Goal: Task Accomplishment & Management: Use online tool/utility

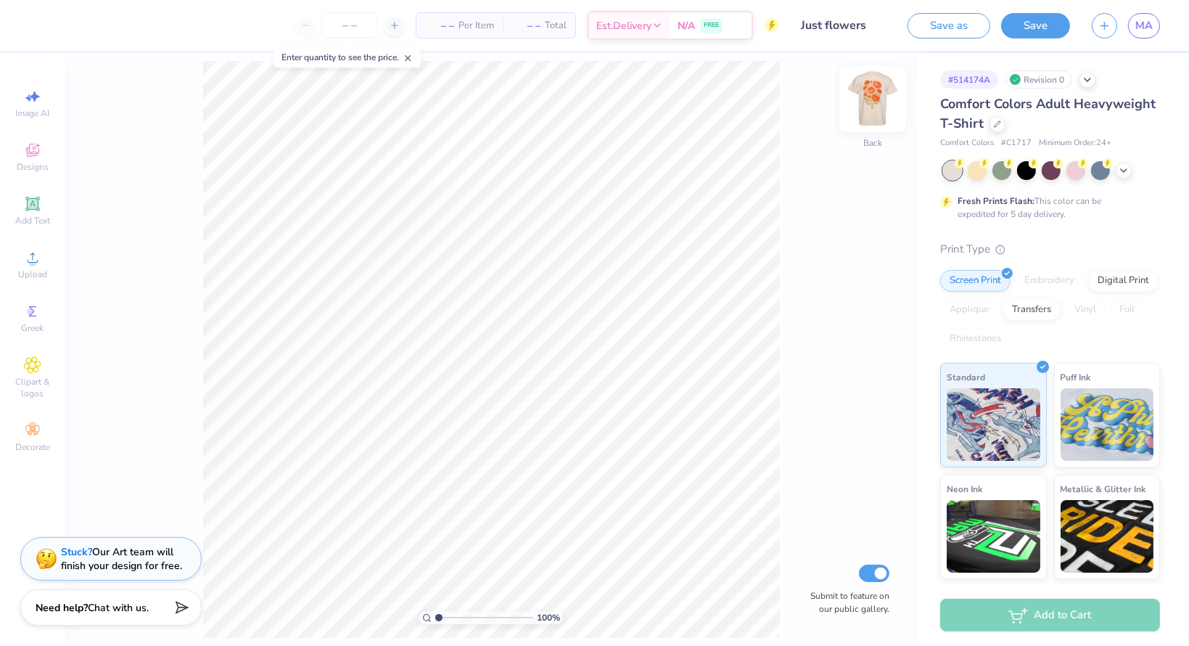
drag, startPoint x: 897, startPoint y: 89, endPoint x: 877, endPoint y: 91, distance: 19.8
click at [895, 89] on div "100 % Back Submit to feature on our public gallery." at bounding box center [491, 349] width 852 height 593
click at [877, 91] on img at bounding box center [873, 99] width 58 height 58
click at [876, 93] on img at bounding box center [873, 99] width 58 height 58
click at [876, 93] on img at bounding box center [872, 98] width 29 height 29
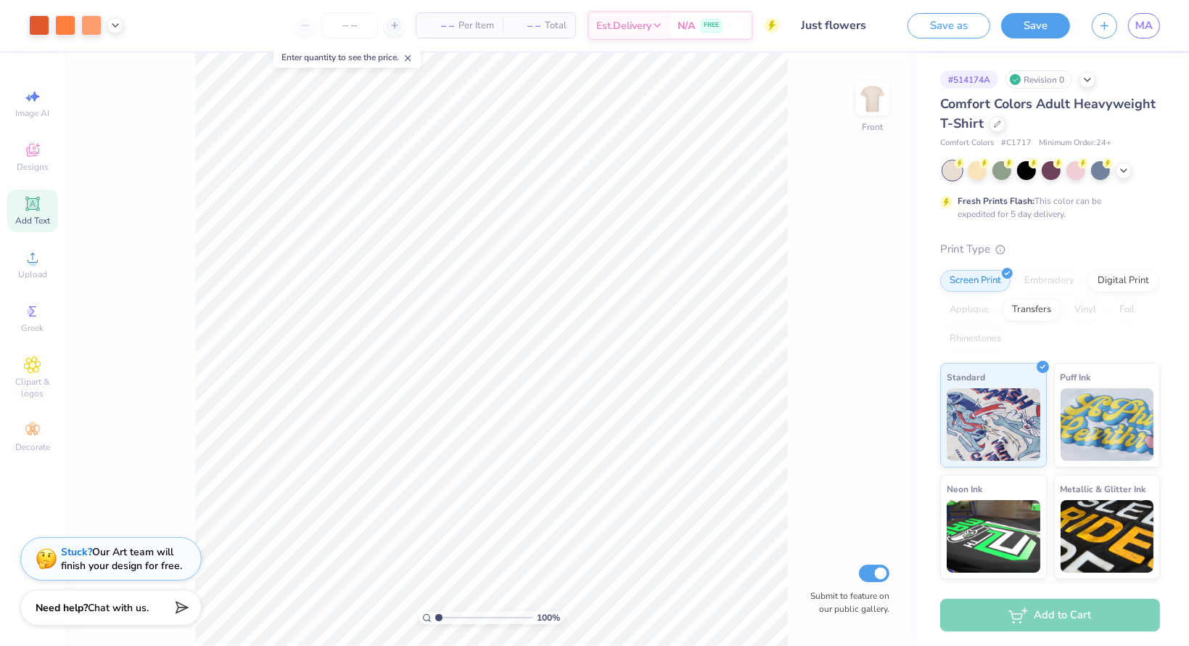
click at [33, 218] on span "Add Text" at bounding box center [32, 221] width 35 height 12
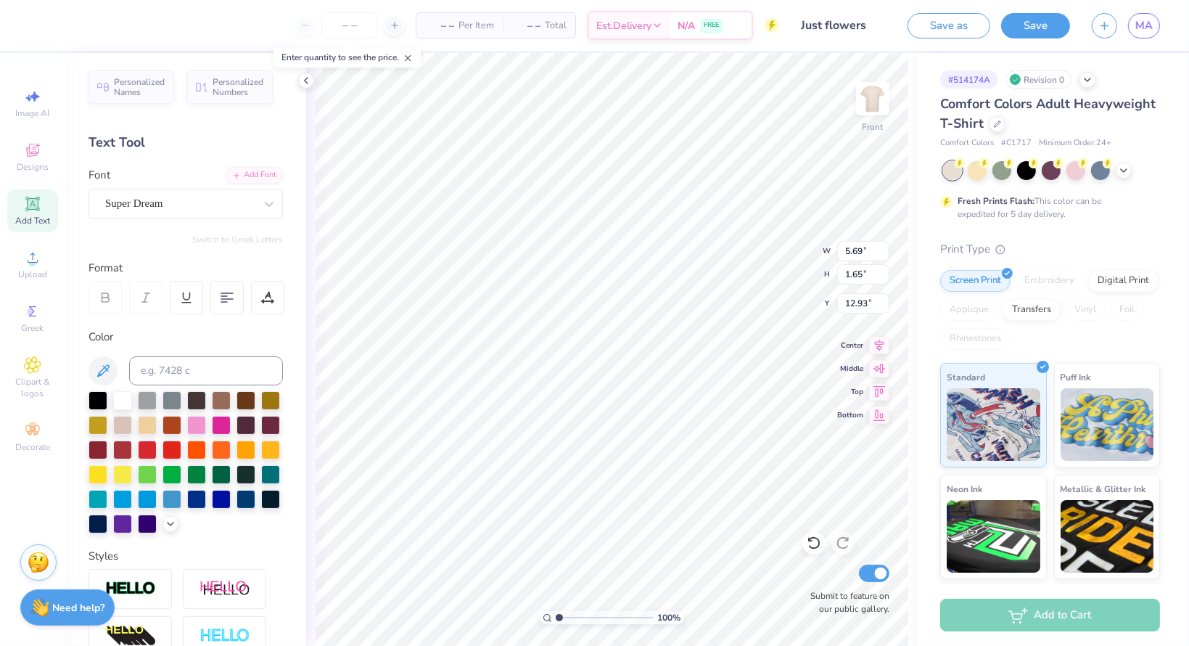
scroll to position [12, 4]
type textarea "Beta Theta Pi"
click at [878, 416] on icon at bounding box center [879, 412] width 20 height 17
click at [874, 405] on icon at bounding box center [879, 412] width 20 height 17
type input "14.47"
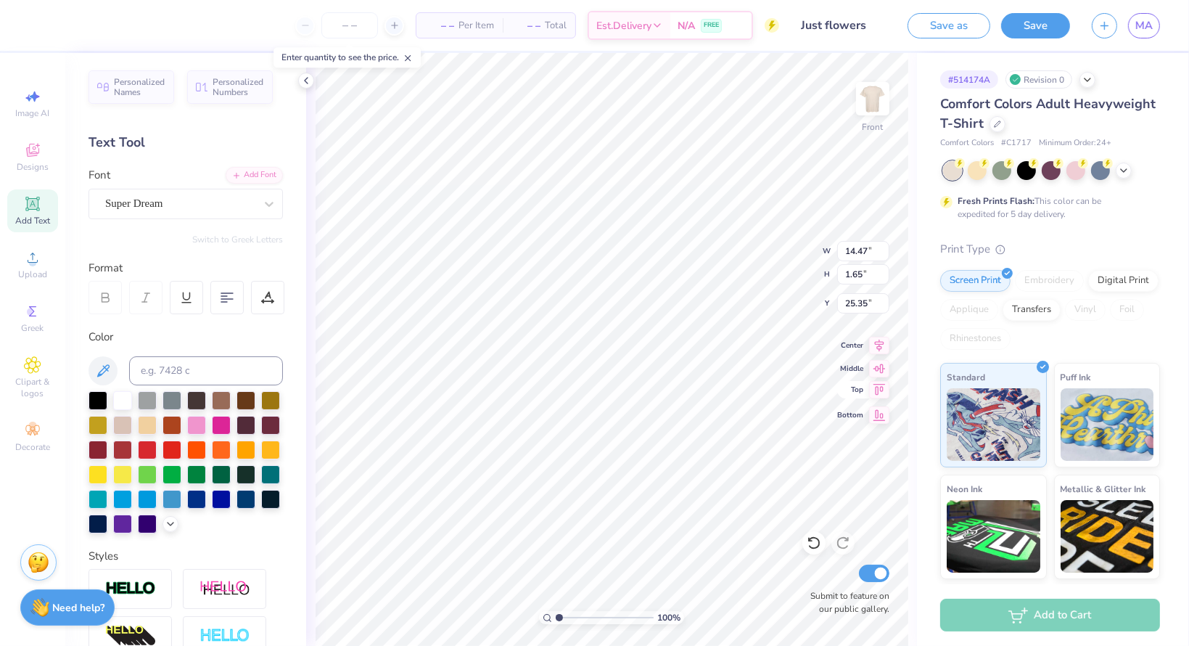
click at [875, 395] on icon at bounding box center [879, 389] width 20 height 17
click at [878, 366] on icon at bounding box center [880, 366] width 12 height 9
type input "12.92"
click at [873, 345] on icon at bounding box center [879, 342] width 20 height 17
click at [877, 348] on icon at bounding box center [879, 342] width 20 height 17
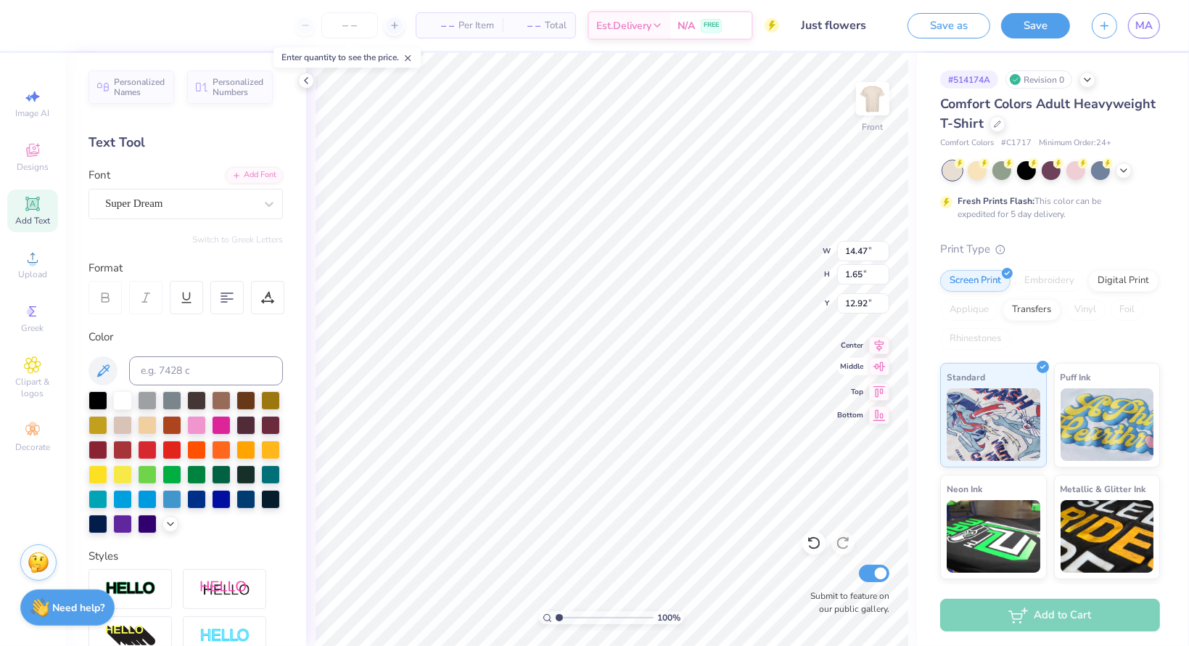
click at [877, 365] on icon at bounding box center [879, 366] width 20 height 17
click at [214, 202] on div "Super Dream" at bounding box center [180, 203] width 152 height 22
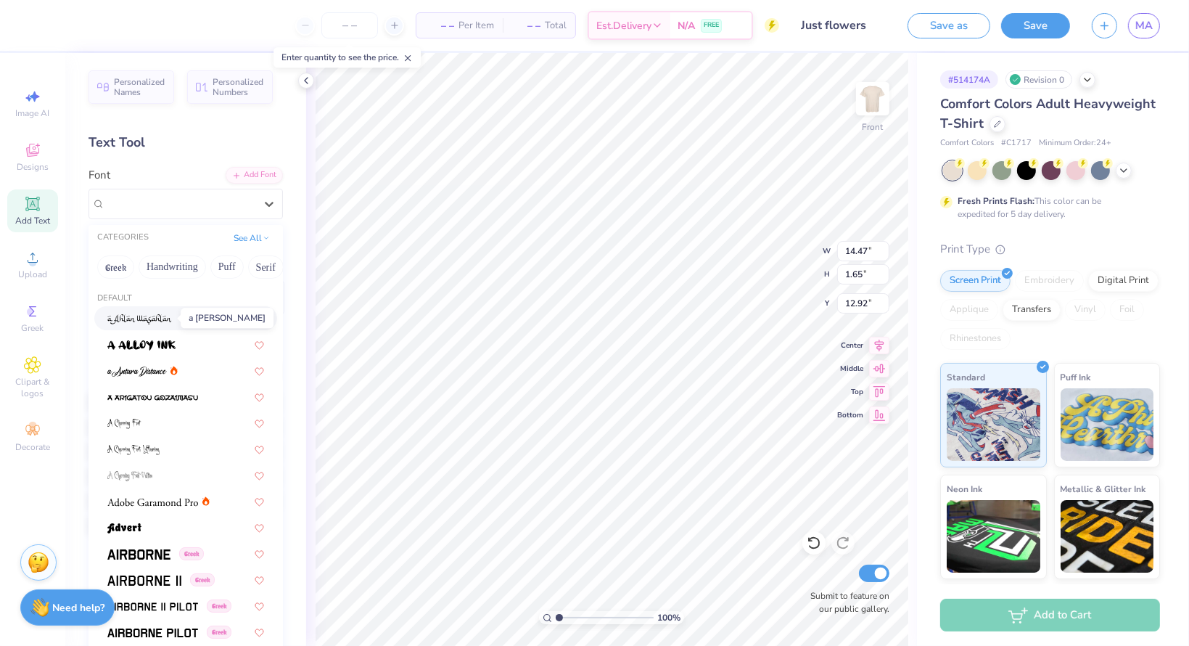
click at [169, 324] on img at bounding box center [139, 319] width 65 height 10
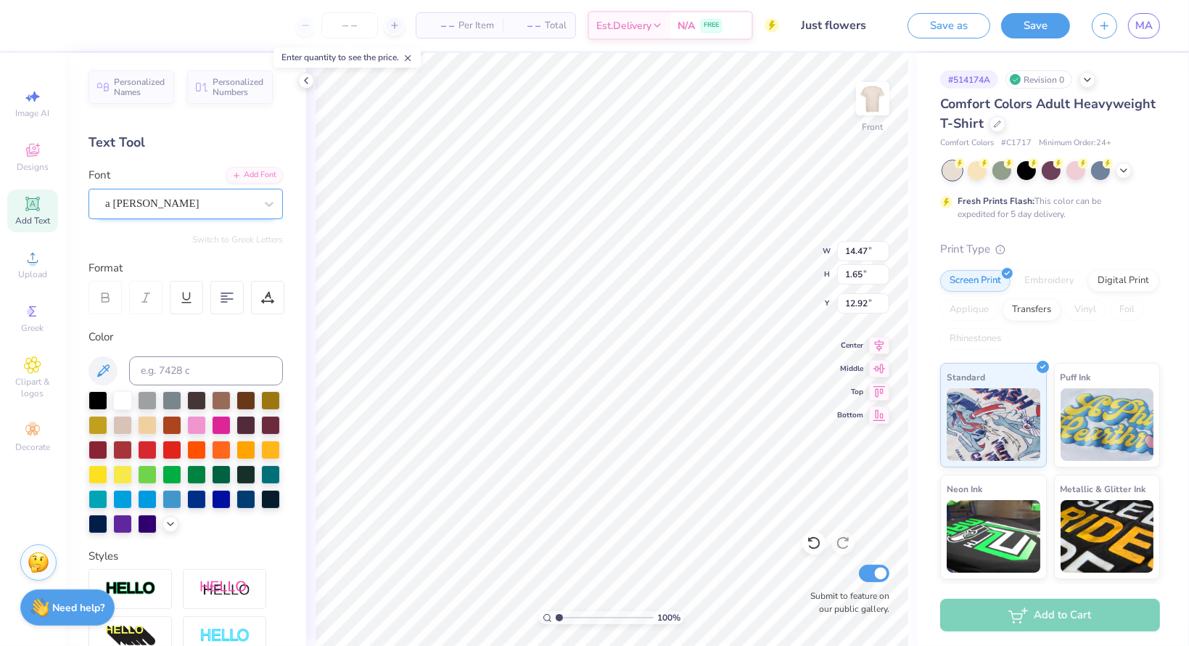
type input "10.99"
type input "2.13"
type input "12.69"
click at [184, 203] on div "a Ahlan Wasahlan" at bounding box center [180, 203] width 152 height 22
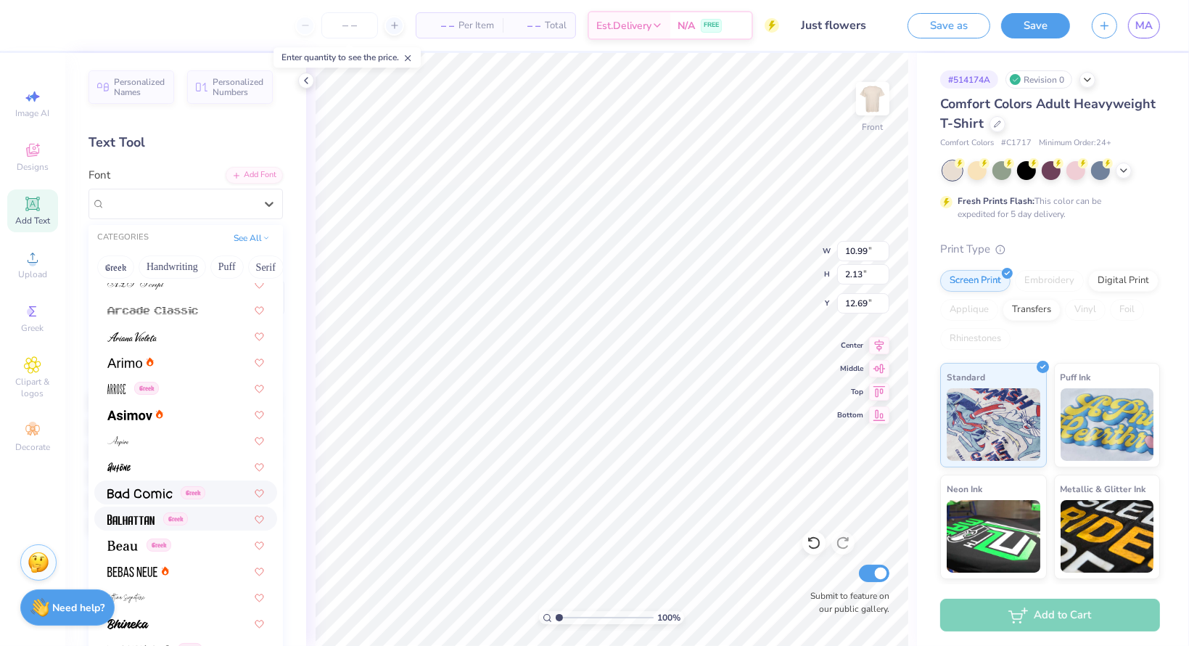
scroll to position [435, 0]
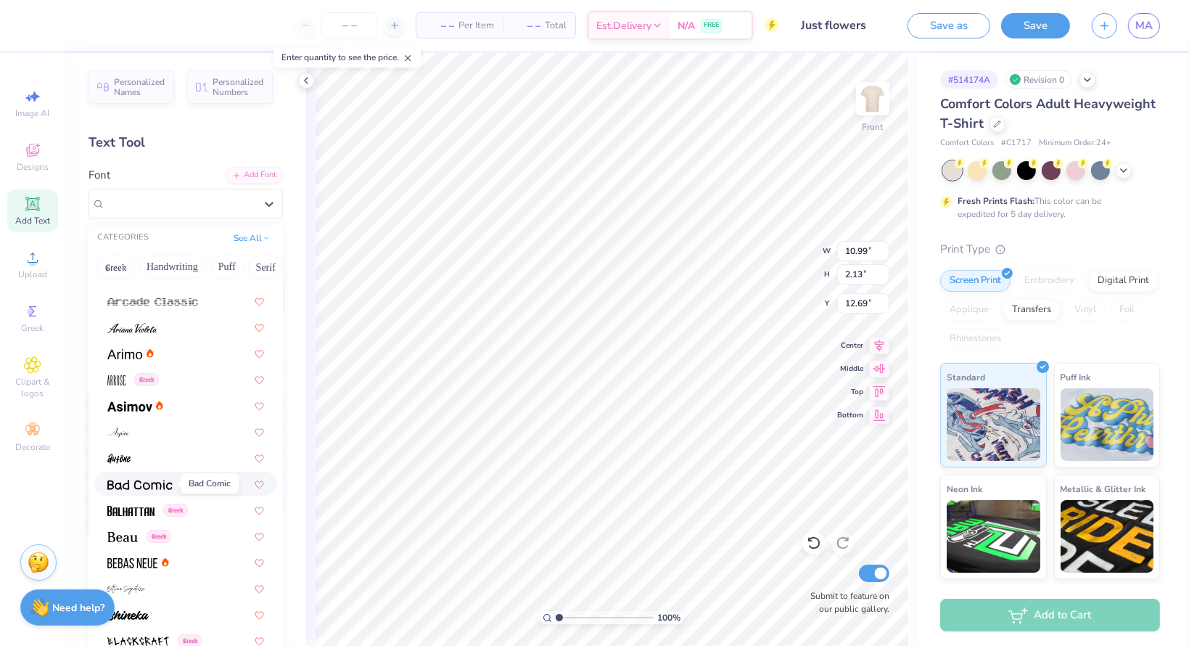
click at [149, 488] on img at bounding box center [139, 485] width 65 height 10
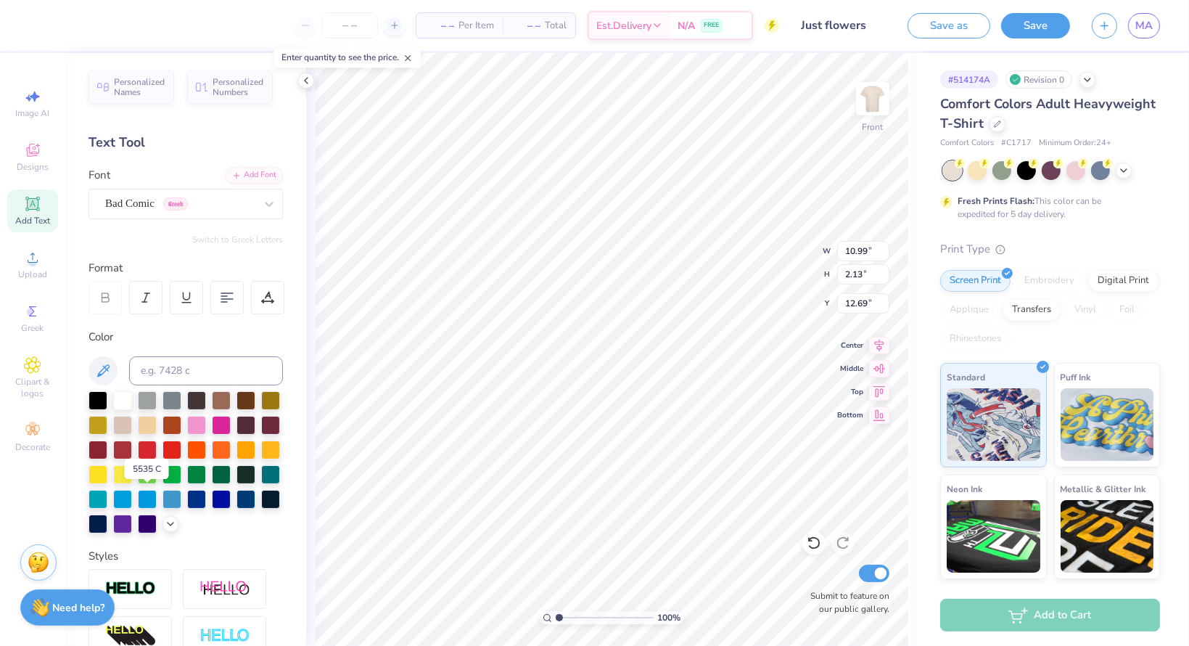
type input "13.77"
type input "1.84"
type input "12.83"
click at [125, 198] on div "Bad Comic Greek" at bounding box center [180, 203] width 152 height 22
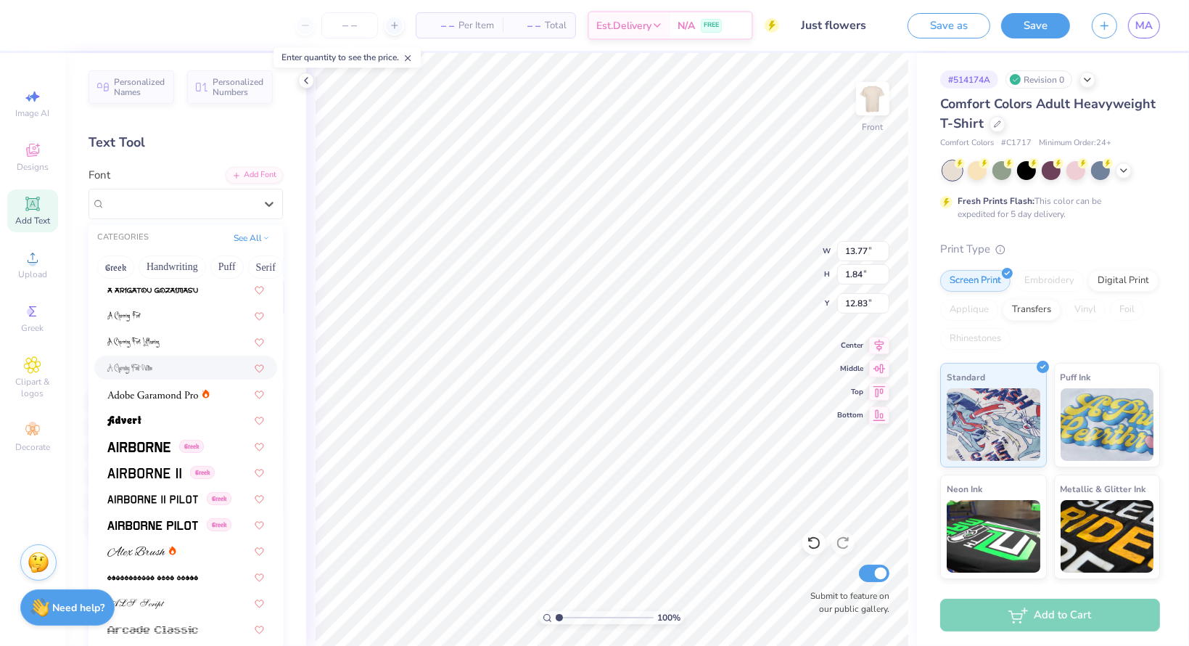
scroll to position [145, 0]
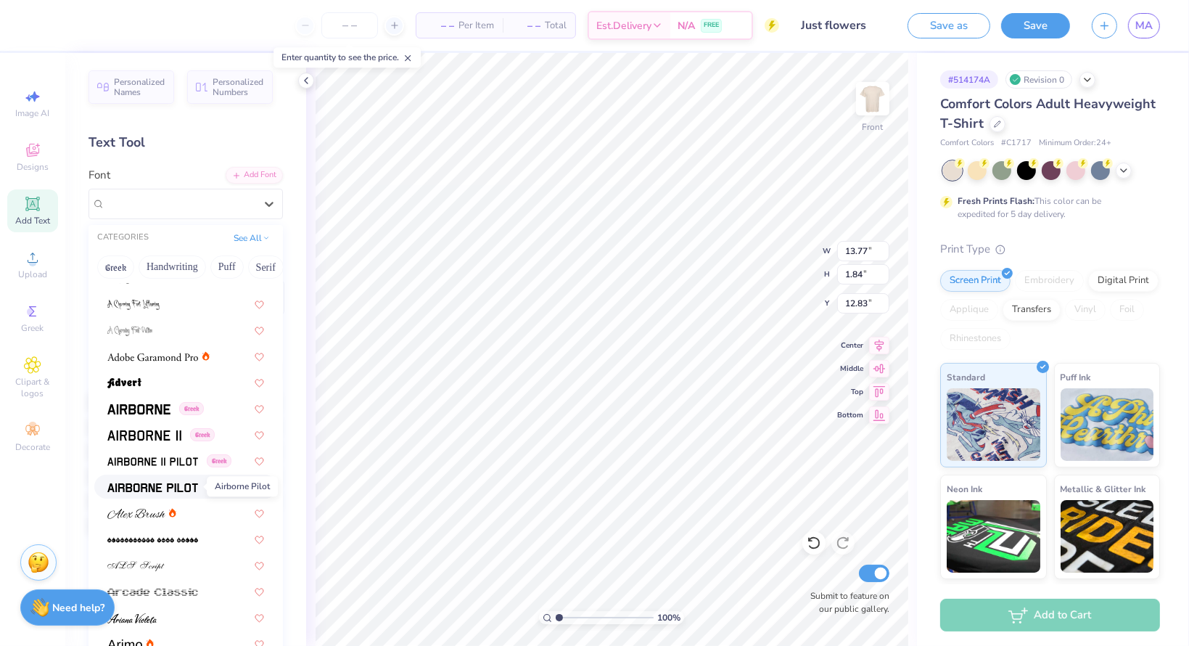
click at [176, 487] on img at bounding box center [152, 487] width 91 height 10
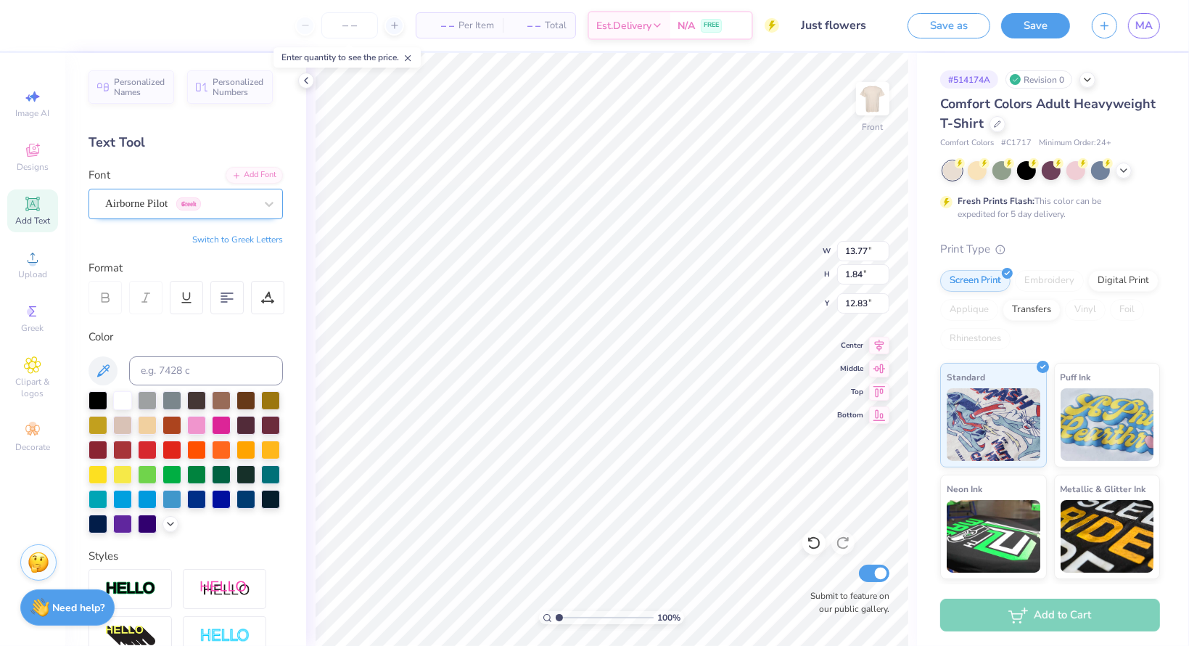
type input "14.53"
type input "1.59"
type input "12.95"
type input "10.19"
type input "15.37"
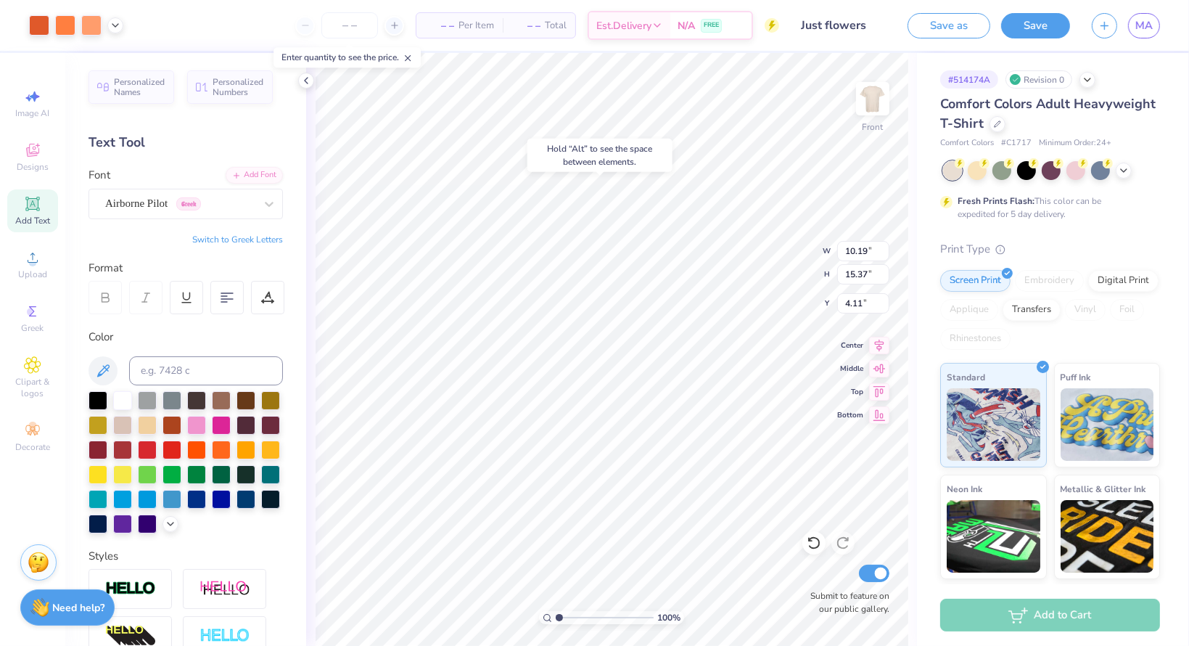
type input "5.50"
type input "14.53"
type input "1.59"
type input "2.69"
click at [604, 41] on div "– – Per Item – – Total Est. Delivery N/A FREE Design Title Just flowers Save as…" at bounding box center [594, 323] width 1189 height 646
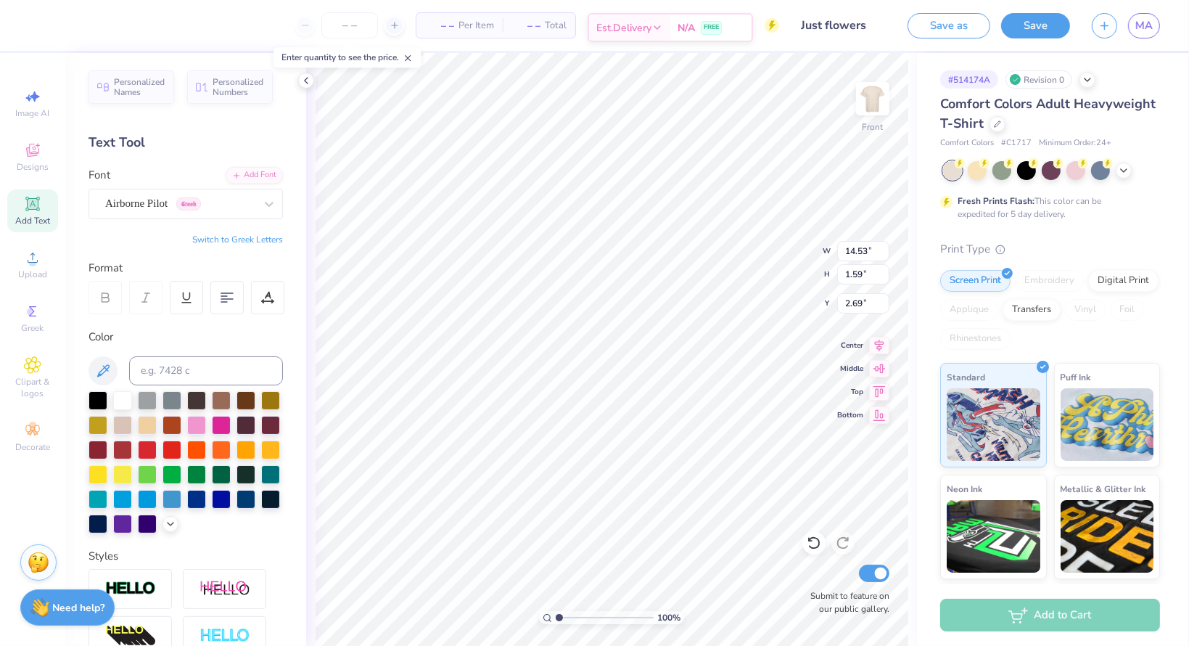
type input "14.54"
type input "1.69"
type input "3.00"
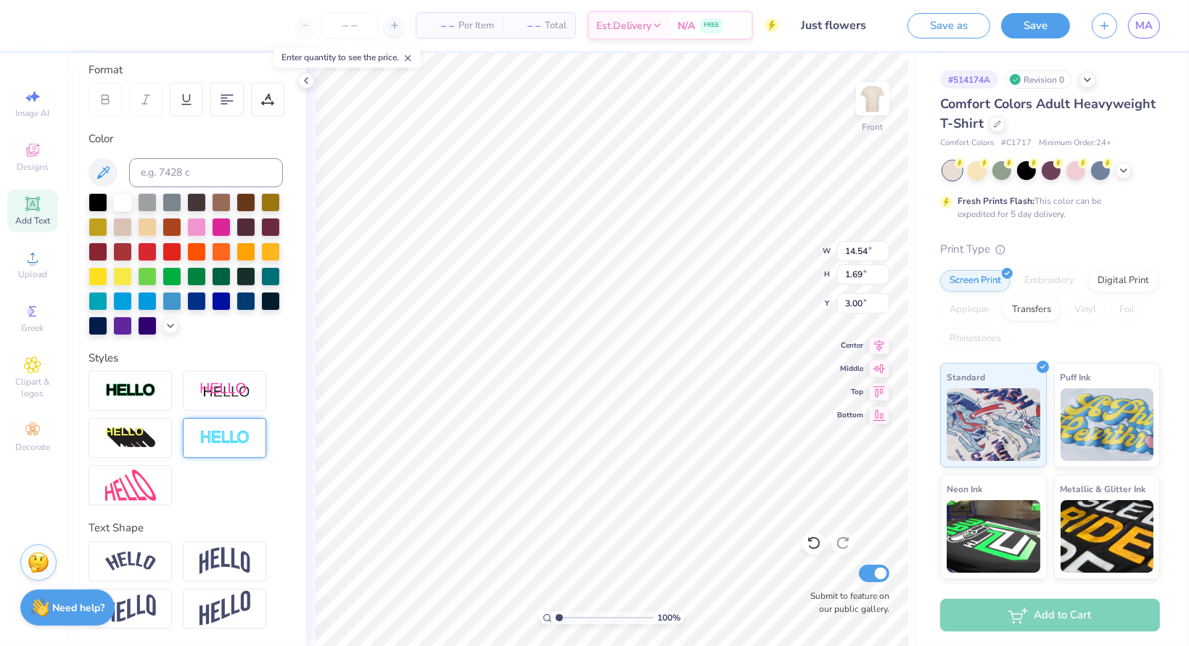
scroll to position [221, 0]
click at [149, 437] on img at bounding box center [130, 438] width 51 height 23
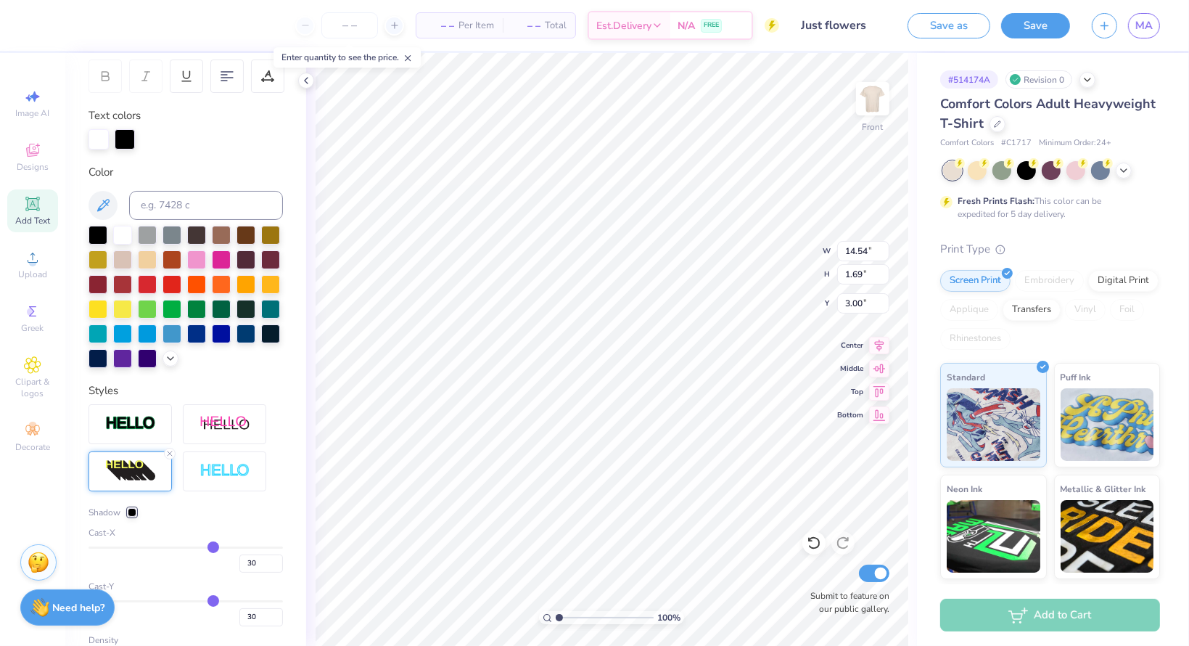
type input "14.53"
type input "3.25"
click at [232, 436] on div at bounding box center [224, 424] width 83 height 40
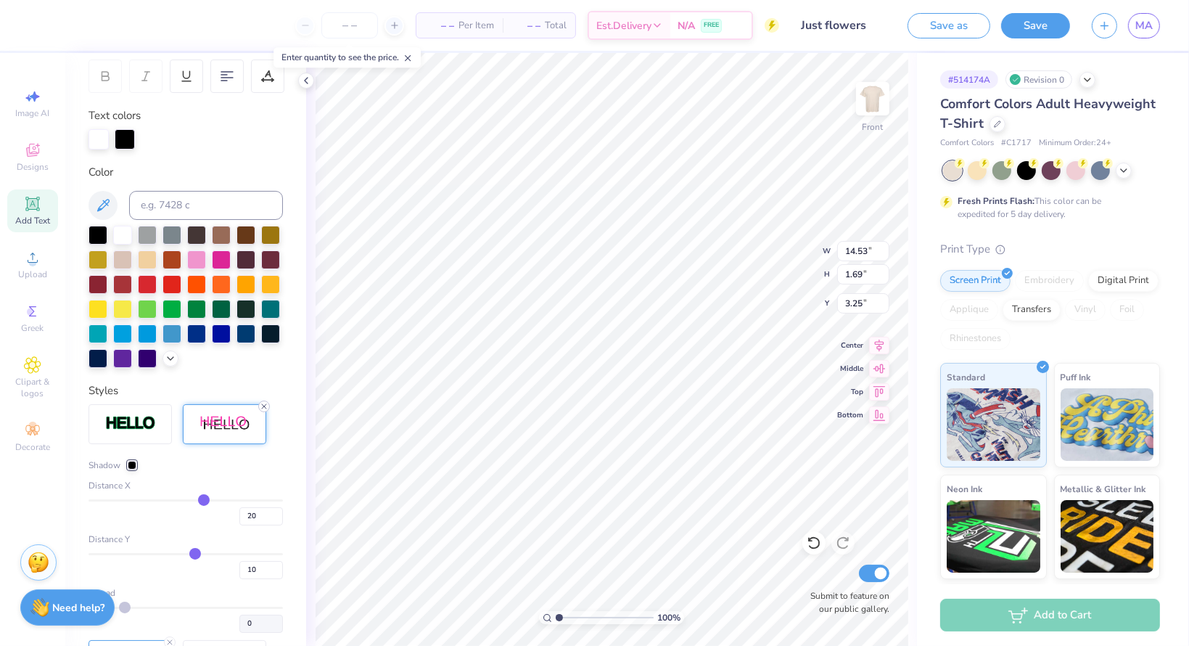
click at [265, 411] on icon at bounding box center [264, 406] width 9 height 9
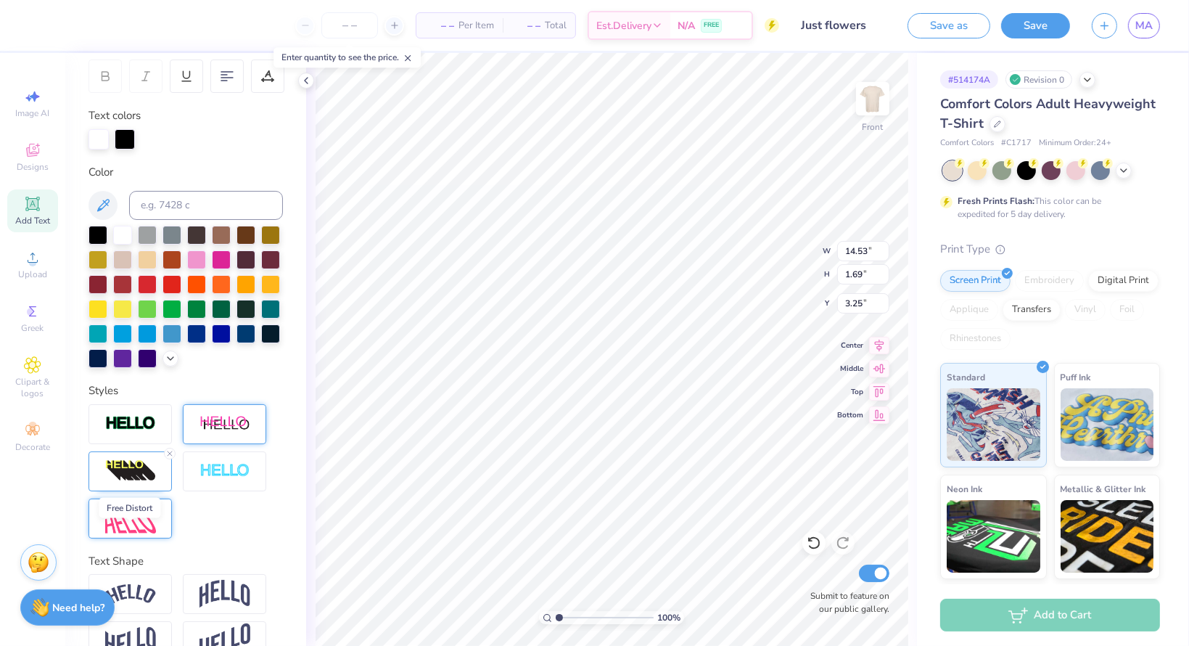
click at [147, 534] on img at bounding box center [130, 518] width 51 height 31
click at [171, 458] on icon at bounding box center [169, 453] width 9 height 9
type input "11.18"
type input "1.30"
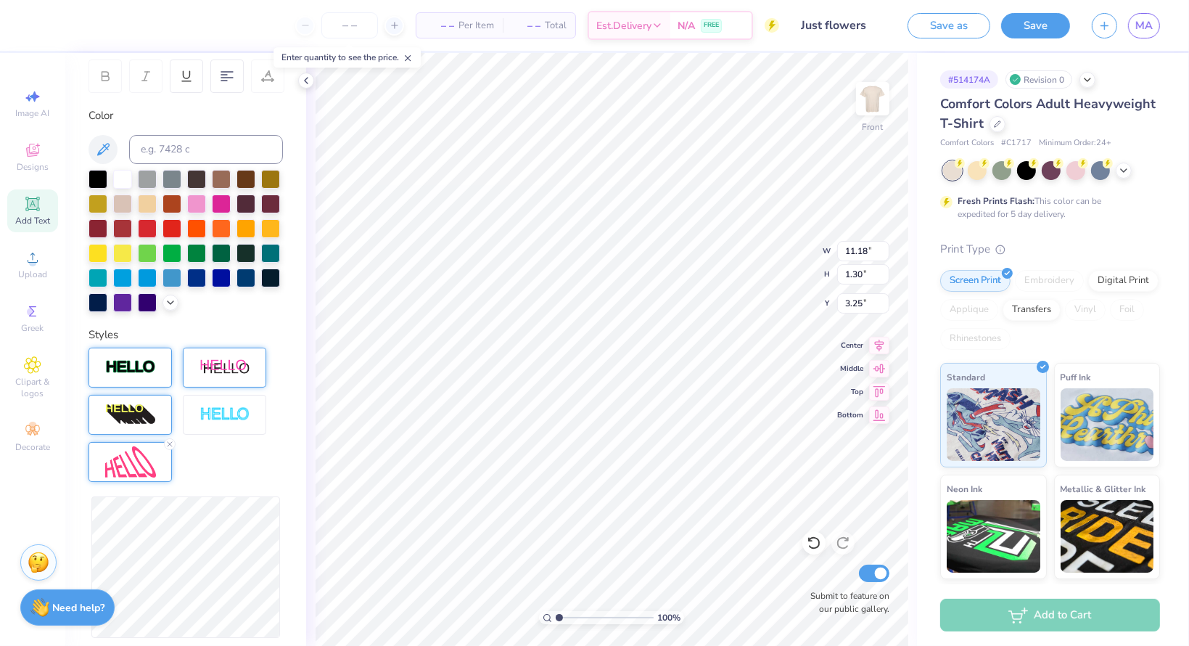
click at [110, 376] on img at bounding box center [130, 367] width 51 height 17
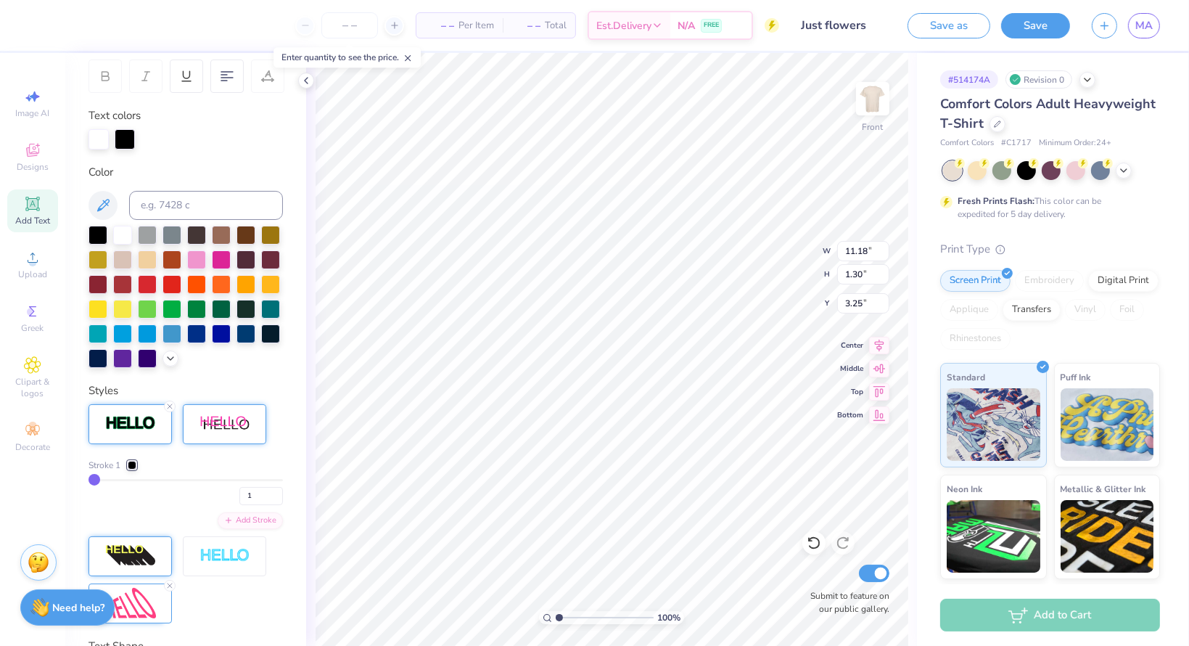
type input "11.20"
type input "1.32"
type input "3.24"
click at [171, 411] on icon at bounding box center [169, 406] width 9 height 9
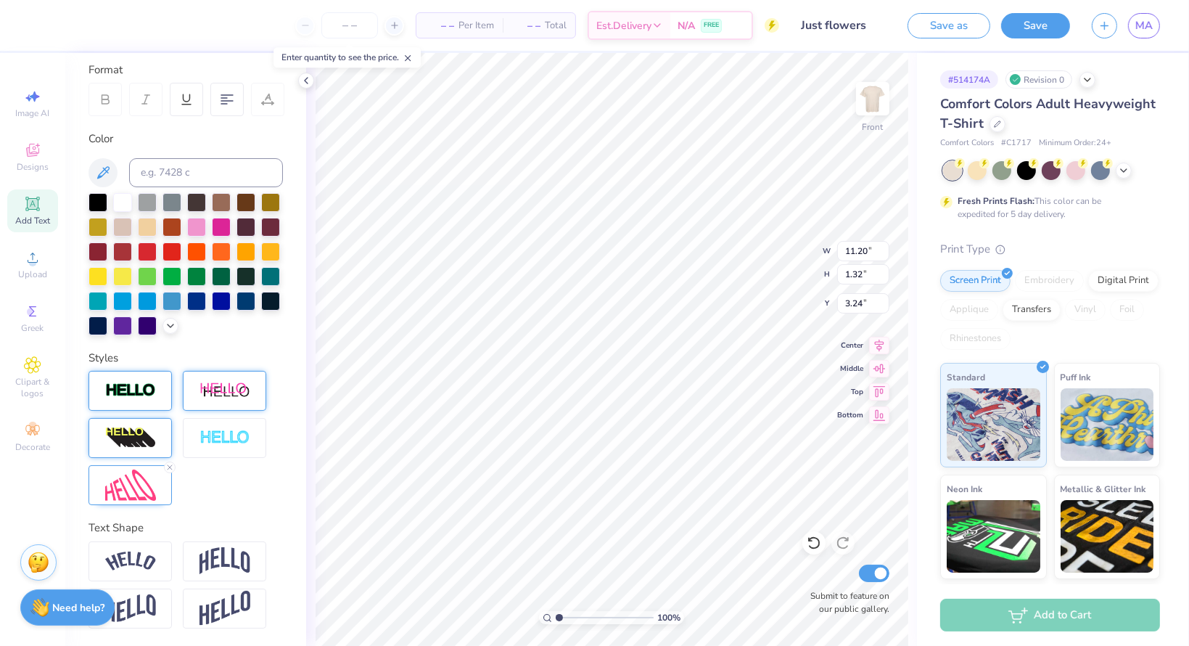
type input "11.18"
type input "1.30"
type input "3.25"
click at [171, 468] on icon at bounding box center [169, 467] width 9 height 9
click at [155, 565] on img at bounding box center [130, 561] width 51 height 20
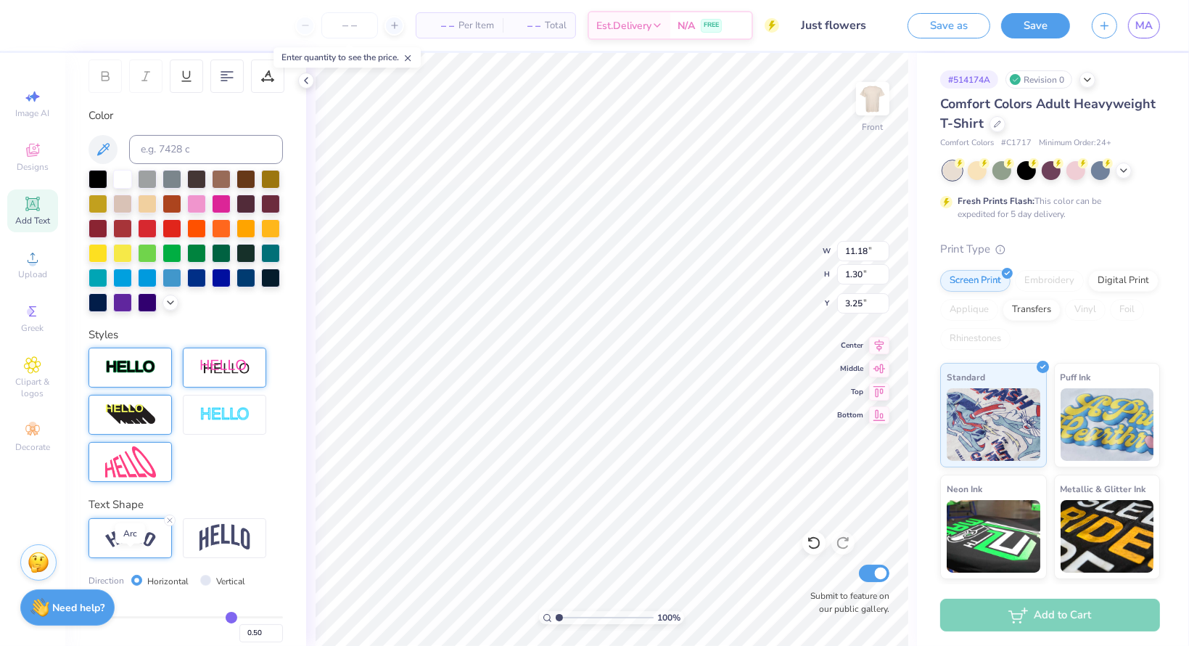
type input "12.91"
type input "2.90"
type input "3.00"
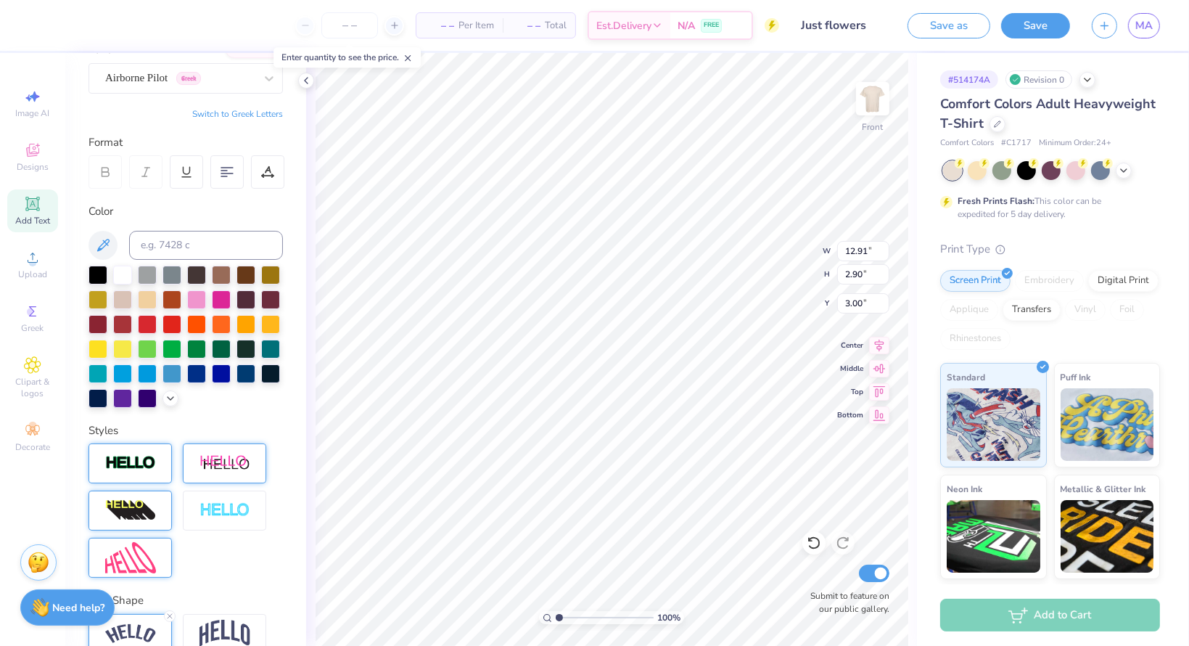
scroll to position [145, 0]
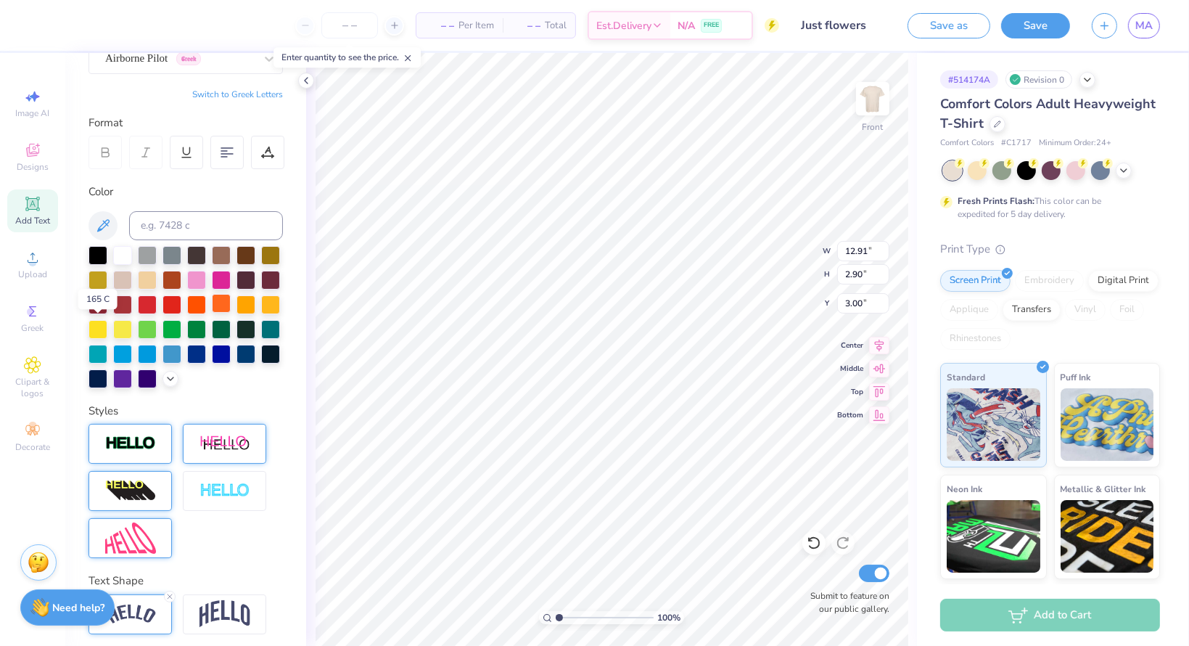
click at [212, 313] on div at bounding box center [221, 303] width 19 height 19
click at [206, 302] on div at bounding box center [196, 303] width 19 height 19
click at [212, 313] on div at bounding box center [221, 303] width 19 height 19
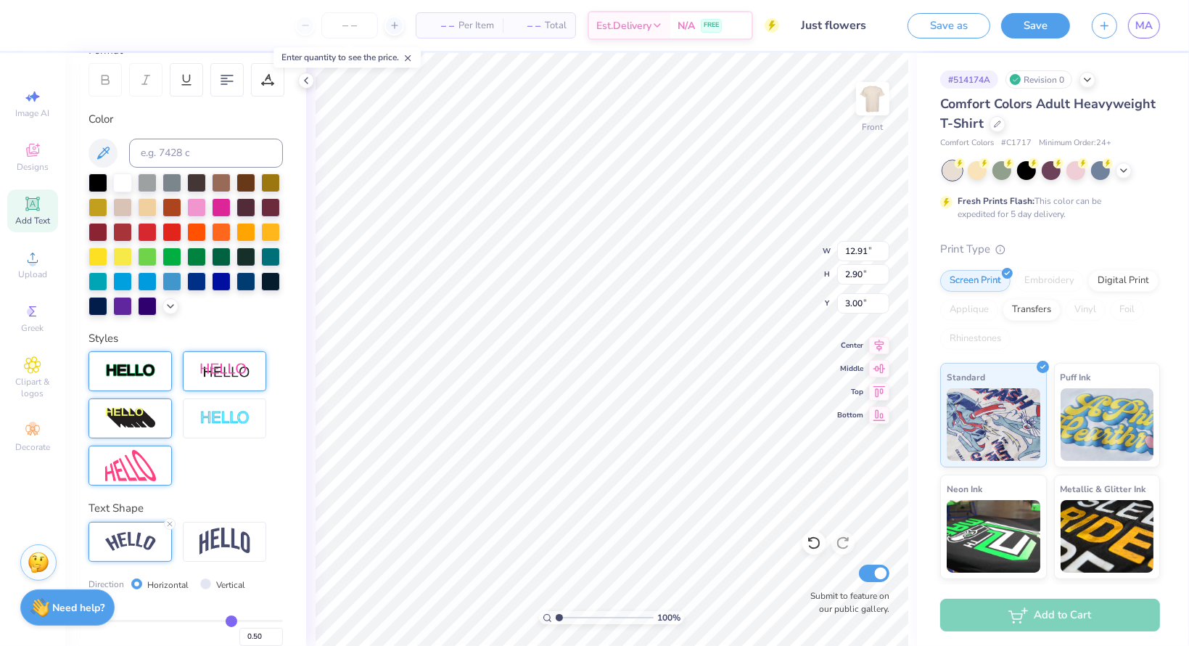
scroll to position [305, 0]
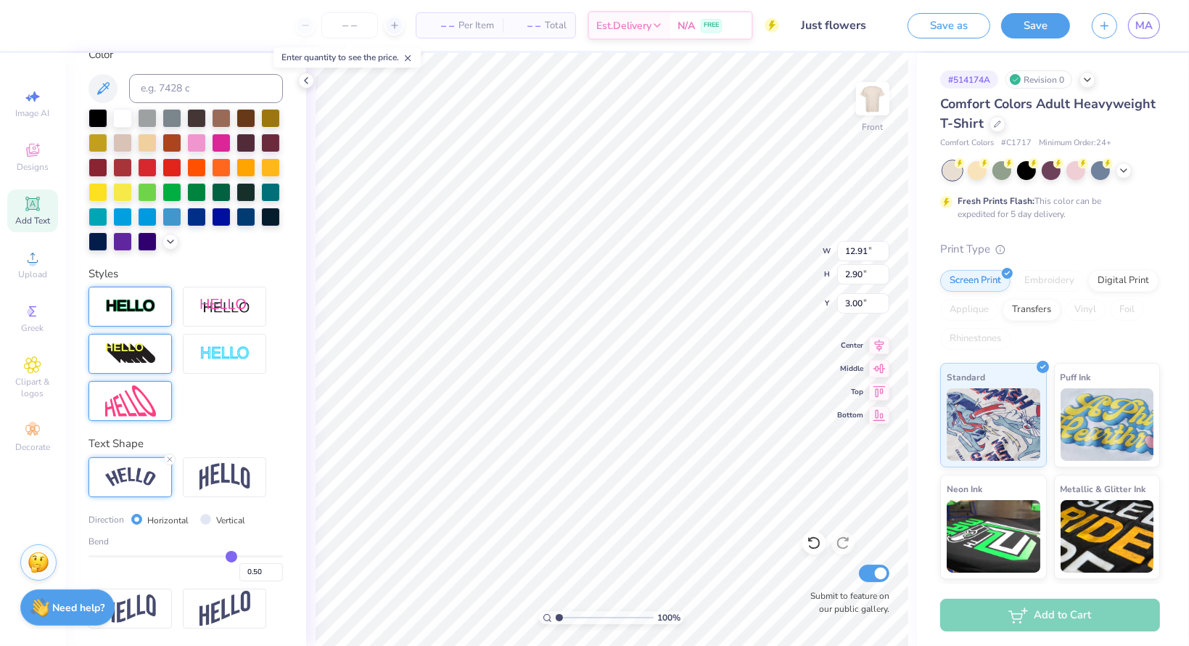
type input "10.19"
type input "15.37"
type input "6.06"
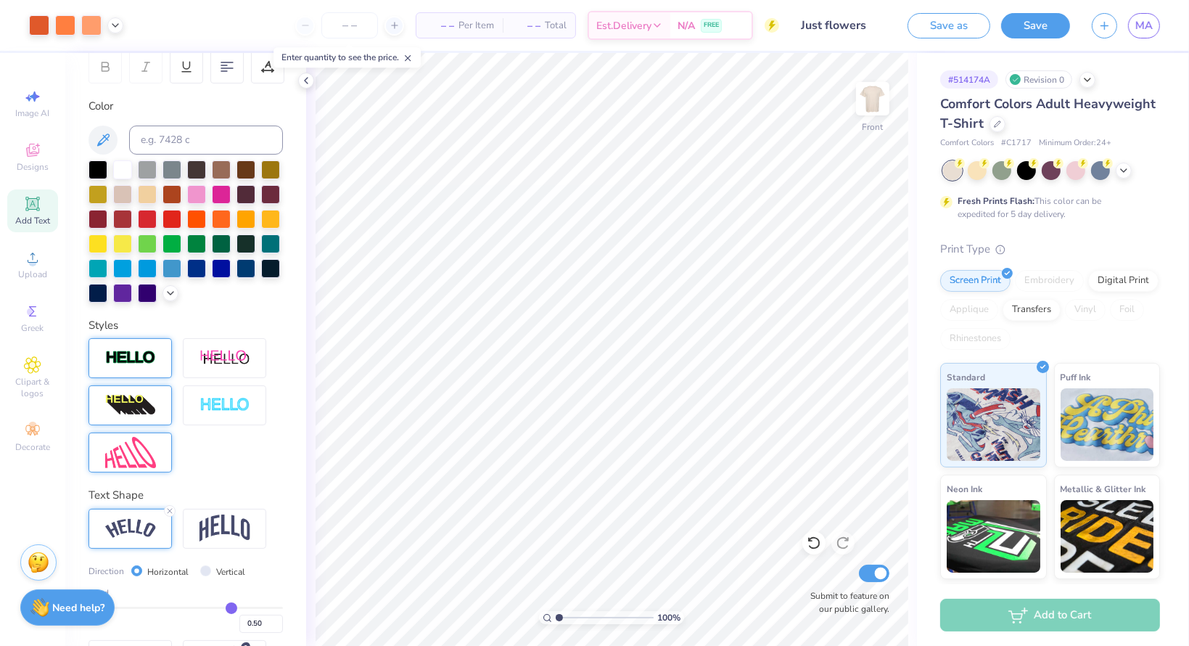
scroll to position [0, 0]
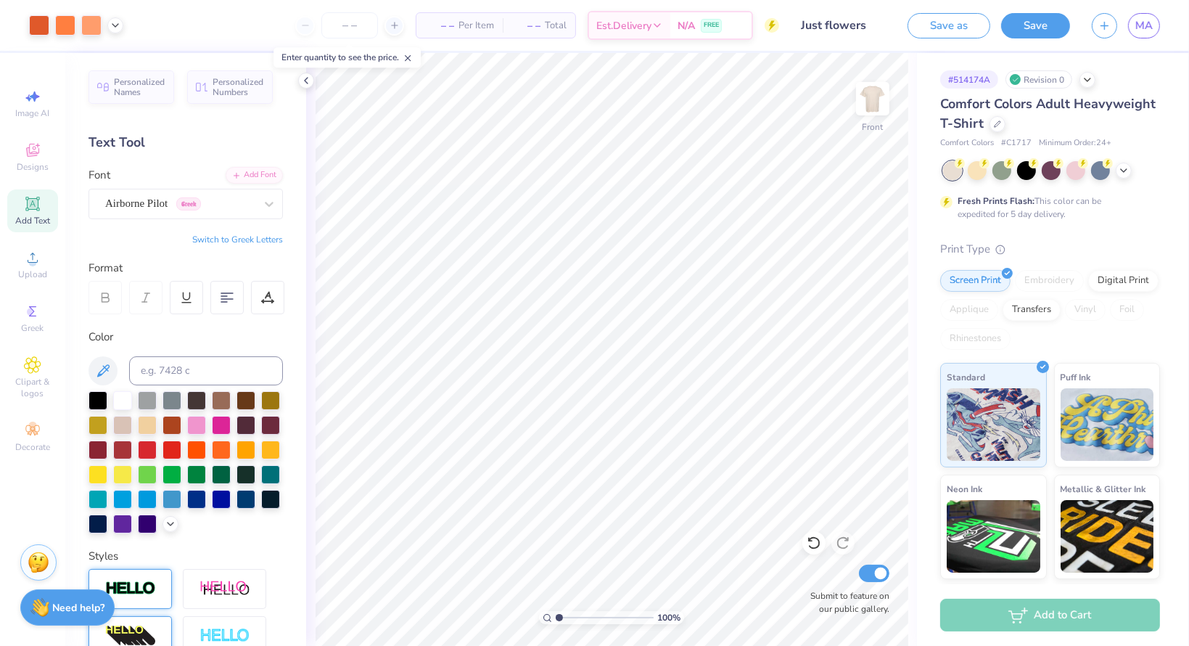
click at [32, 210] on icon at bounding box center [32, 204] width 14 height 14
click at [24, 200] on icon at bounding box center [32, 203] width 17 height 17
click at [302, 79] on icon at bounding box center [306, 81] width 12 height 12
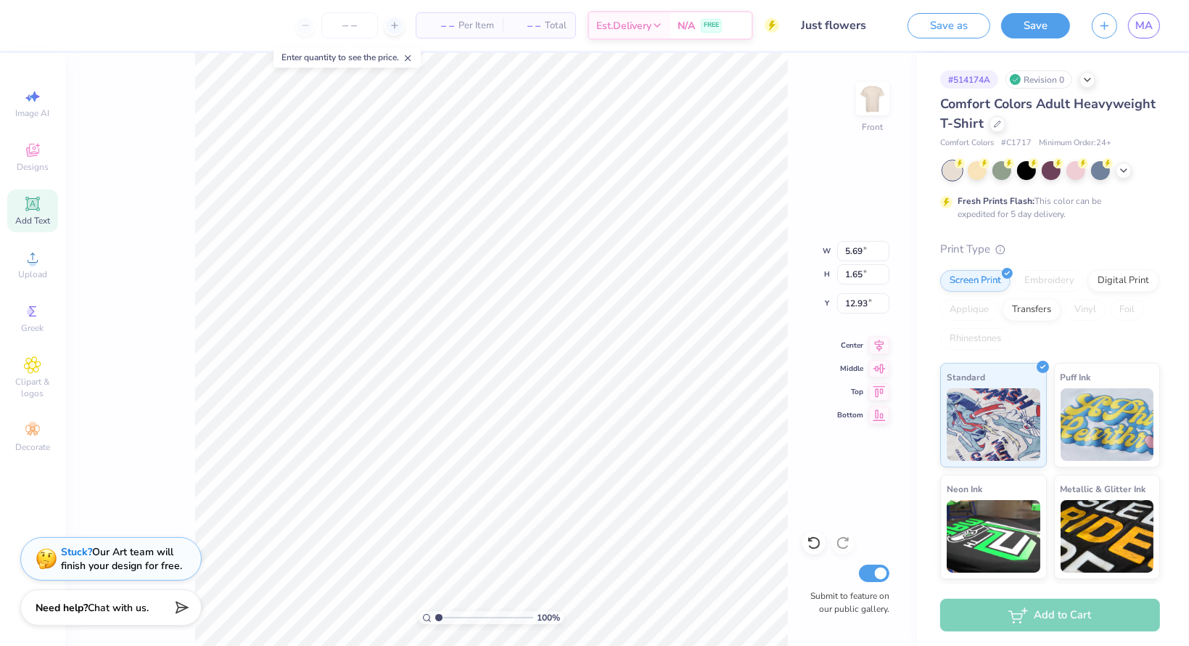
click at [50, 216] on div "Add Text" at bounding box center [32, 210] width 51 height 43
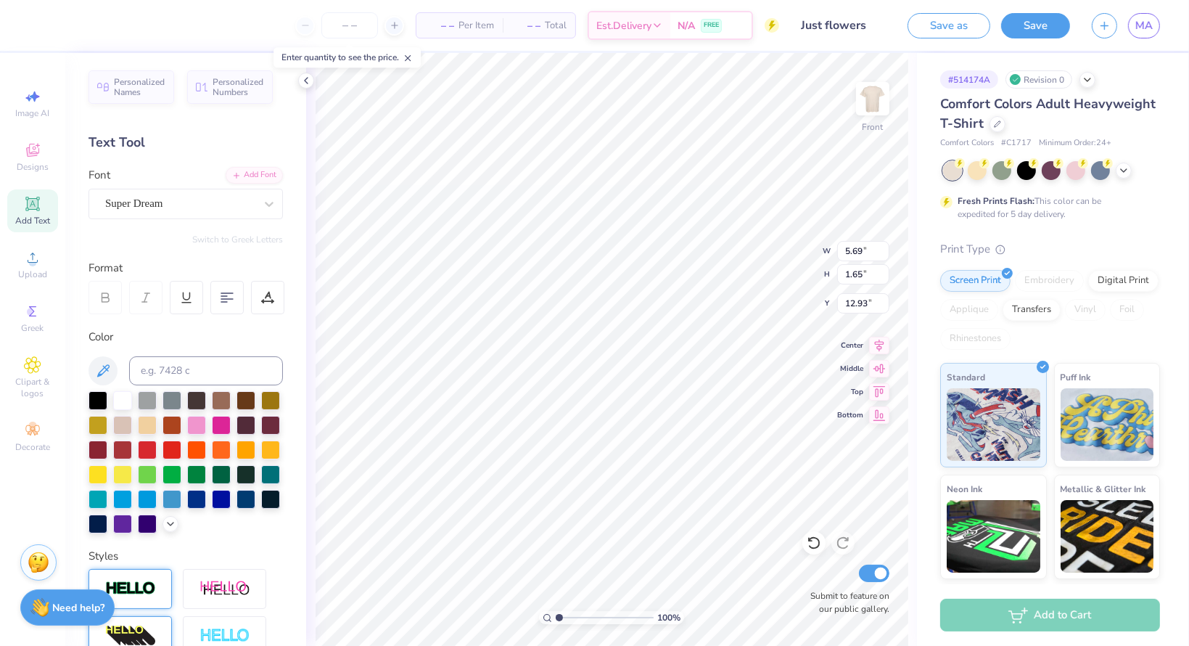
scroll to position [12, 1]
type textarea "RRC"
type input "4.29"
type input "1.64"
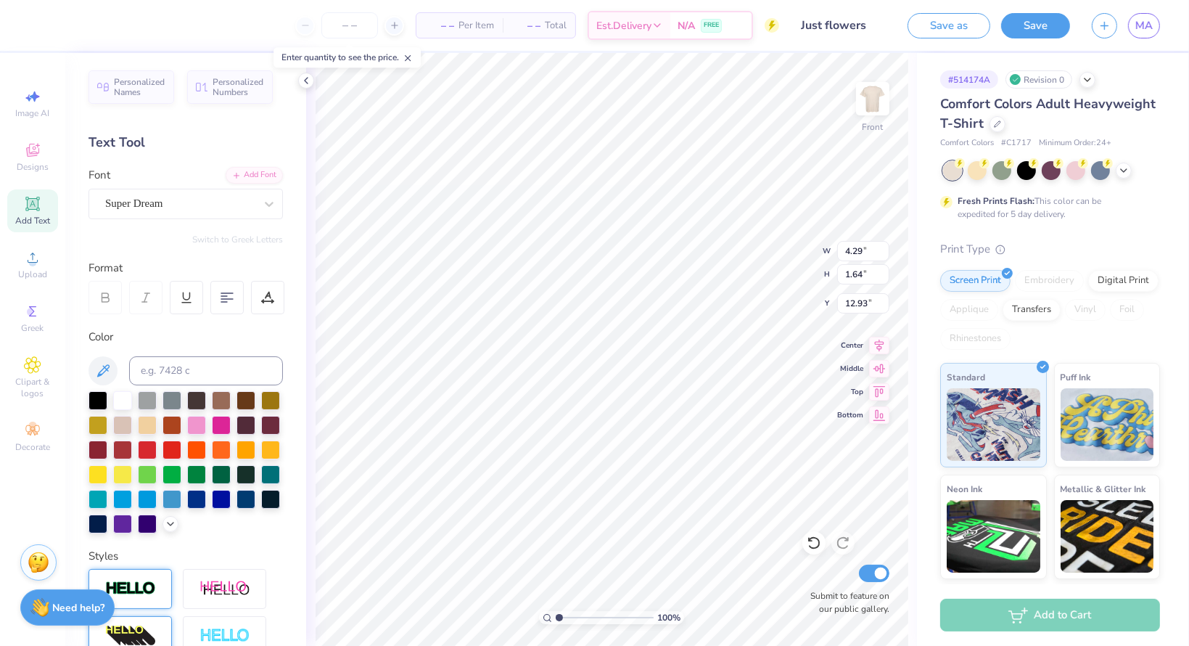
type input "5.69"
type input "1.65"
type input "12.93"
type textarea "Supporting Survivors"
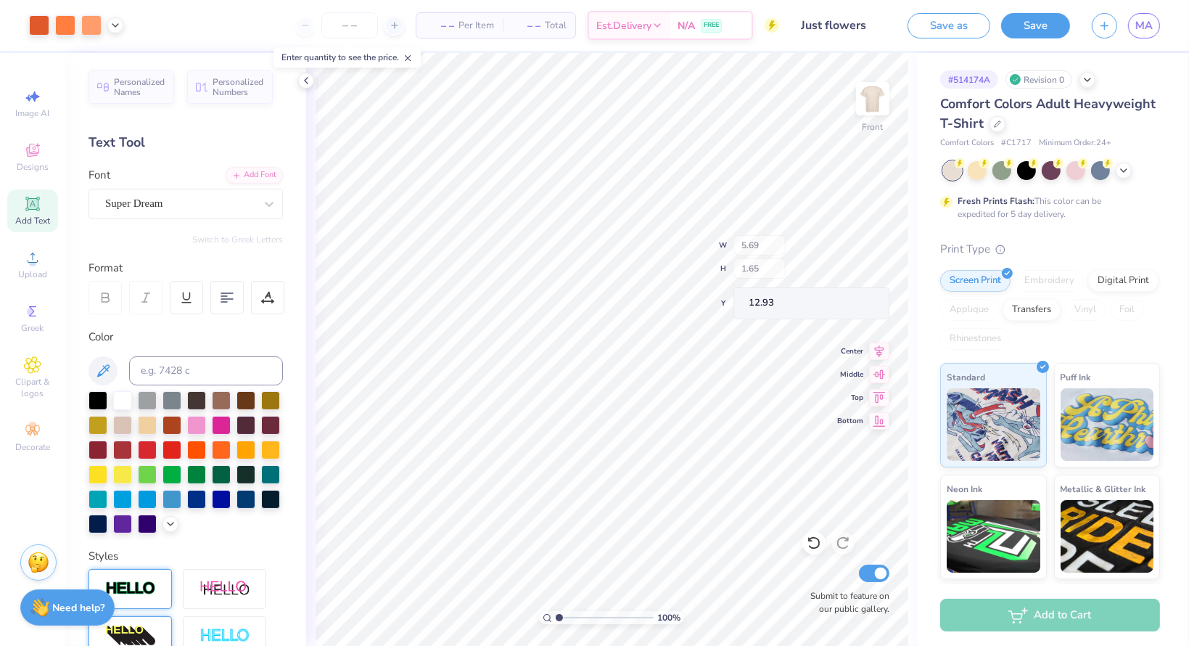
type input "20.61"
type input "6.81"
type input "5.69"
type input "1.65"
type input "21.85"
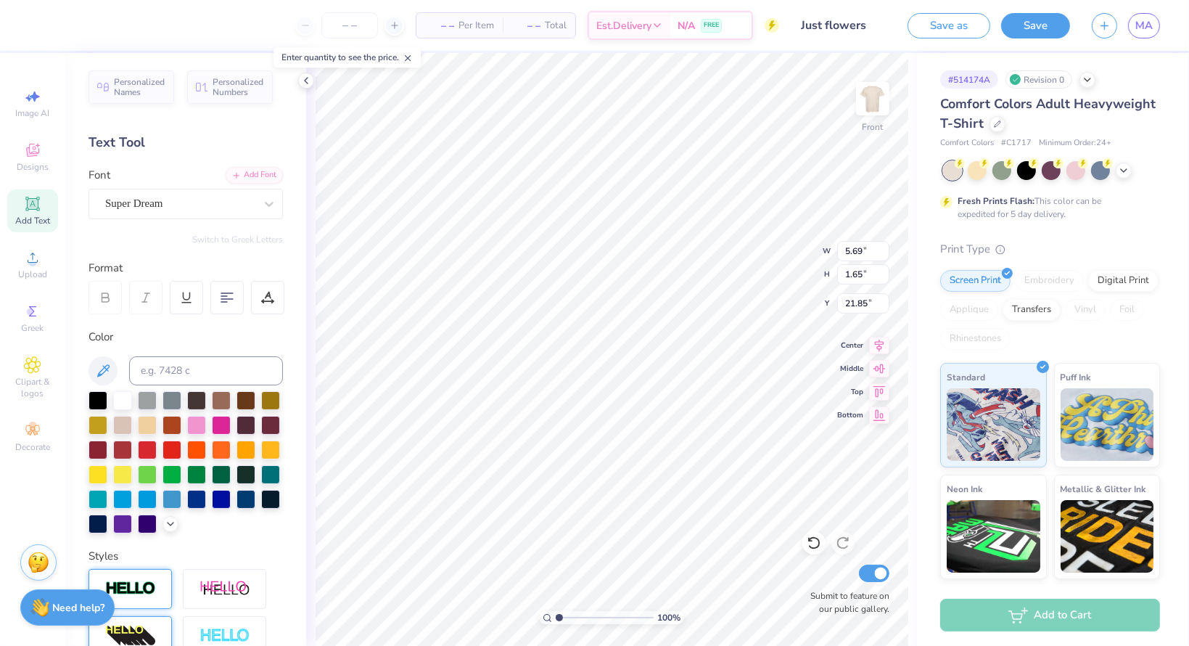
scroll to position [12, 6]
type textarea "Salt Lake City, Ut"
type input "12.91"
type input "2.90"
type input "3.00"
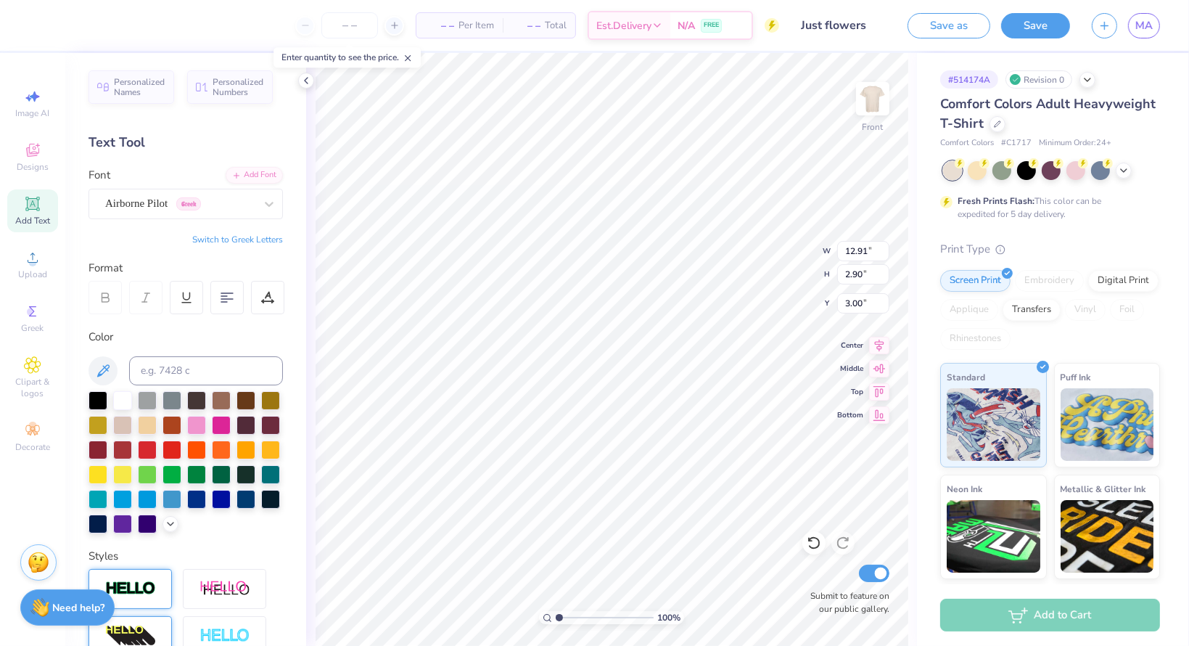
scroll to position [12, 4]
type input "10.19"
type input "15.37"
type input "6.06"
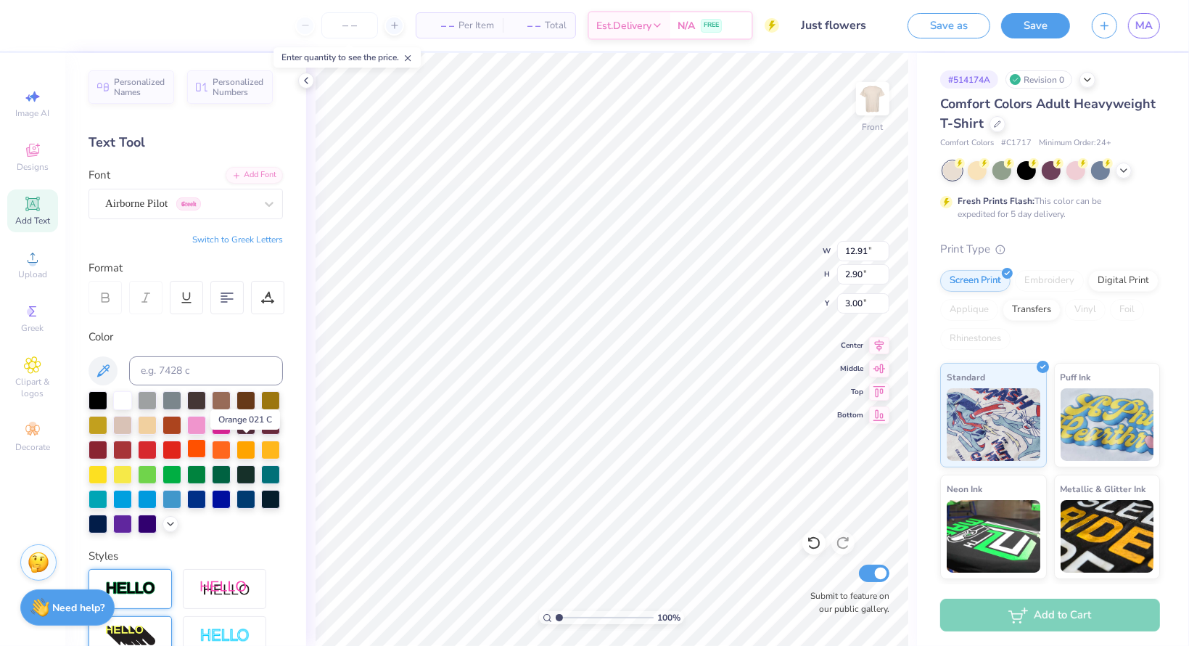
click at [206, 445] on div at bounding box center [196, 448] width 19 height 19
click at [212, 458] on div at bounding box center [221, 448] width 19 height 19
type input "4.29"
type input "1.64"
type input "6.81"
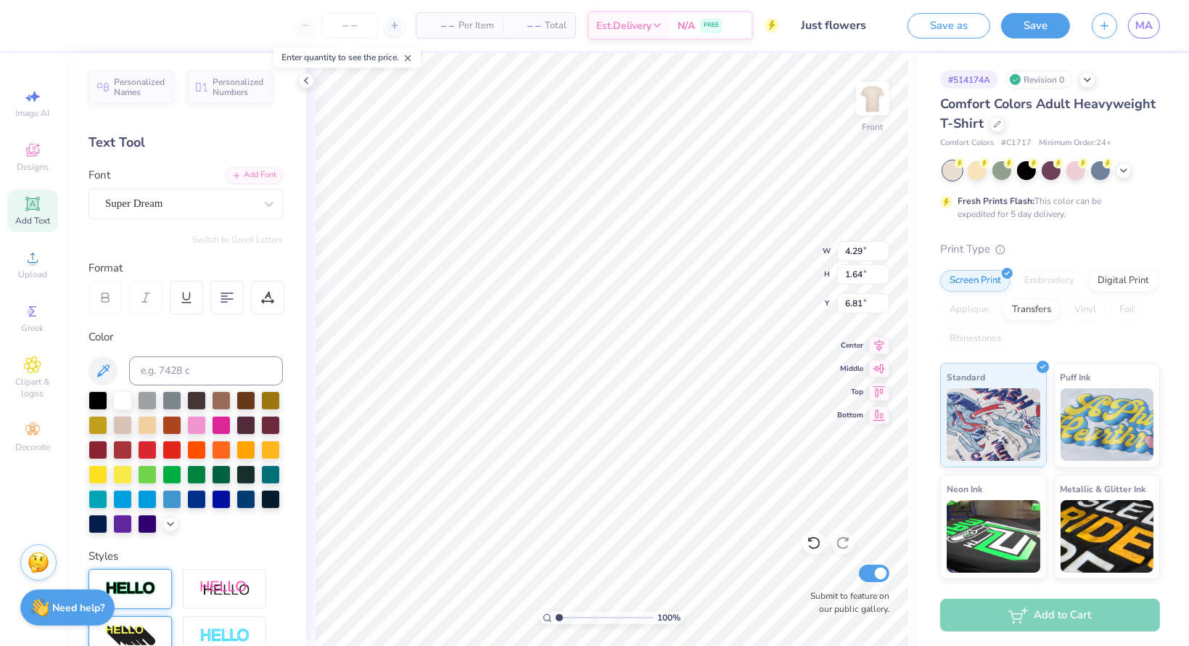
scroll to position [12, 1]
click at [212, 458] on div at bounding box center [221, 448] width 19 height 19
type input "14.53"
type input "1.35"
type input "13.07"
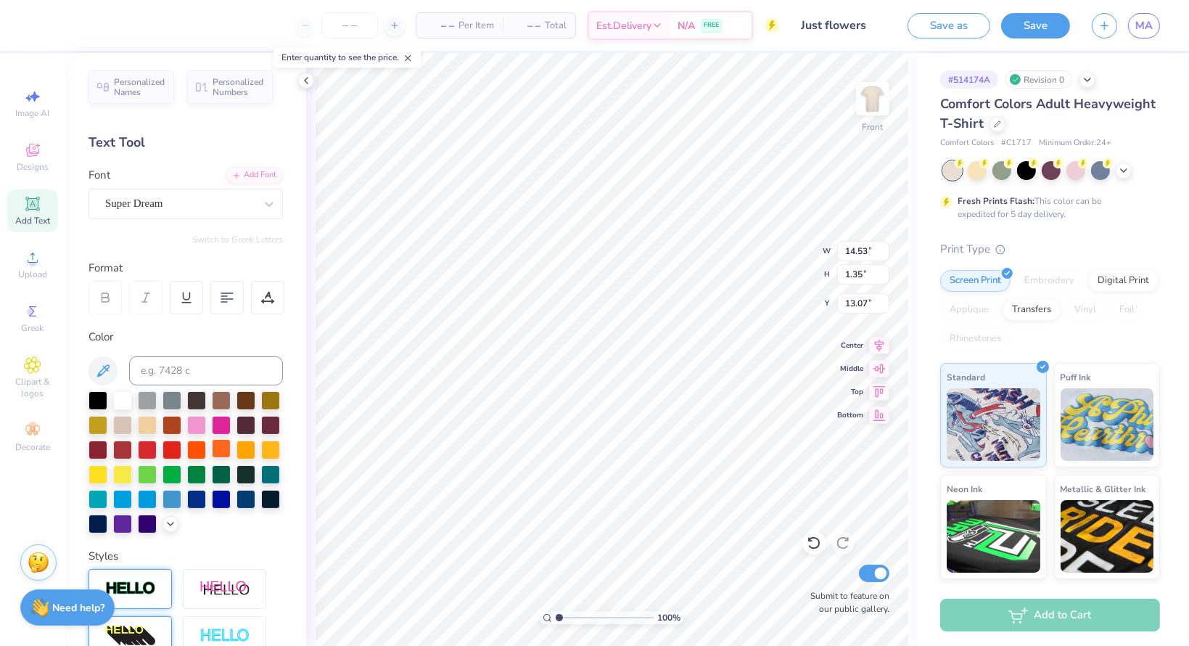
click at [212, 458] on div at bounding box center [221, 448] width 19 height 19
type input "1.56"
type input "21.90"
click at [212, 458] on div at bounding box center [221, 448] width 19 height 19
type input "1.35"
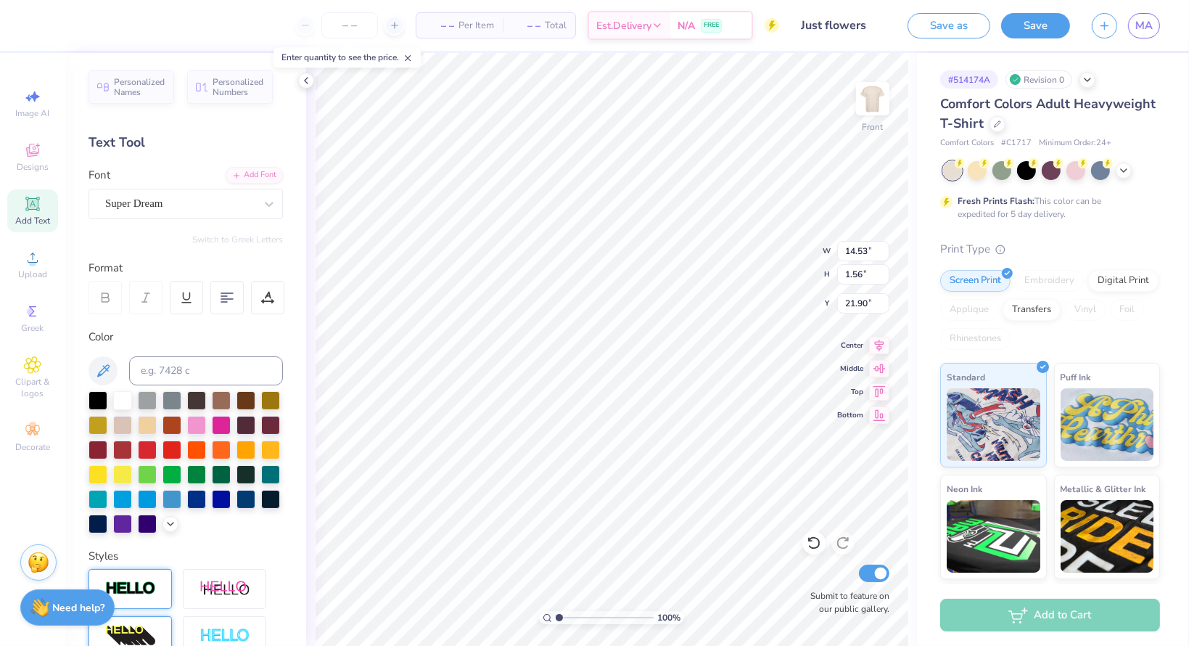
type input "13.07"
type input "4.29"
type input "1.64"
type input "4.25"
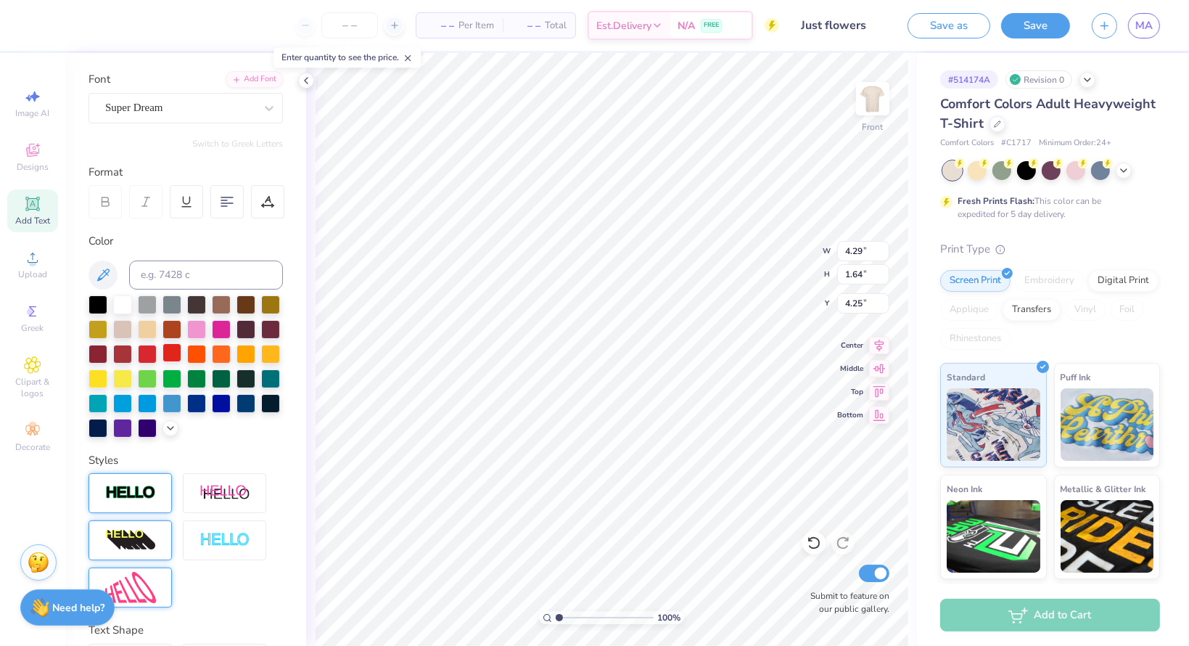
scroll to position [0, 0]
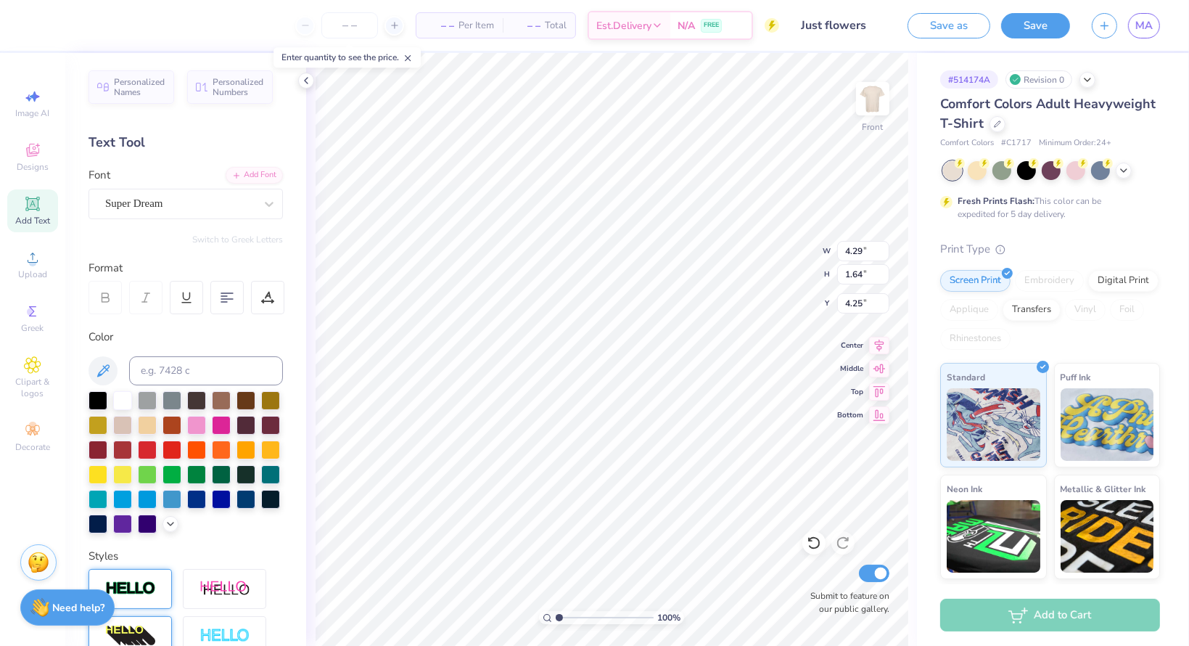
type input "12.91"
type input "2.90"
type input "3.00"
type input "2.38"
type input "0.91"
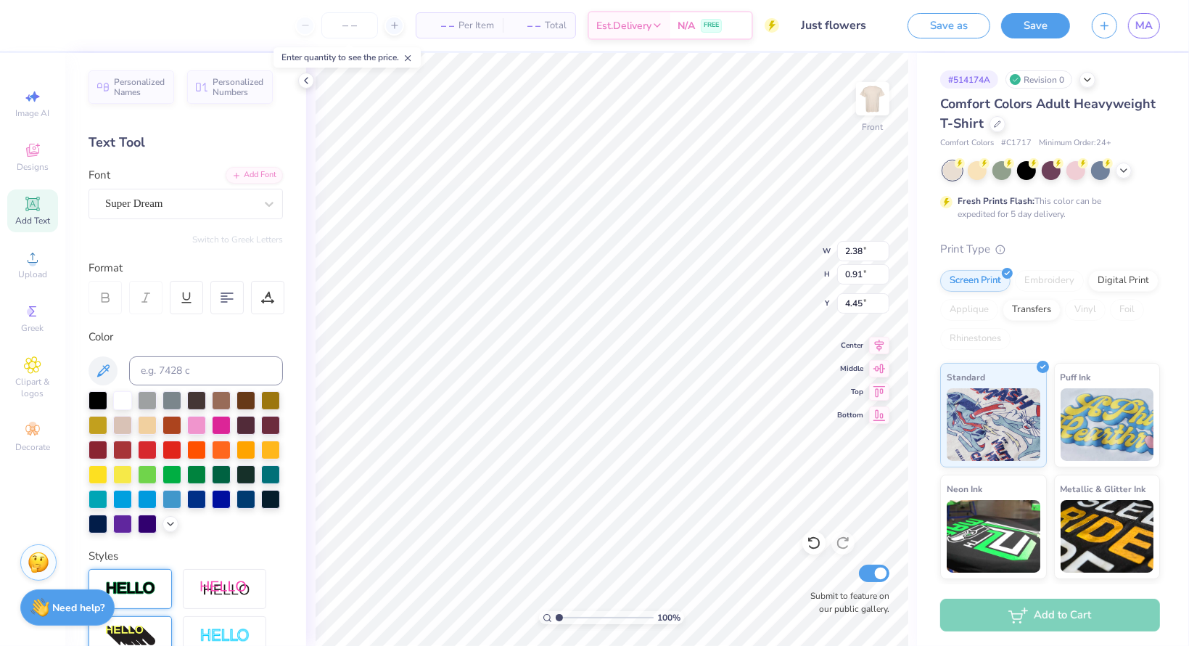
type input "4.99"
click at [41, 194] on div "Add Text" at bounding box center [32, 210] width 51 height 43
type input "5.69"
type input "1.65"
type input "12.93"
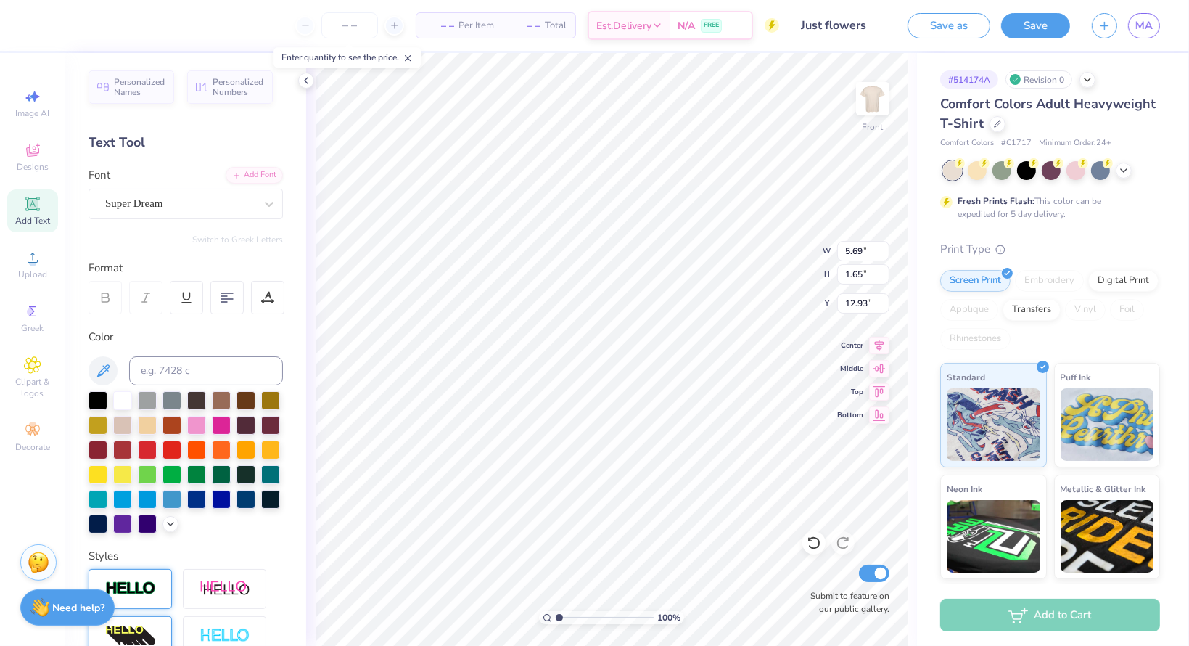
scroll to position [12, 6]
type textarea "1(800)656-4673"
drag, startPoint x: 96, startPoint y: 475, endPoint x: 122, endPoint y: 469, distance: 26.9
click at [212, 458] on div at bounding box center [221, 448] width 19 height 19
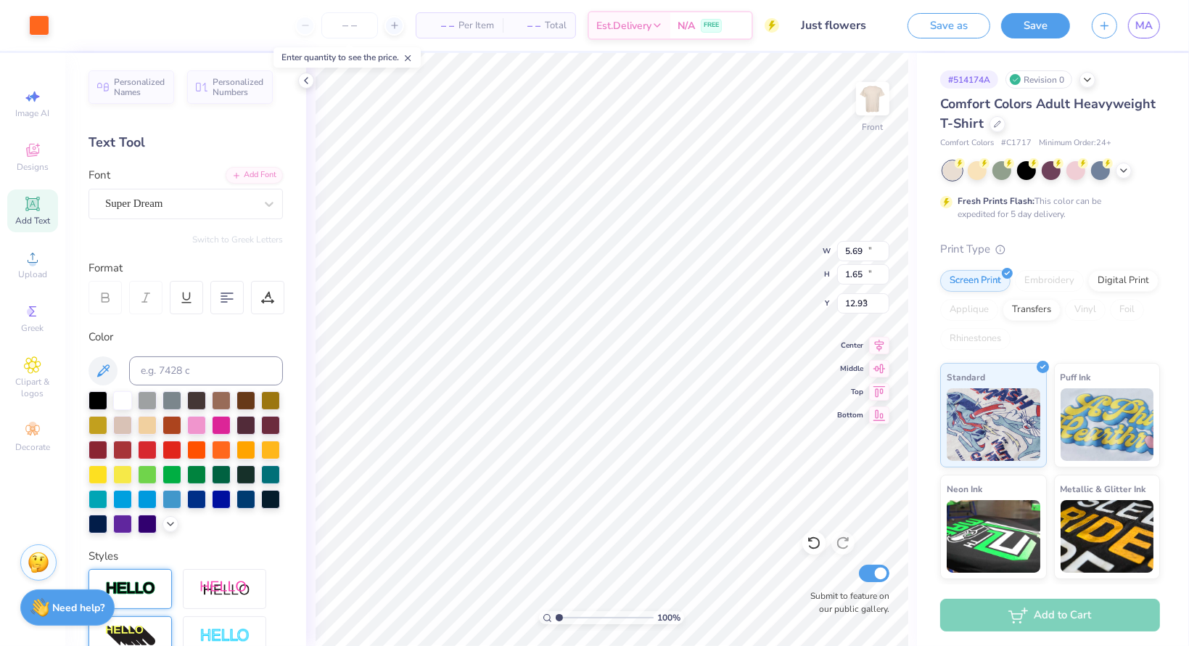
type input "10.19"
type input "15.37"
type input "6.06"
type input "14.53"
type input "1.81"
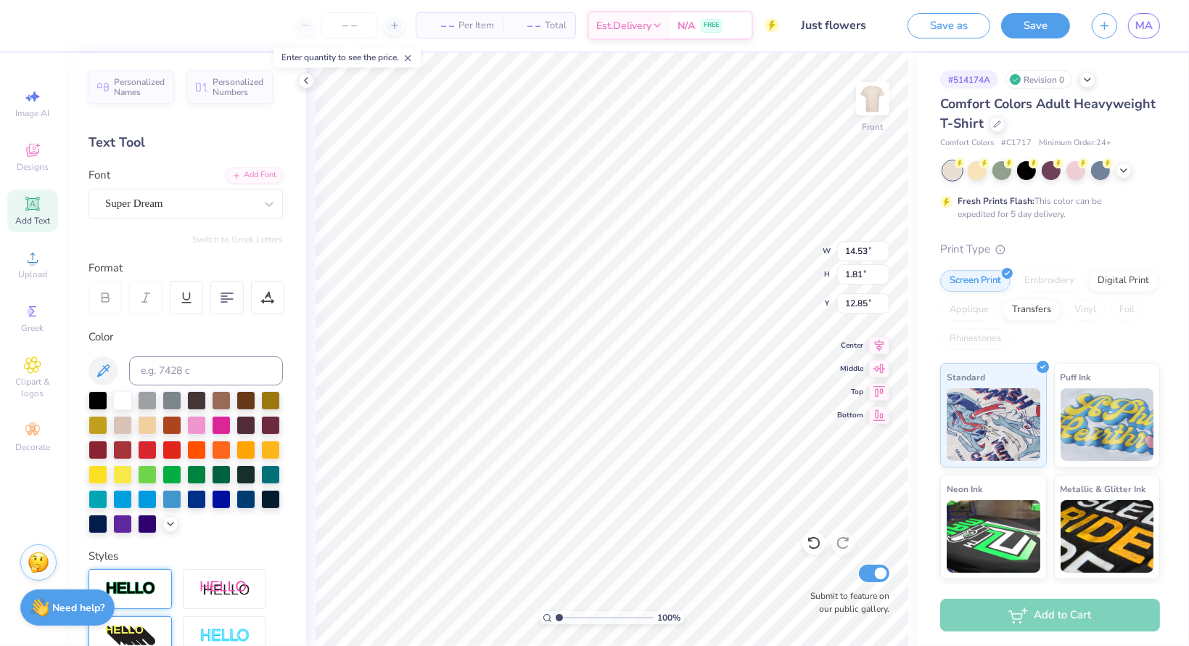
type input "24.20"
type input "6.22"
type input "0.77"
type input "25.23"
type input "14.53"
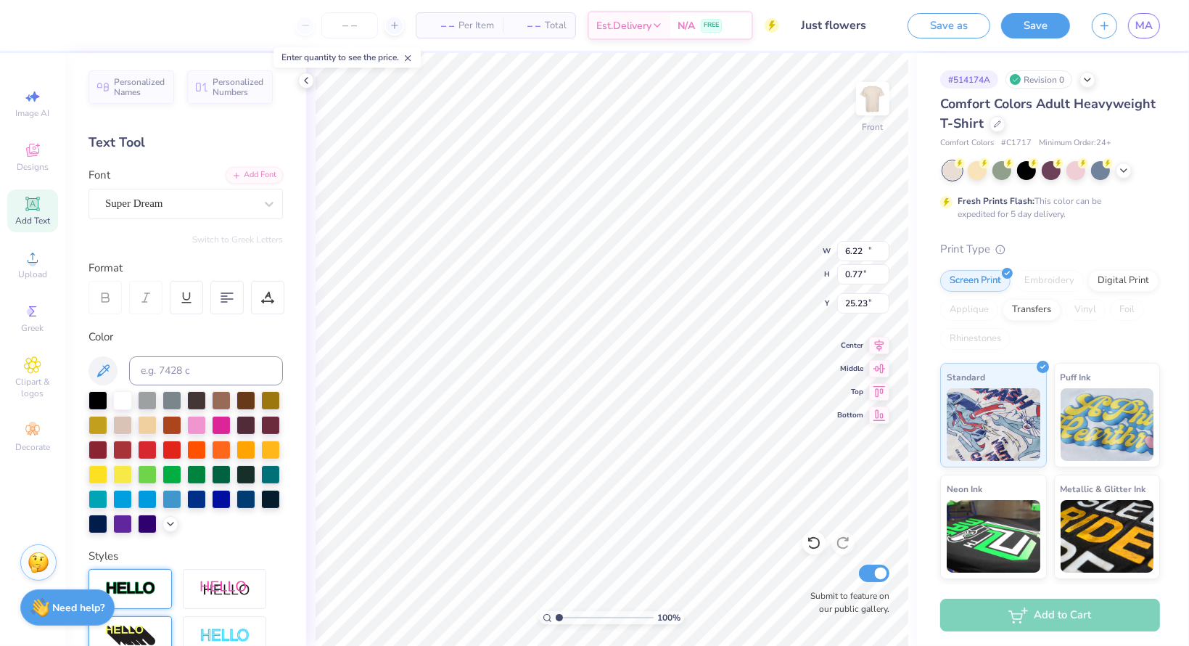
type input "1.56"
type input "21.90"
type input "7.81"
type input "0.84"
type input "22.62"
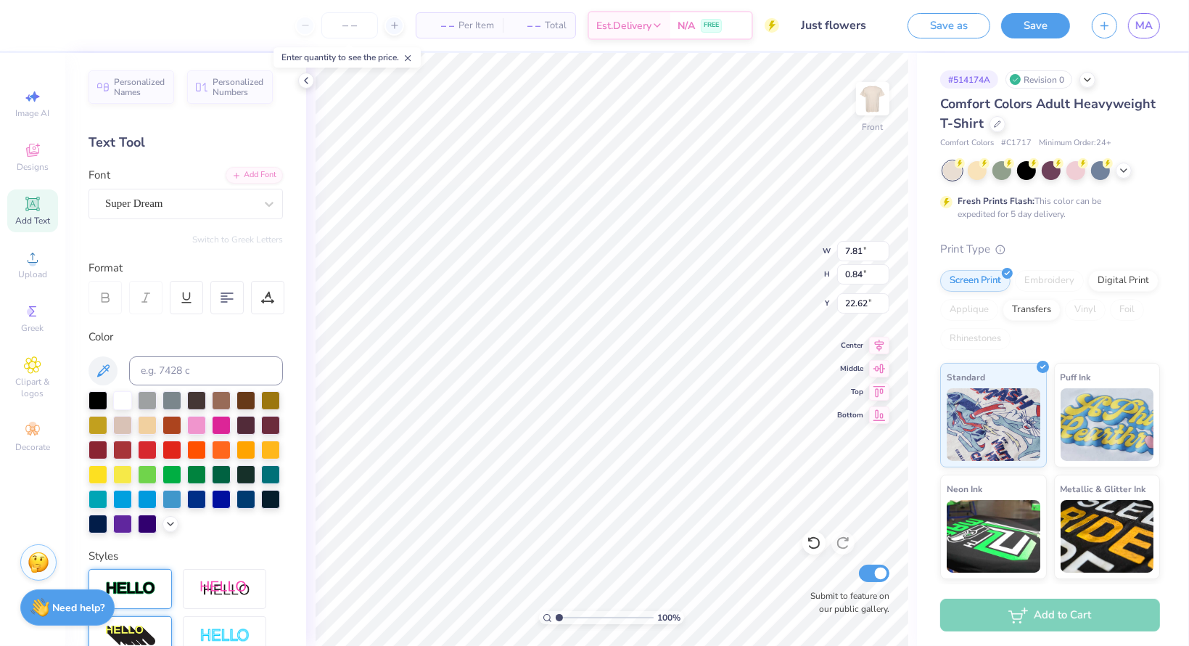
type input "6.22"
type input "0.77"
type input "25.23"
type input "14.53"
type input "1.35"
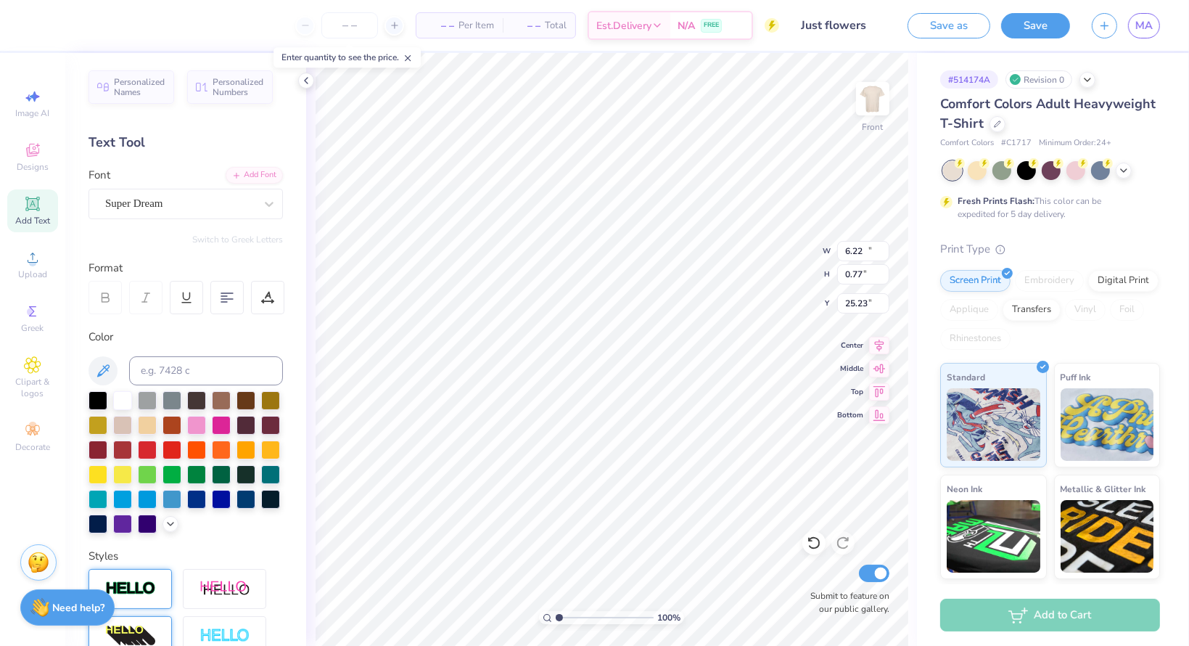
type input "13.07"
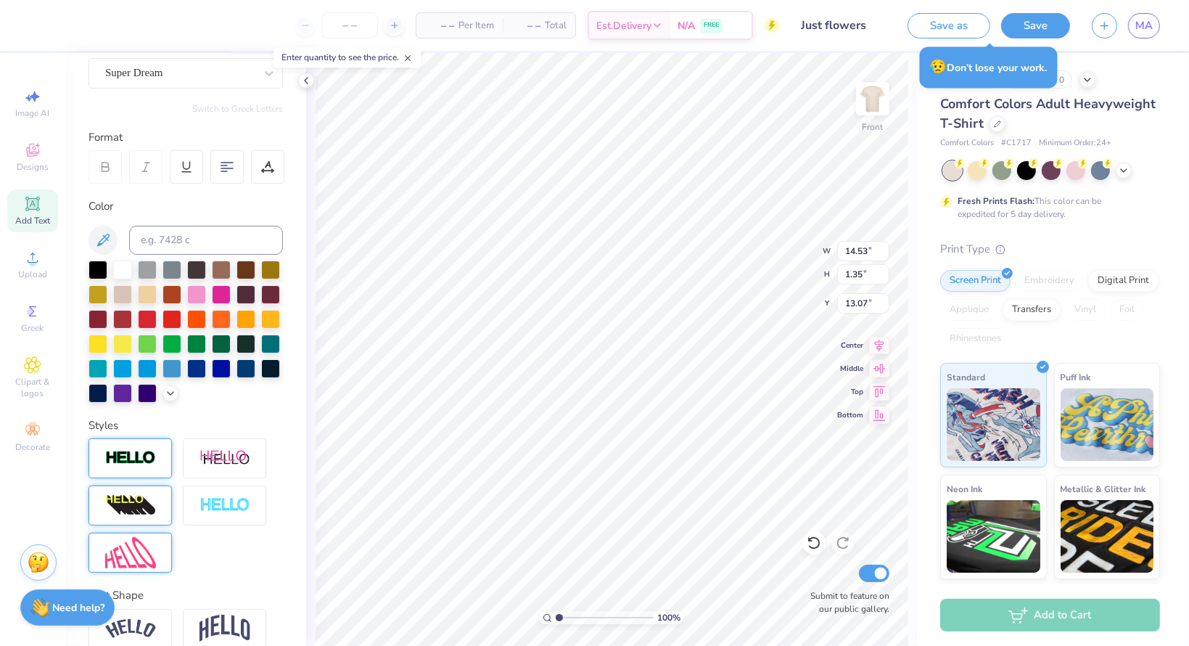
scroll to position [221, 0]
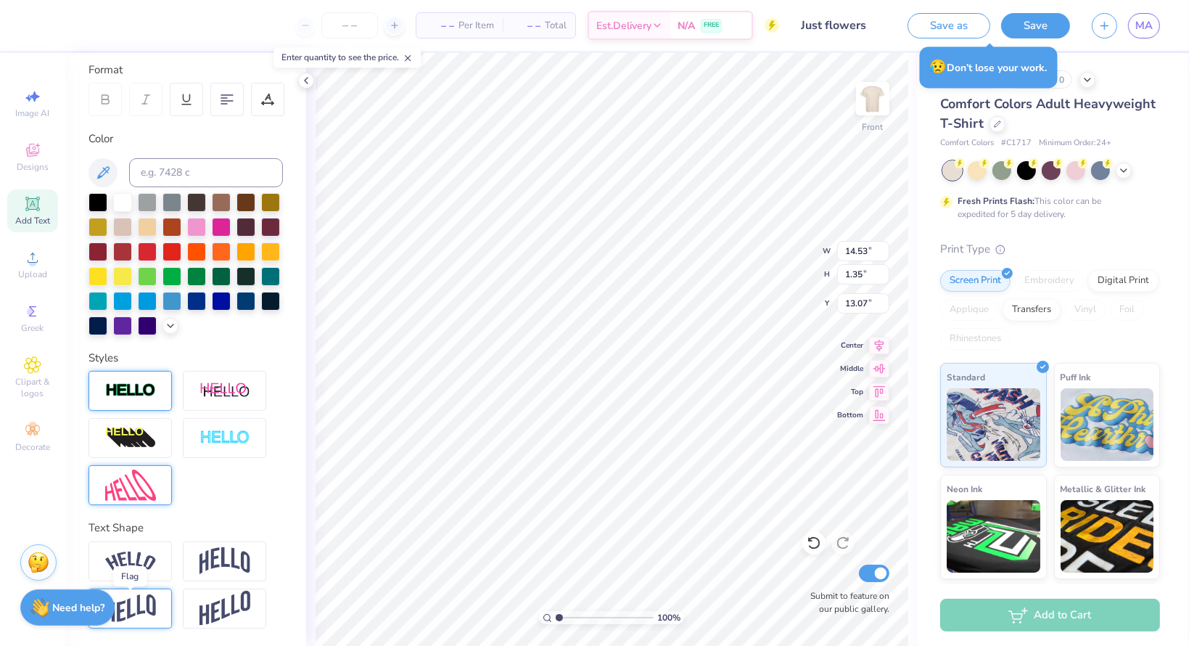
click at [141, 616] on img at bounding box center [130, 608] width 51 height 28
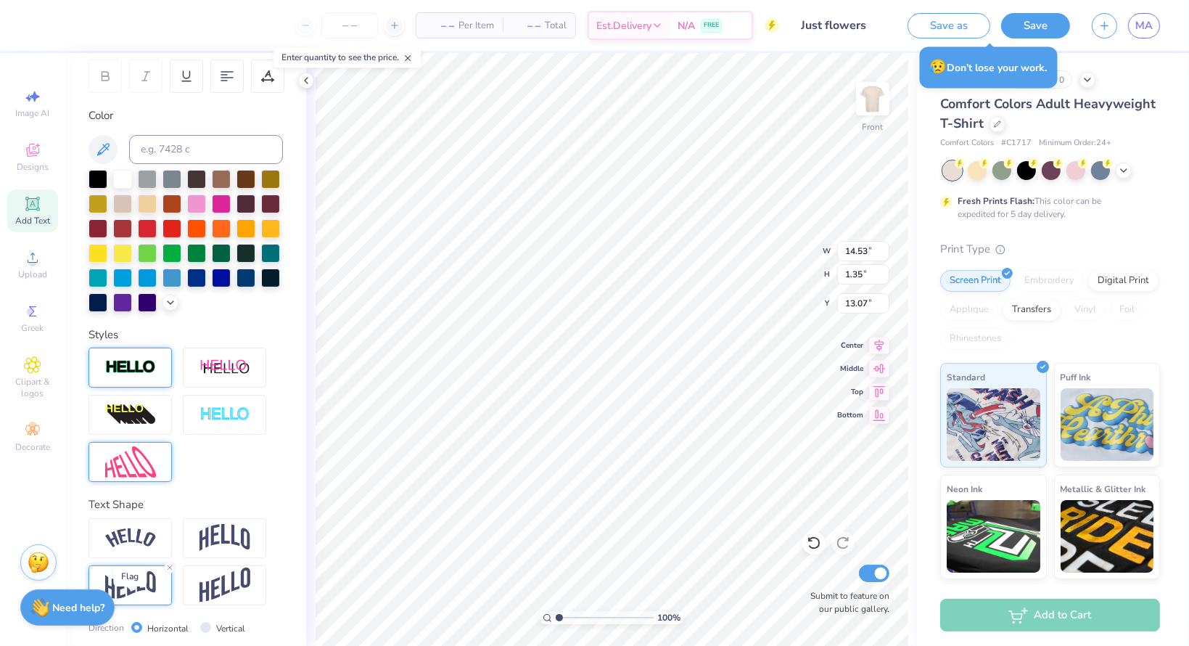
type input "1.97"
type input "12.77"
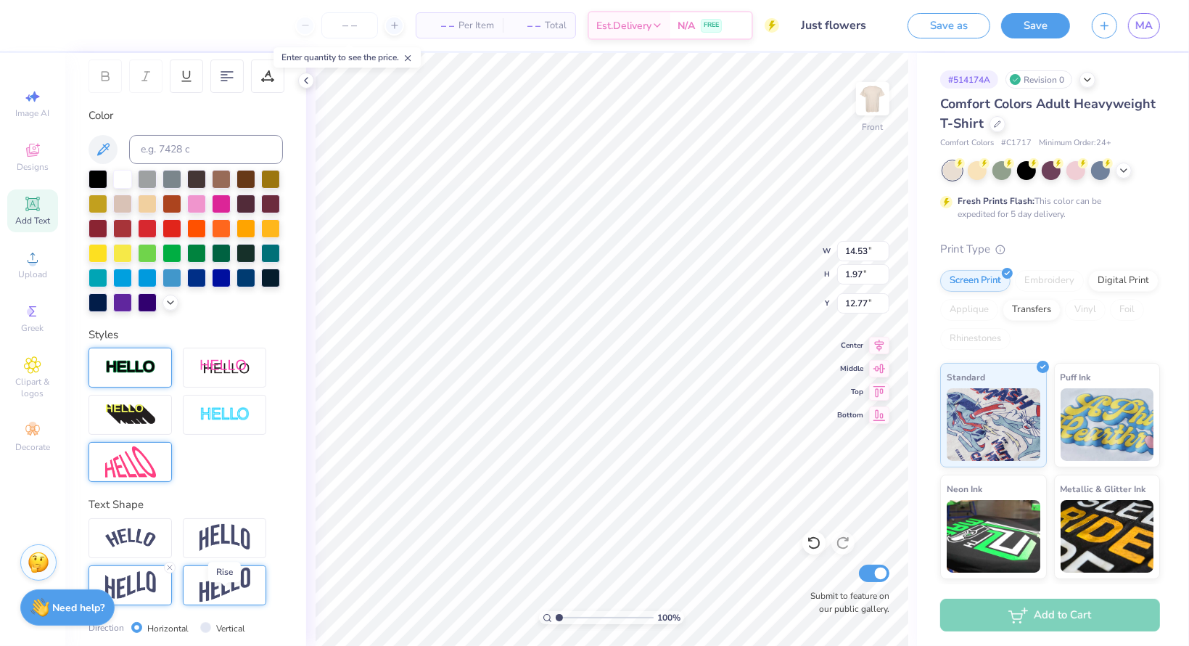
click at [245, 603] on img at bounding box center [225, 585] width 51 height 36
type input "2.48"
type input "12.51"
click at [132, 599] on img at bounding box center [130, 585] width 51 height 28
type input "1.97"
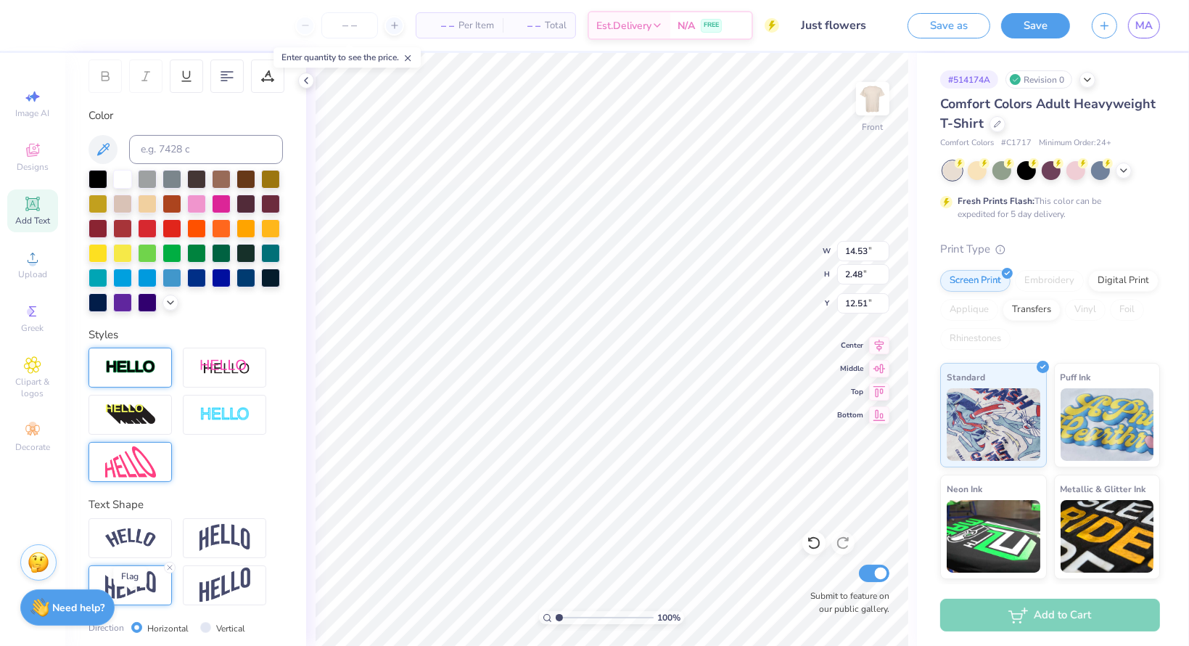
type input "12.77"
click at [218, 551] on img at bounding box center [225, 538] width 51 height 28
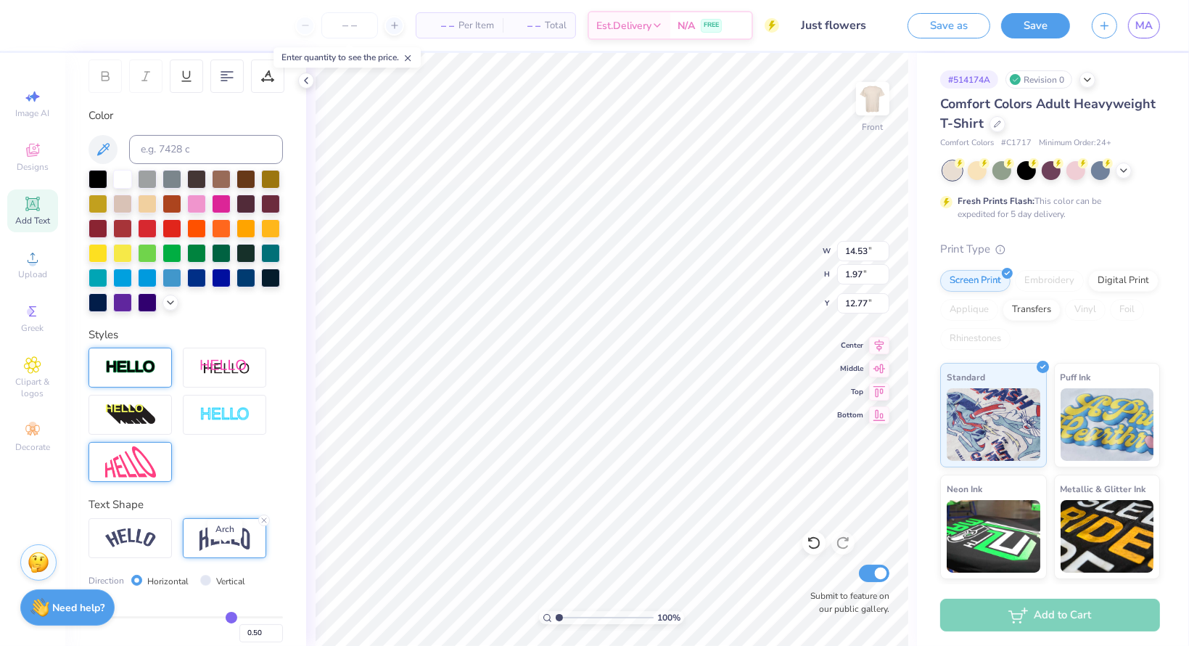
type input "3.82"
type input "11.84"
click at [125, 549] on div at bounding box center [130, 538] width 83 height 40
type input "2.80"
type input "12.35"
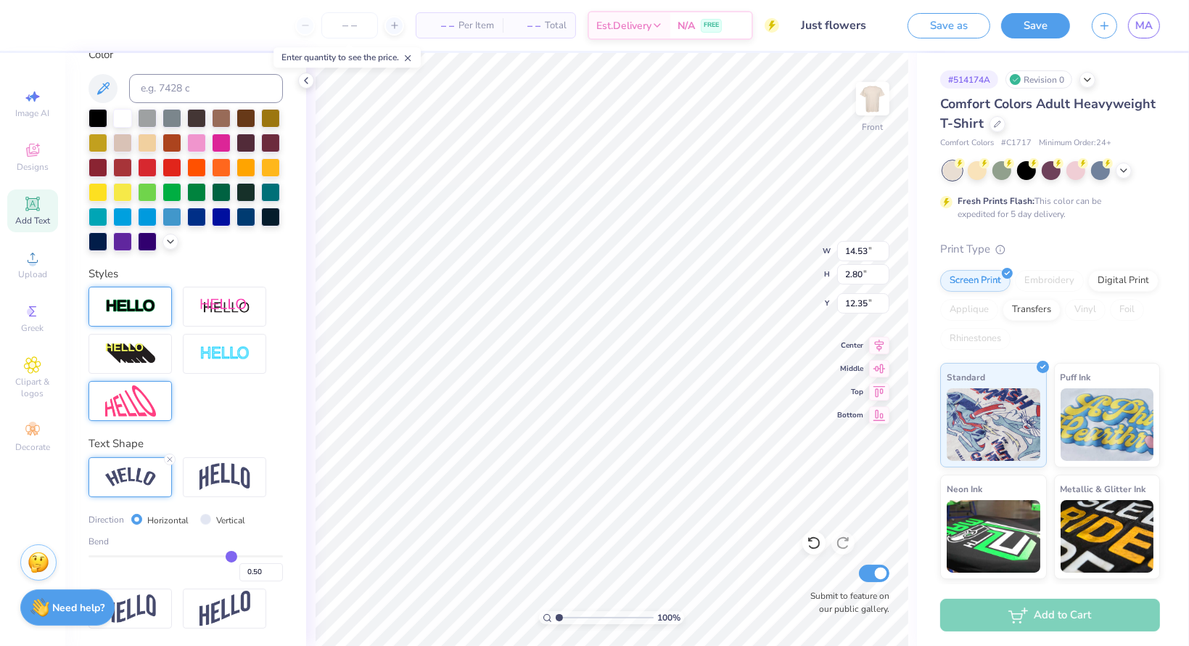
scroll to position [305, 0]
click at [205, 517] on input "Vertical" at bounding box center [205, 519] width 11 height 11
radio input "true"
type input "13.13"
type input "18.47"
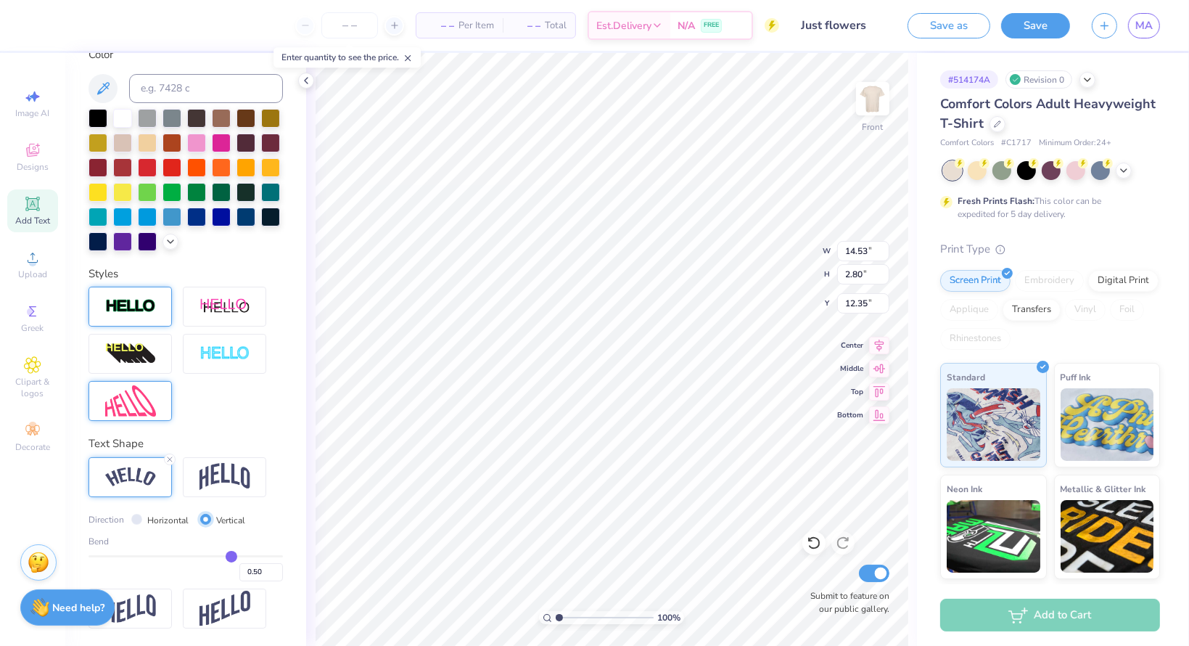
type input "4.52"
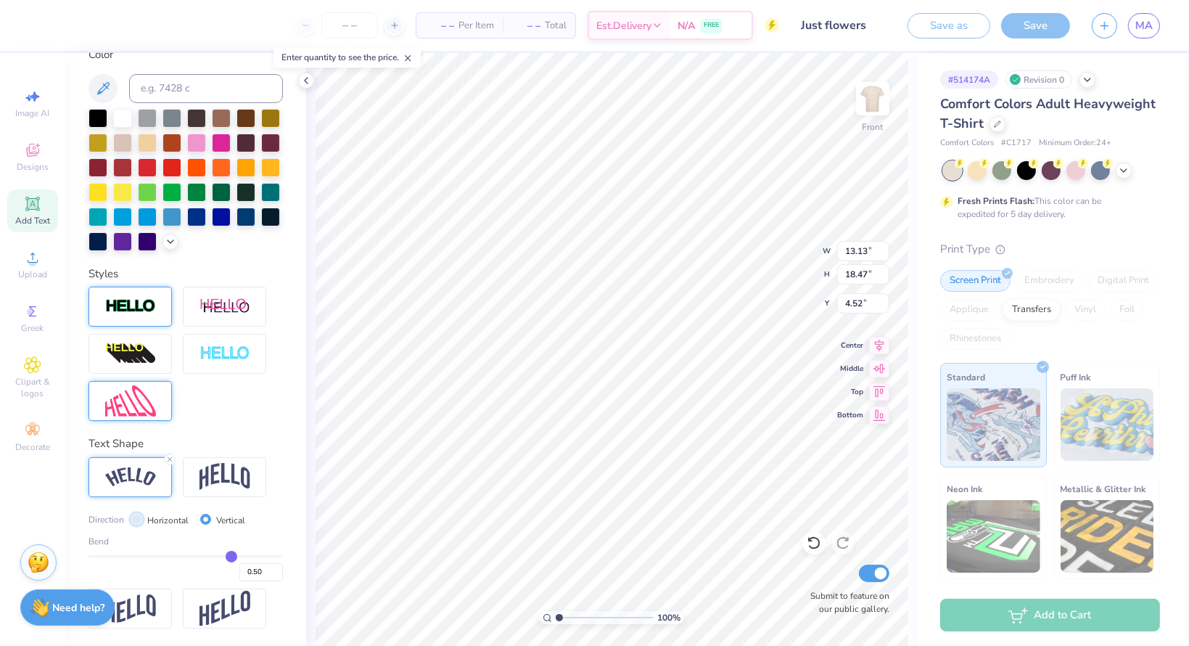
click at [134, 520] on input "Horizontal" at bounding box center [136, 519] width 11 height 11
radio input "true"
type input "14.53"
type input "2.80"
type input "12.35"
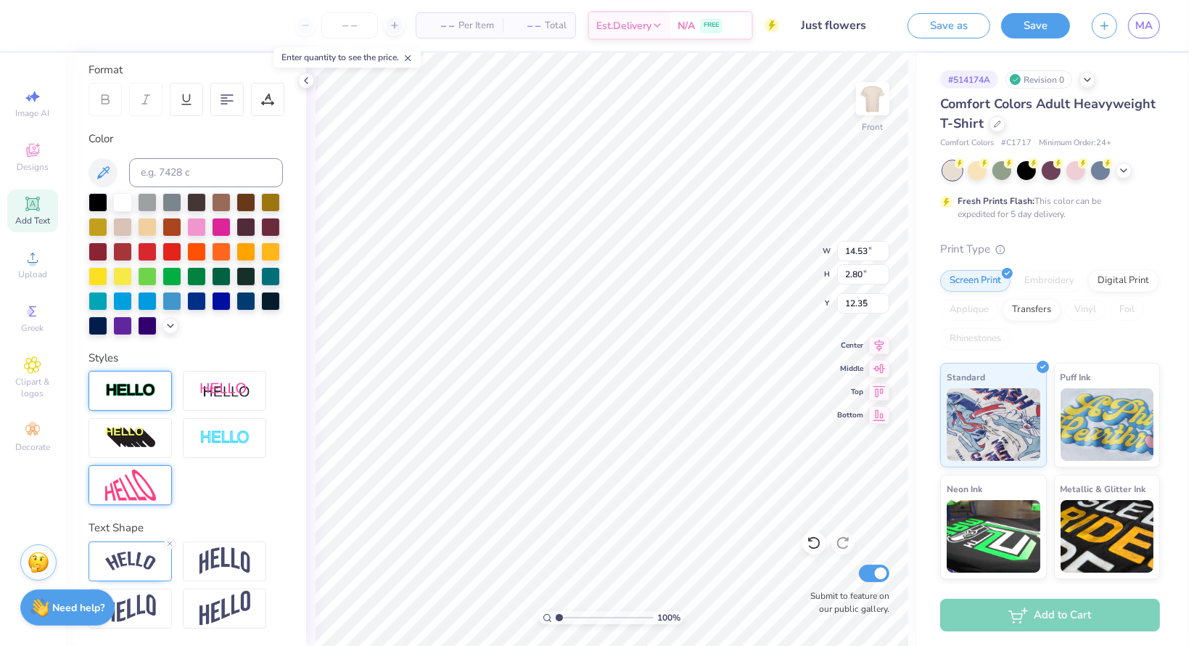
type input "12.91"
type input "2.90"
type input "3.00"
click at [119, 562] on img at bounding box center [130, 561] width 51 height 20
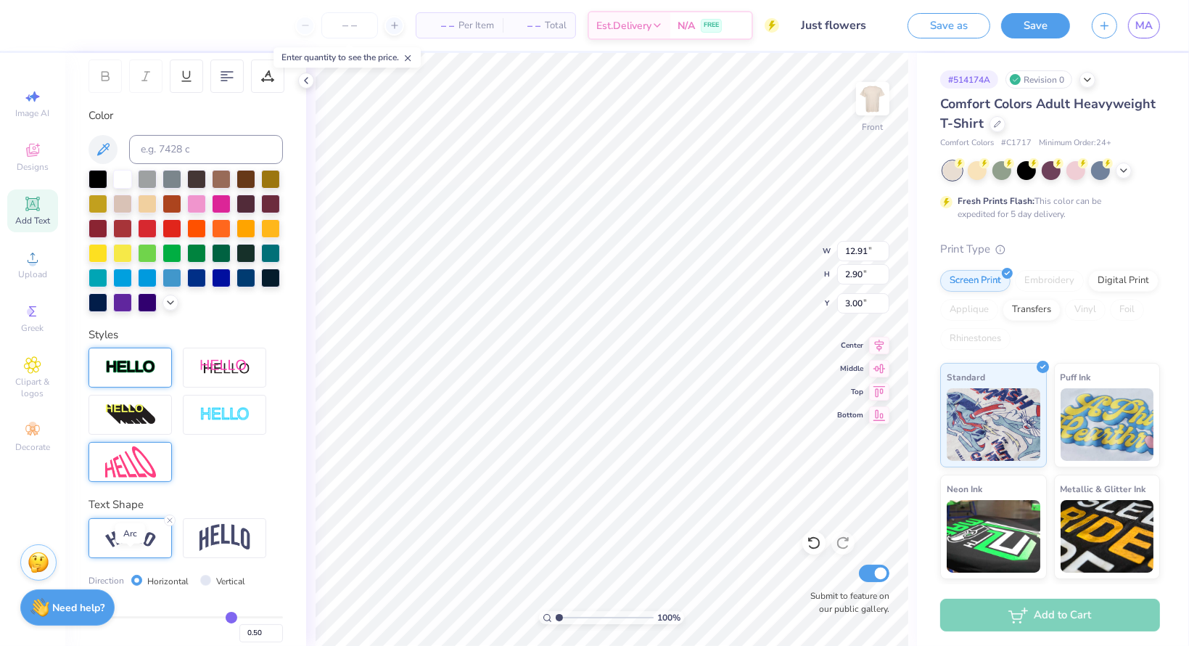
click at [119, 548] on img at bounding box center [130, 538] width 51 height 20
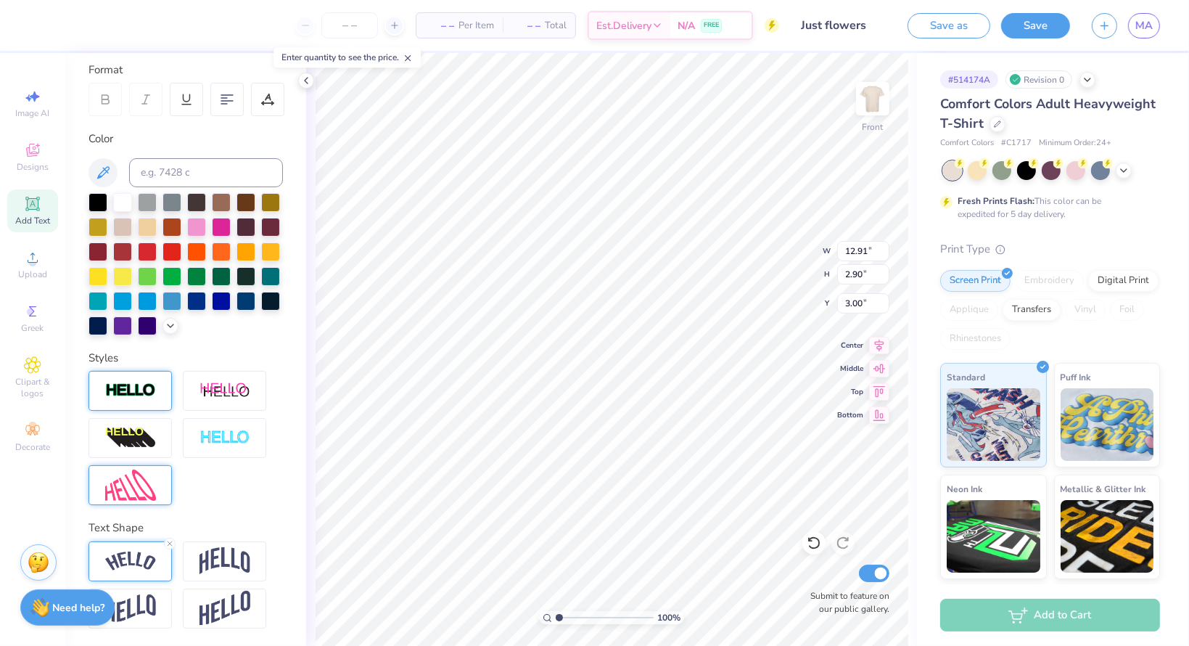
click at [147, 572] on div at bounding box center [130, 561] width 83 height 40
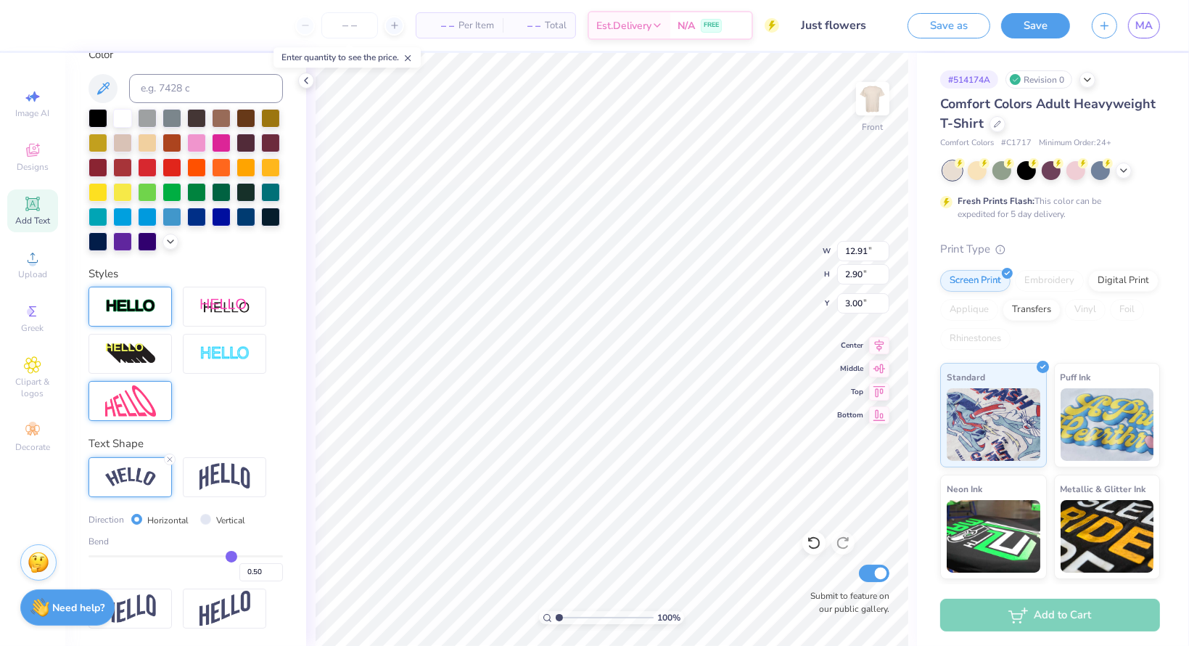
scroll to position [305, 0]
type input "0.51"
type input "0.52"
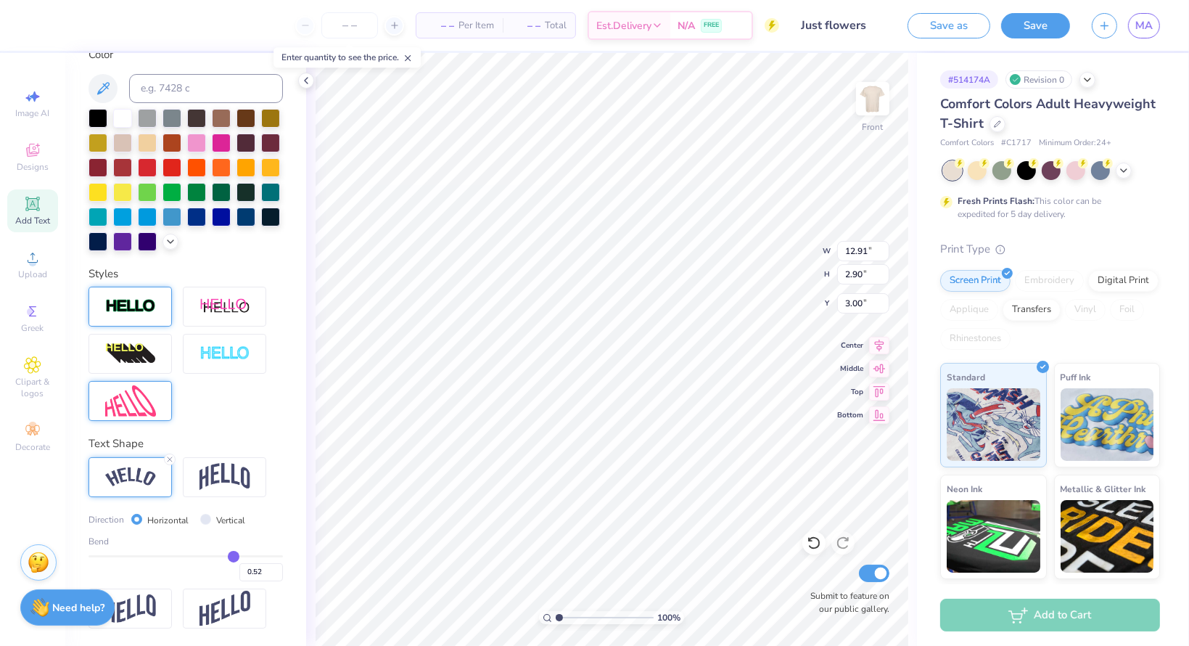
type input "0.53"
type input "0.54"
type input "0.56"
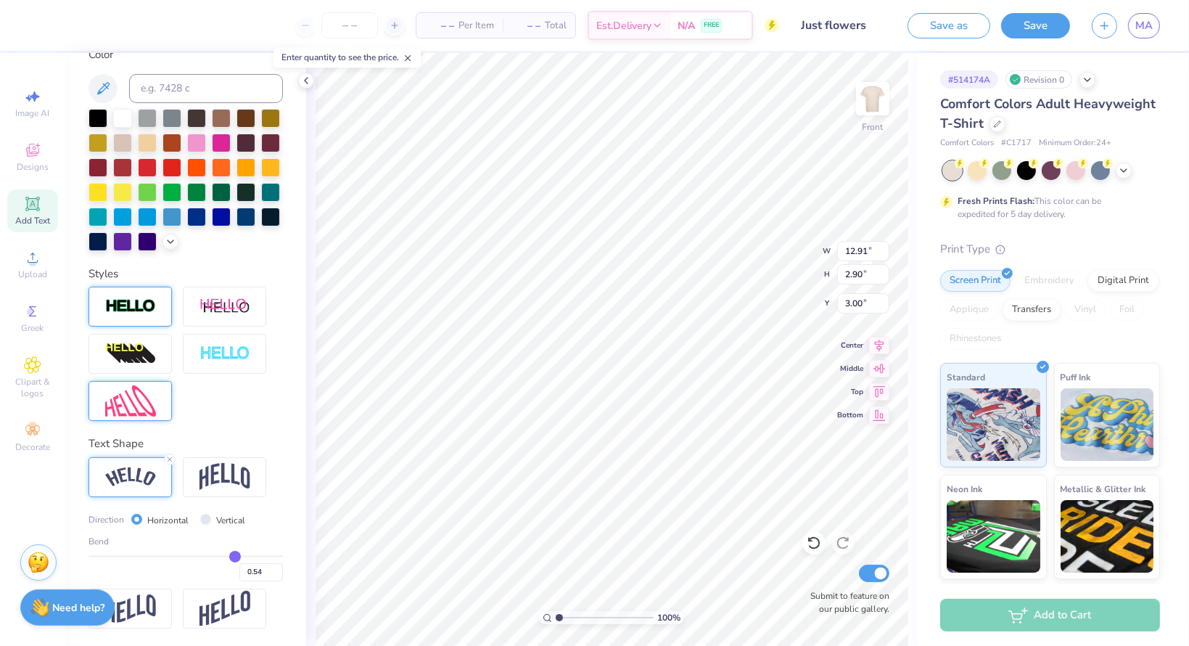
type input "0.56"
type input "0.58"
type input "0.59"
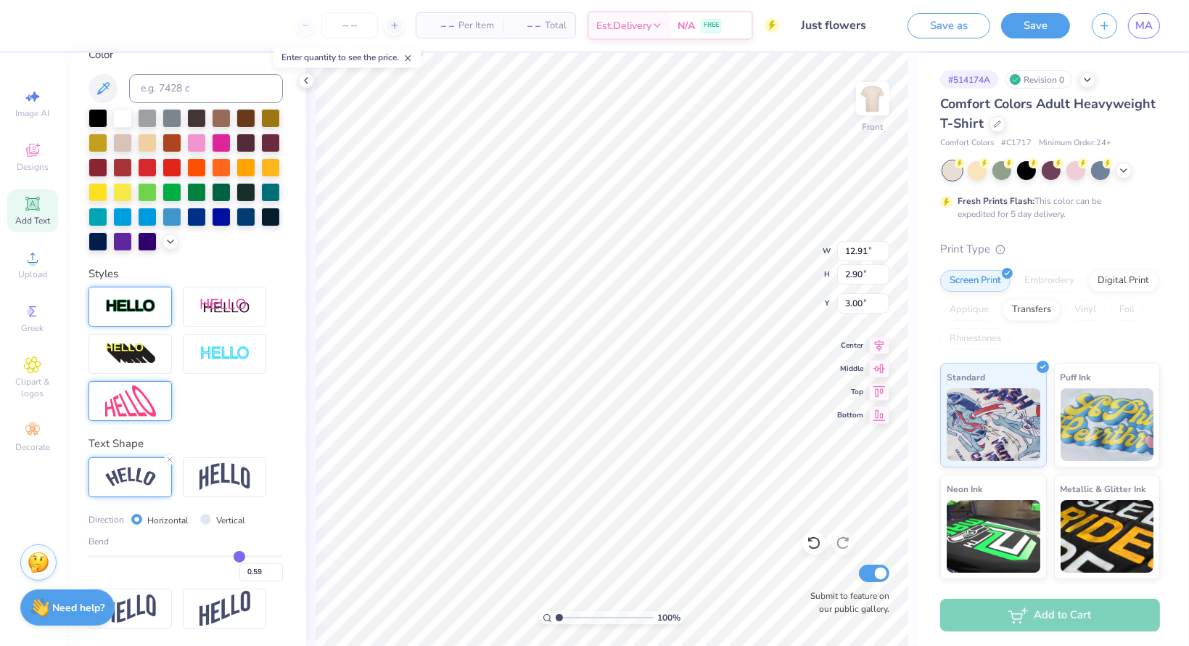
type input "0.6"
type input "0.60"
type input "0.63"
type input "0.64"
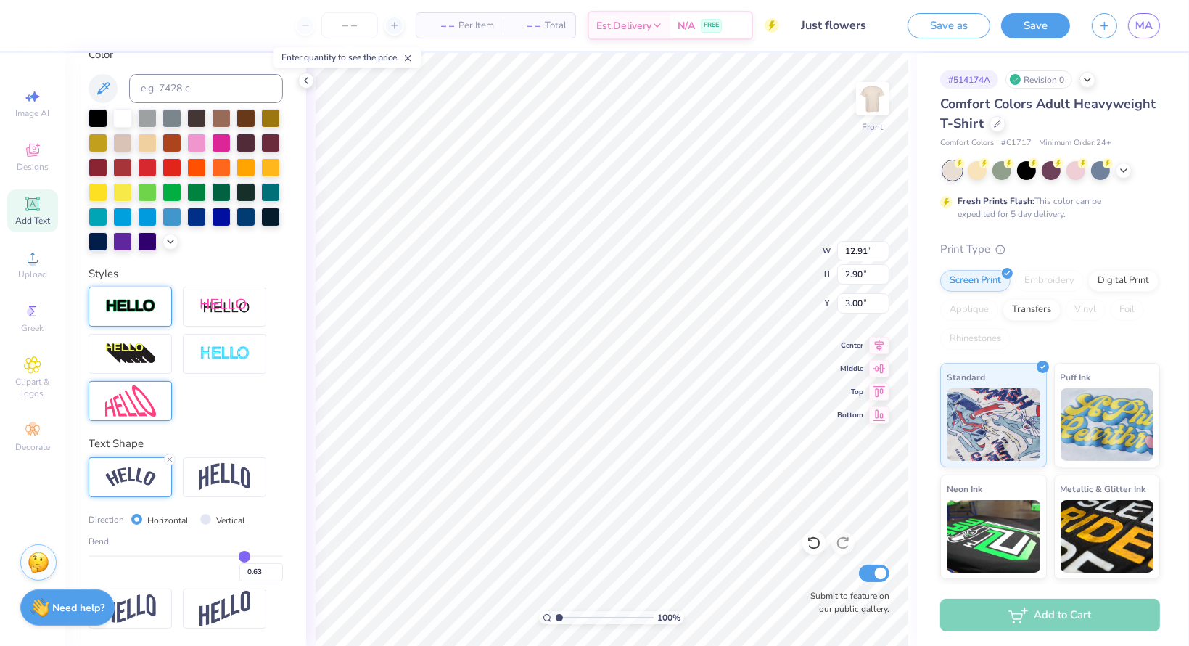
type input "0.64"
type input "0.65"
type input "0.66"
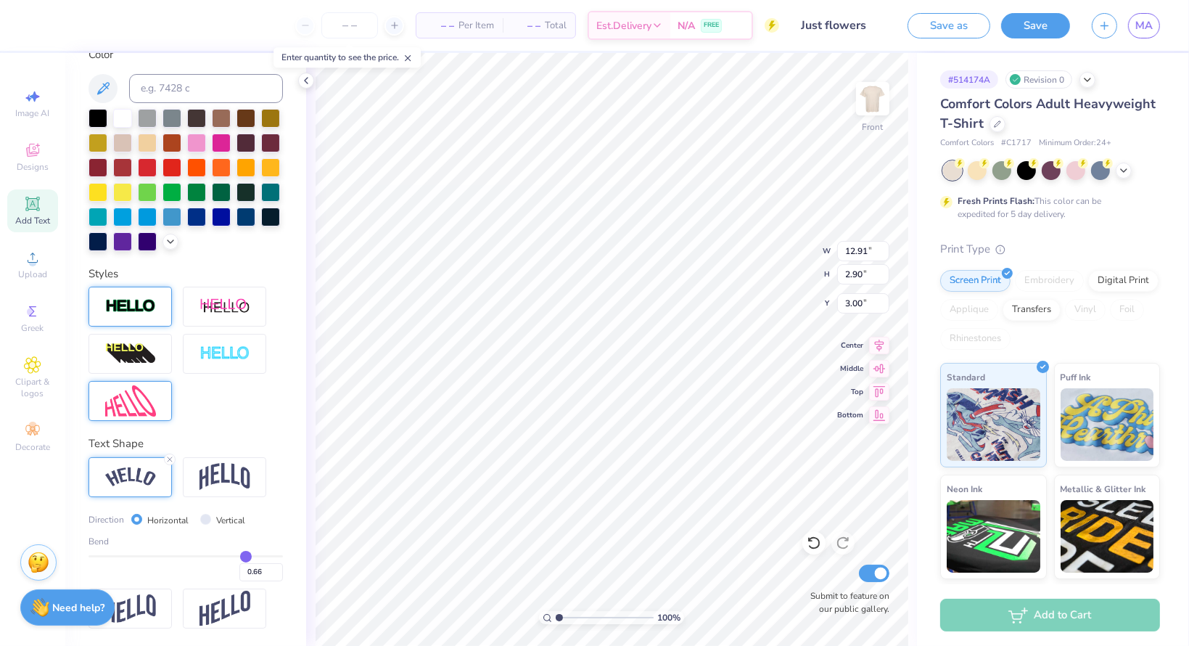
type input "0.67"
type input "0.68"
type input "0.69"
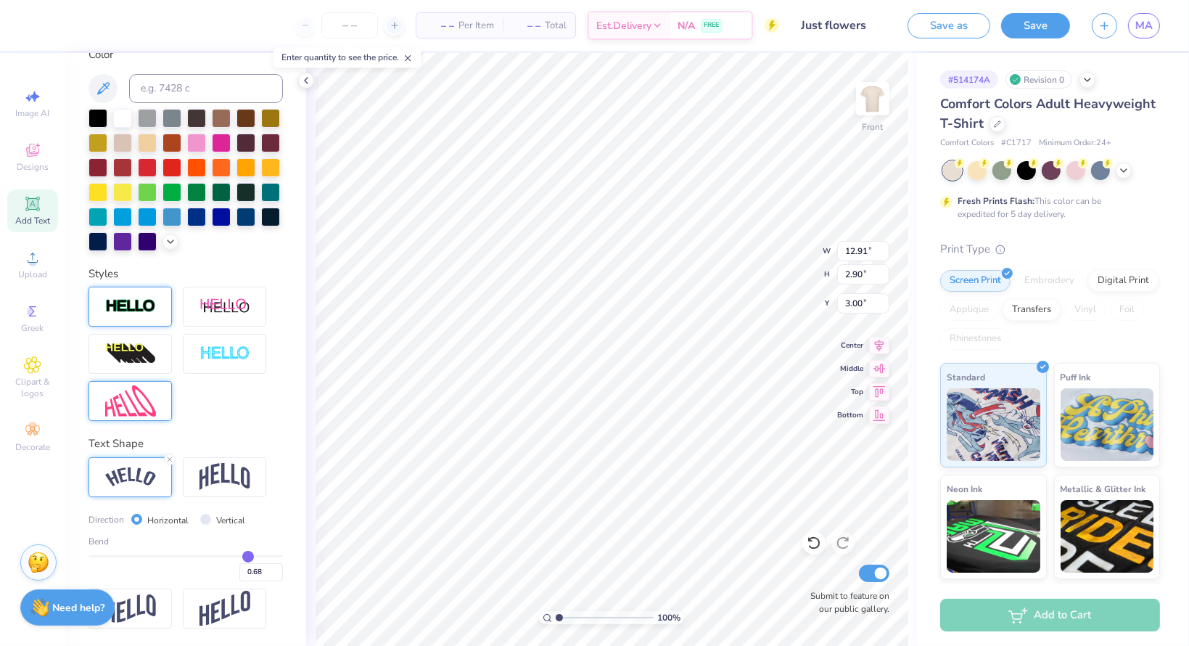
type input "0.69"
type input "0.7"
type input "0.70"
type input "0.71"
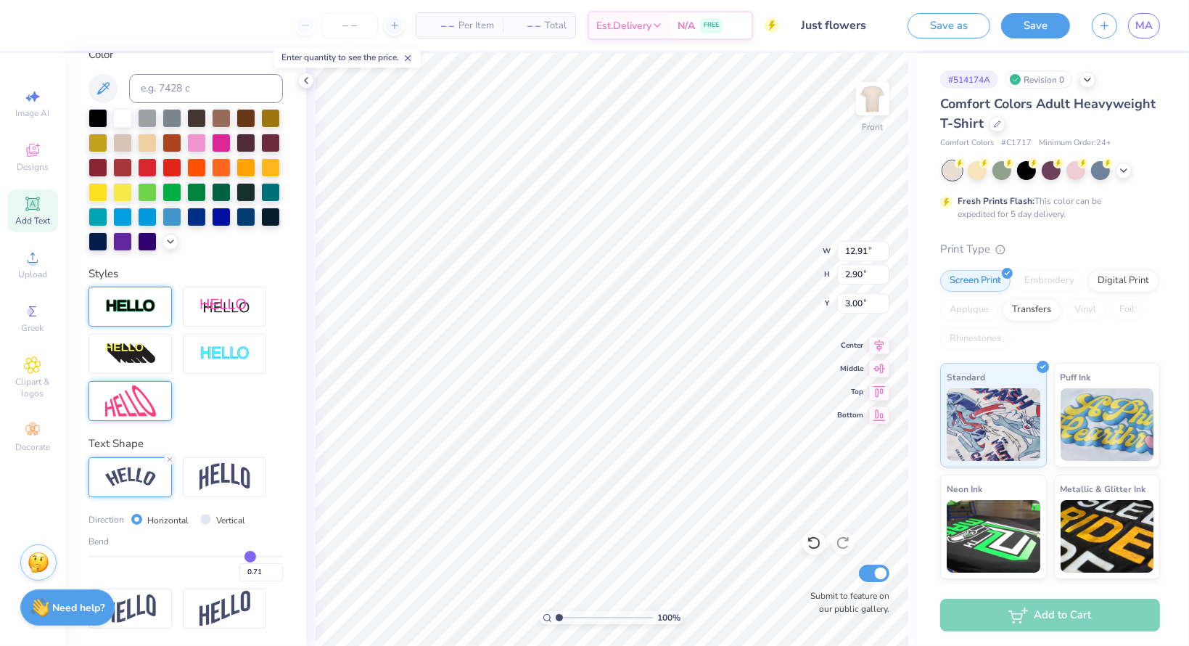
type input "0.72"
type input "0.73"
type input "0.74"
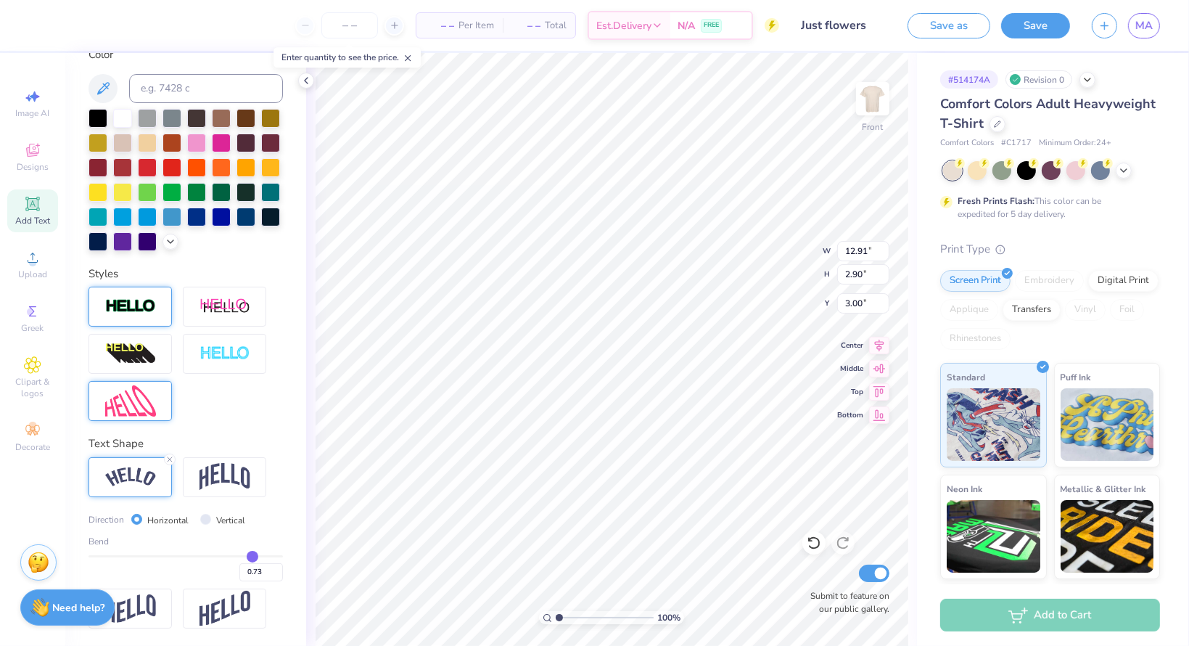
type input "0.74"
type input "0.75"
type input "0.76"
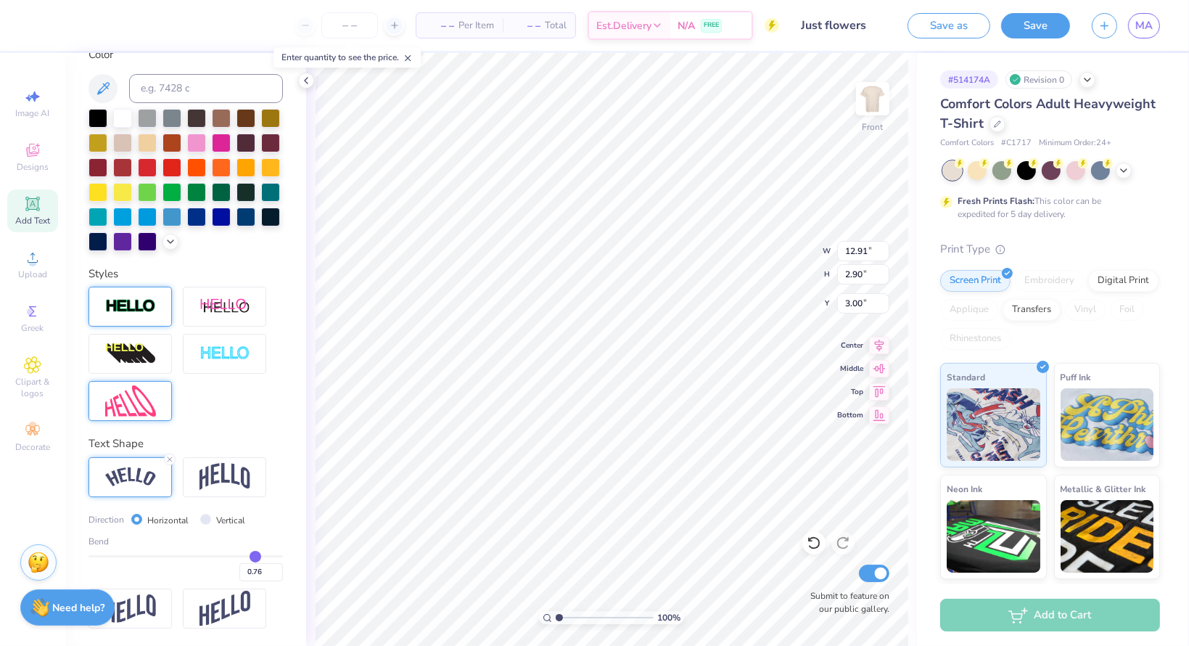
type input "0.77"
type input "0.78"
type input "0.79"
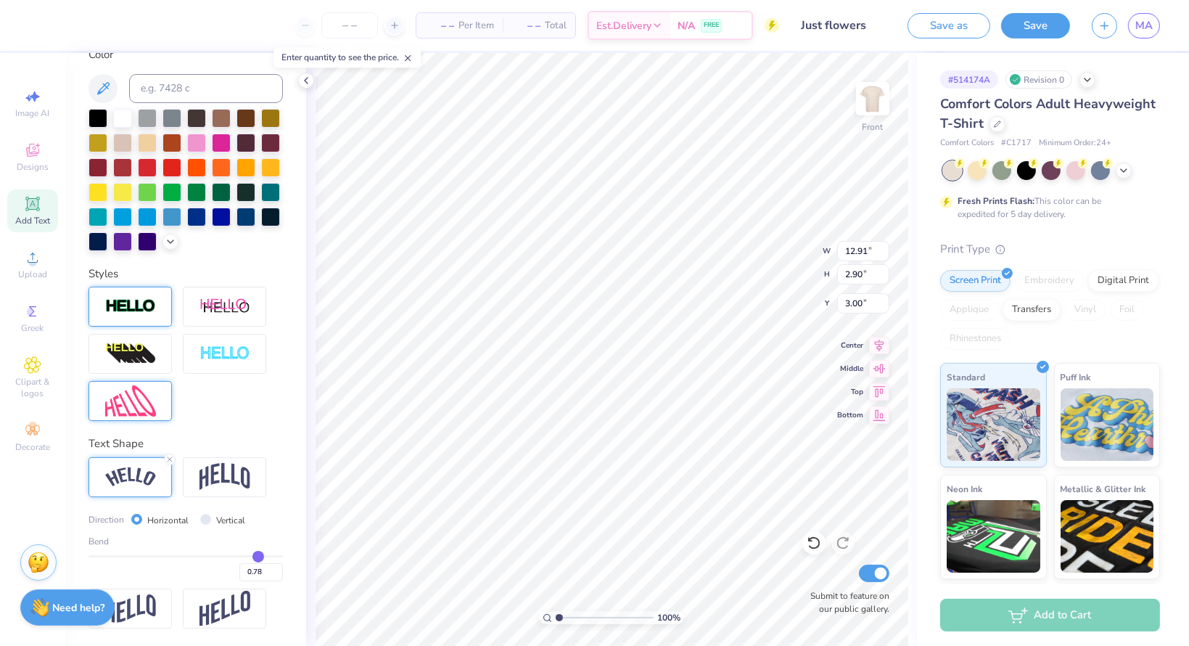
type input "0.79"
type input "0.8"
type input "0.80"
type input "0.81"
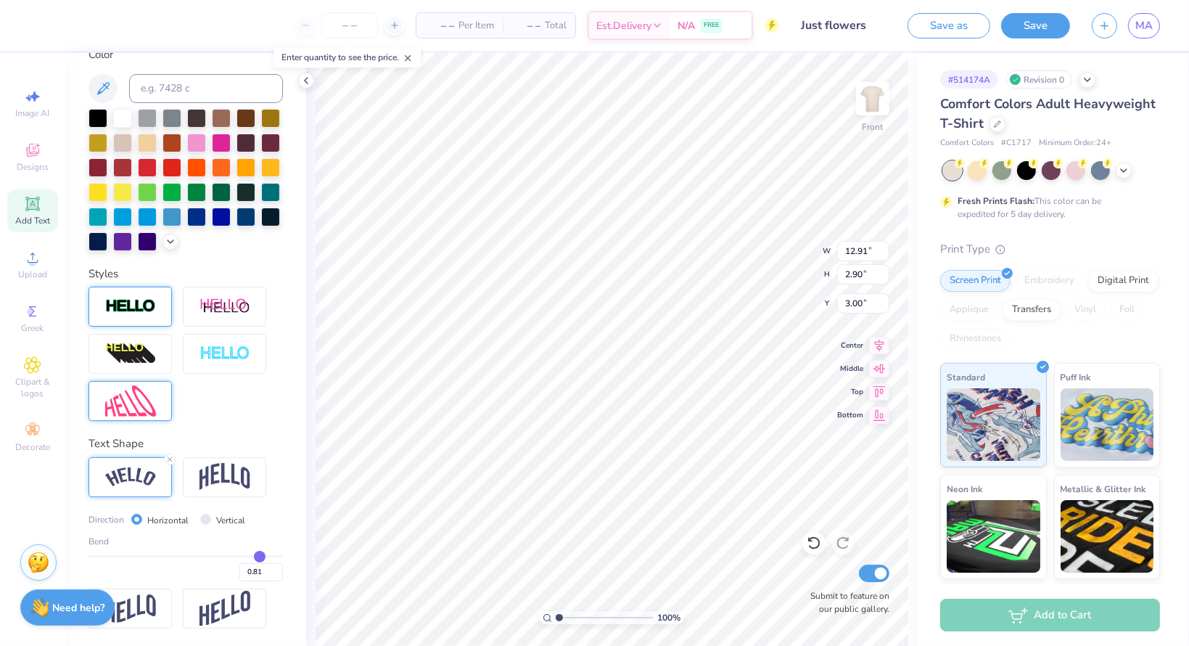
type input "0.82"
type input "0.83"
type input "0.84"
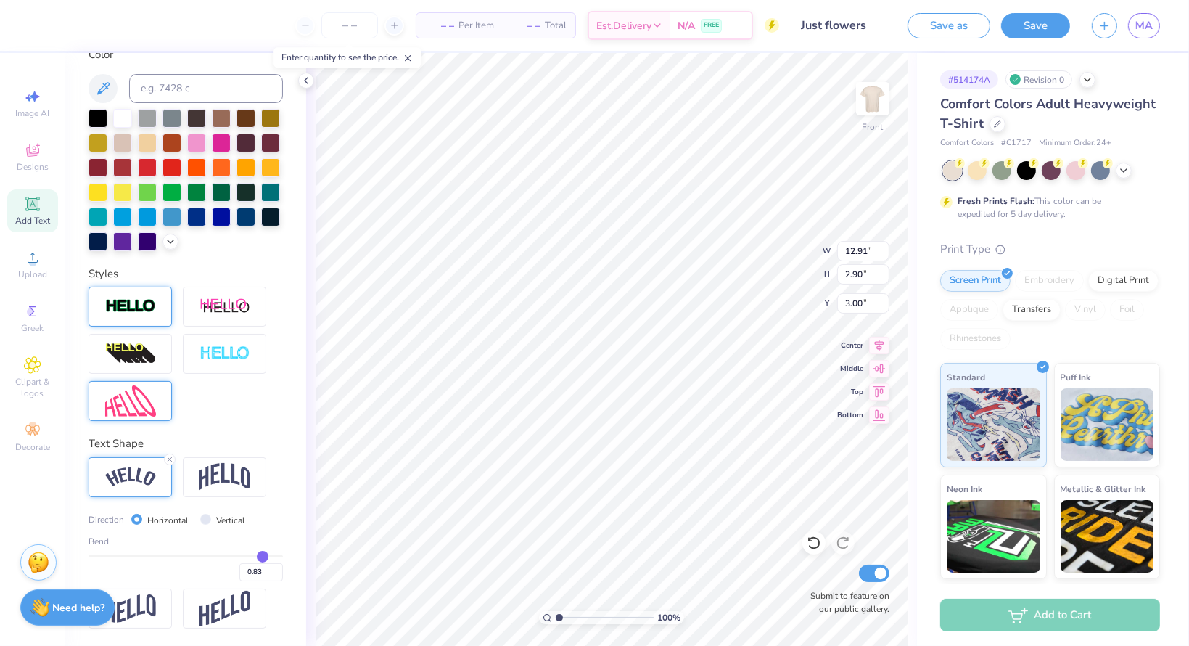
type input "0.84"
type input "0.85"
type input "0.86"
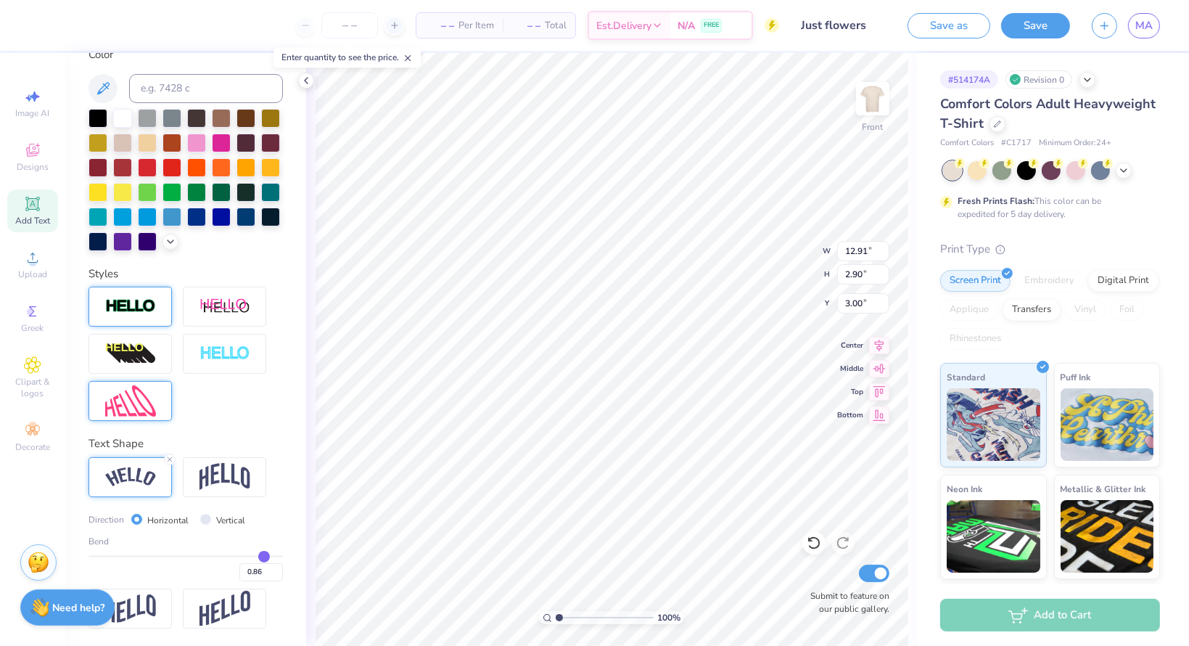
type input "0.87"
type input "0.88"
type input "0.89"
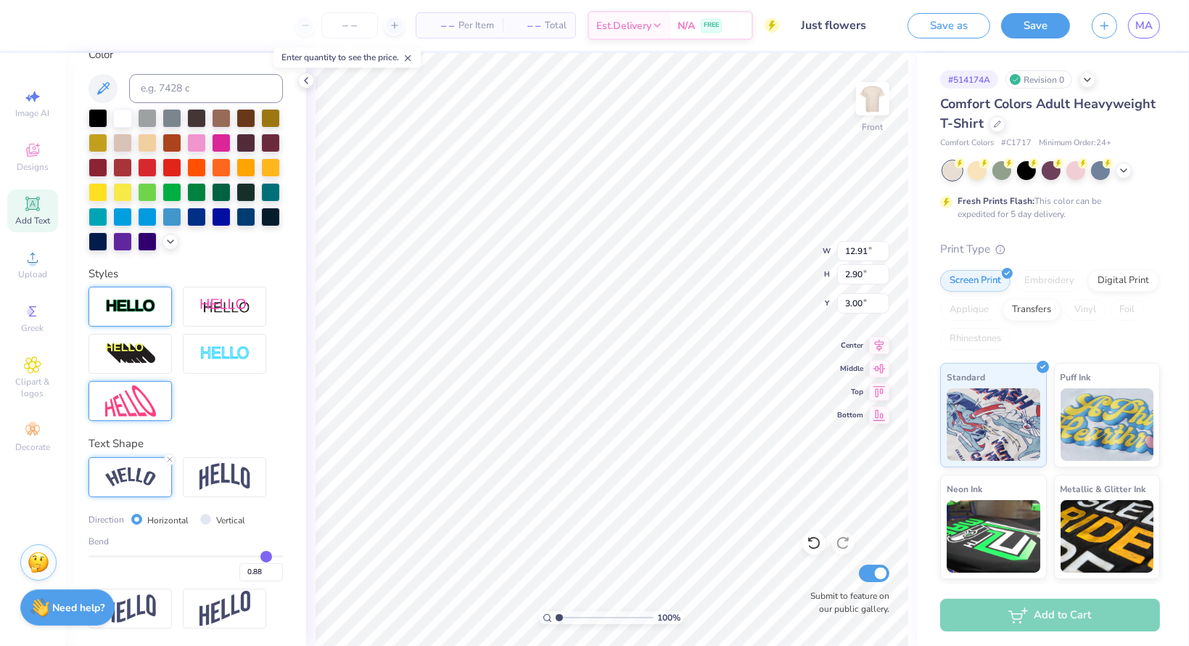
type input "0.89"
type input "0.9"
type input "0.90"
type input "0.91"
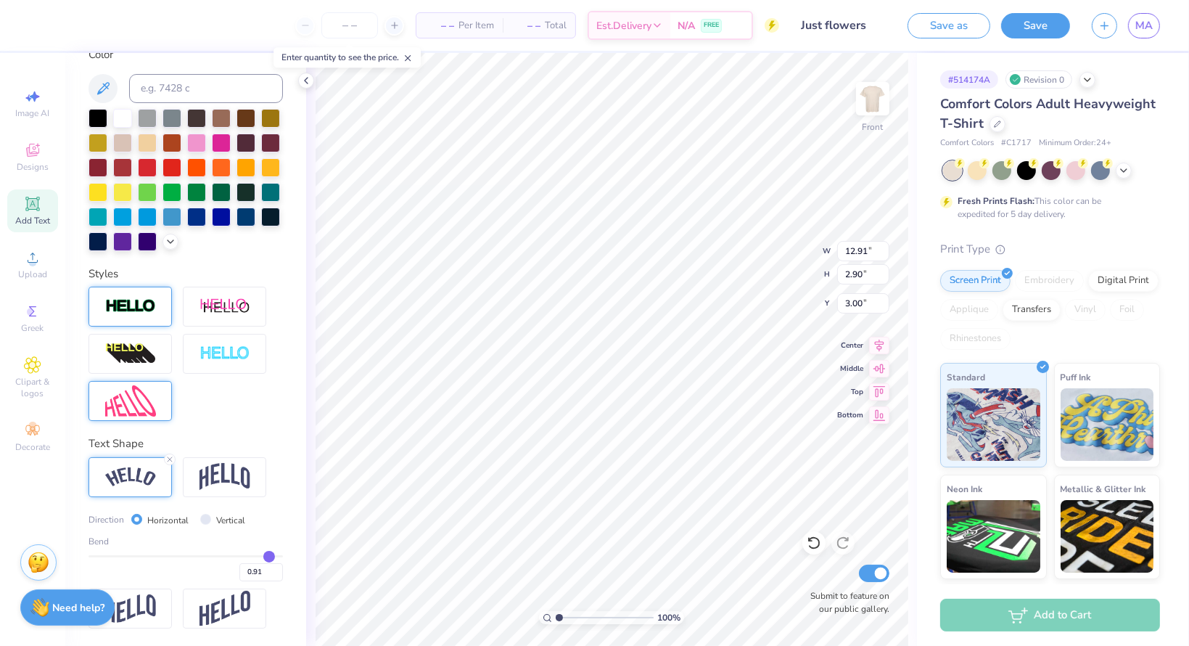
type input "0.92"
type input "0.93"
type input "0.94"
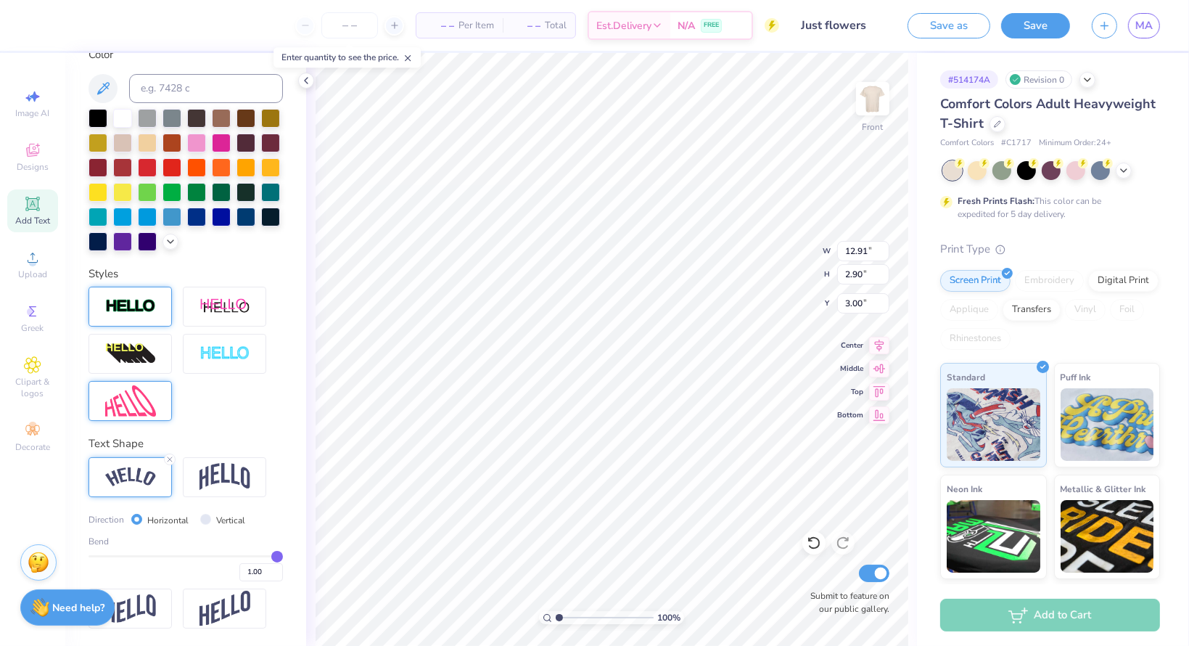
drag, startPoint x: 223, startPoint y: 558, endPoint x: 282, endPoint y: 549, distance: 58.8
click at [282, 555] on input "range" at bounding box center [186, 556] width 194 height 2
drag, startPoint x: 265, startPoint y: 553, endPoint x: 115, endPoint y: 551, distance: 149.5
click at [115, 555] on input "range" at bounding box center [186, 556] width 194 height 2
drag, startPoint x: 112, startPoint y: 551, endPoint x: 247, endPoint y: 588, distance: 139.2
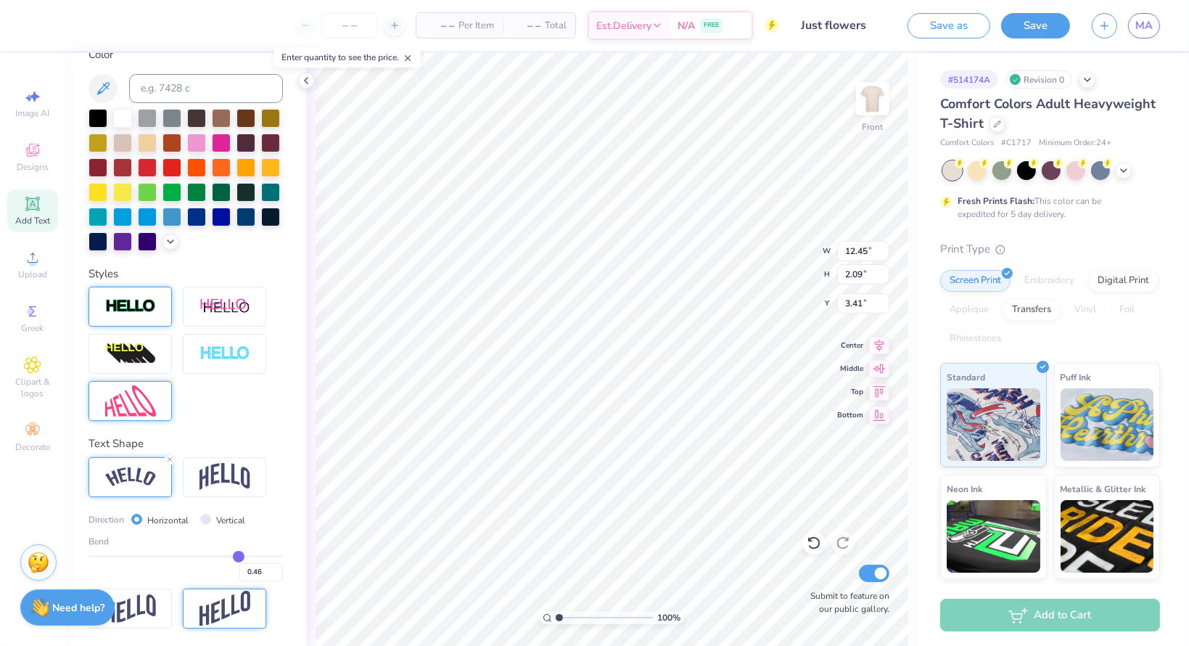
click at [230, 556] on input "range" at bounding box center [186, 556] width 194 height 2
click at [252, 573] on input "0.58" at bounding box center [261, 572] width 44 height 18
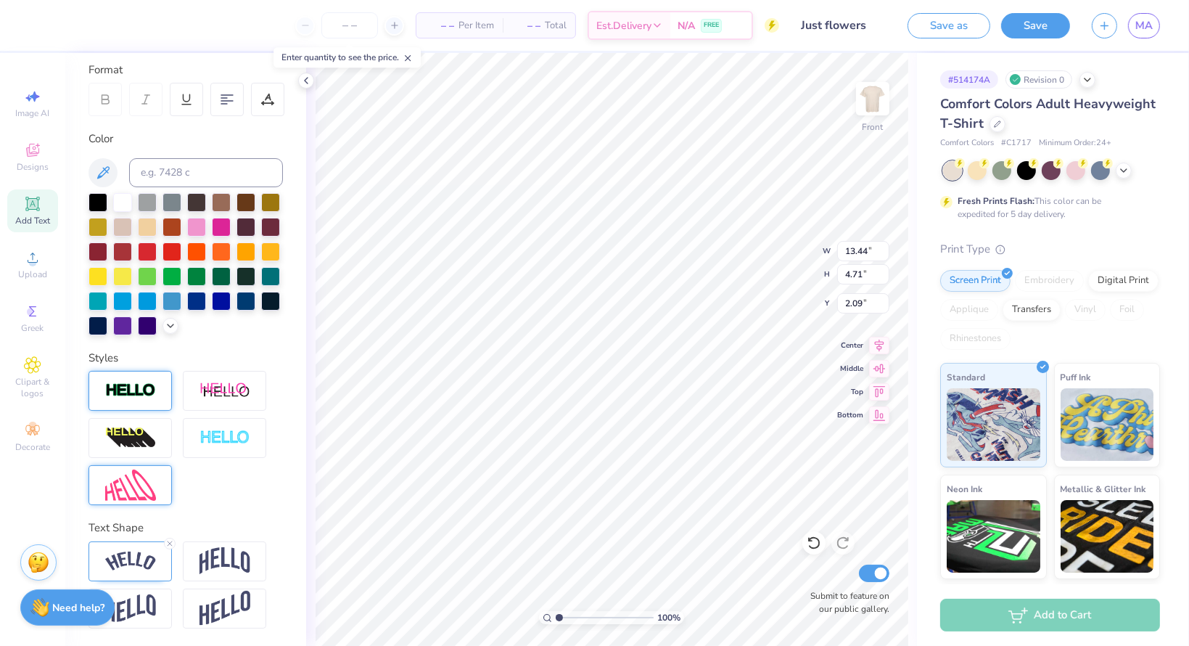
scroll to position [12, 1]
click at [136, 549] on div at bounding box center [130, 561] width 83 height 40
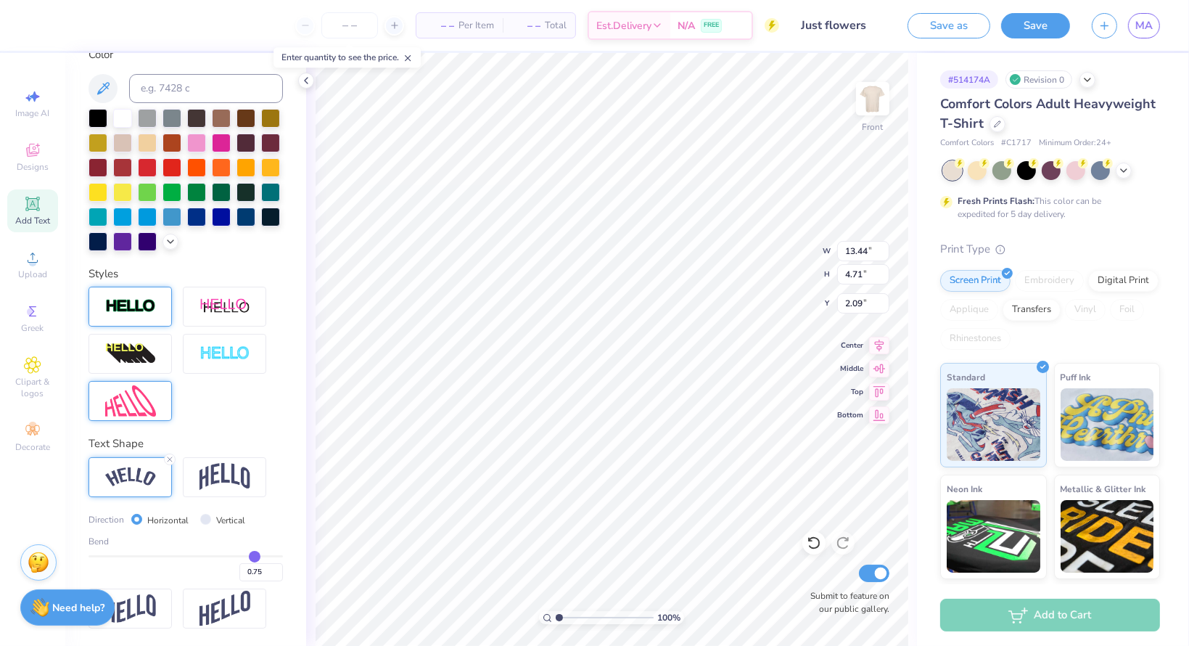
scroll to position [305, 0]
drag, startPoint x: 253, startPoint y: 570, endPoint x: 235, endPoint y: 572, distance: 18.3
click at [239, 572] on input "0.75" at bounding box center [261, 572] width 44 height 18
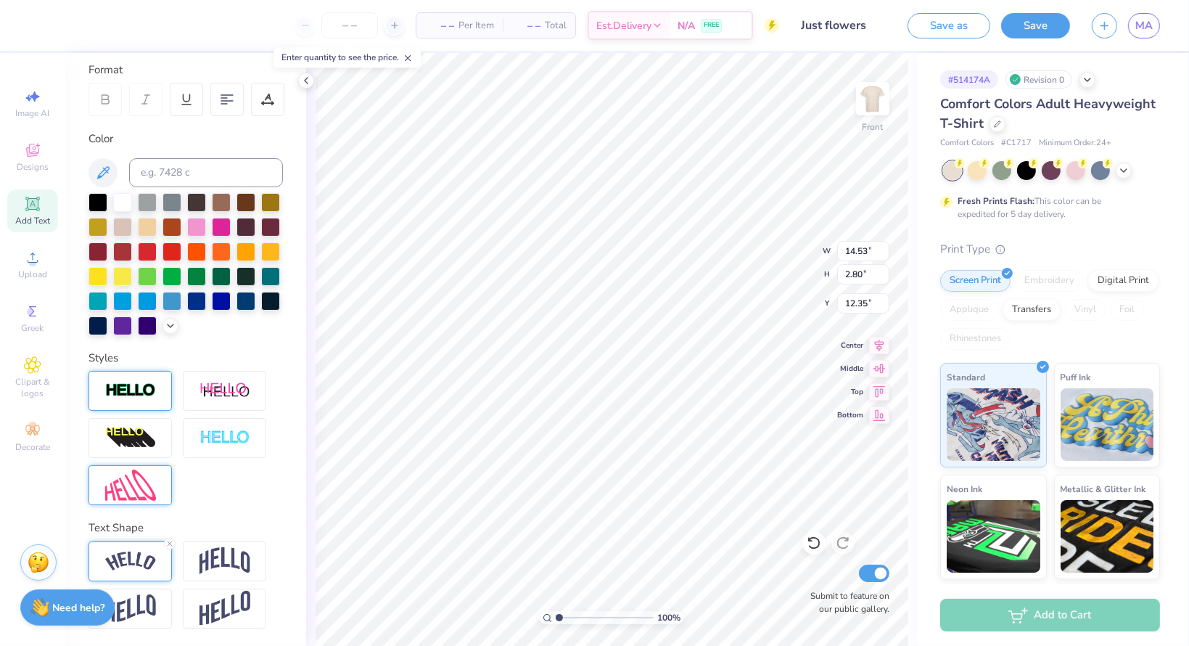
click at [138, 570] on img at bounding box center [130, 561] width 51 height 20
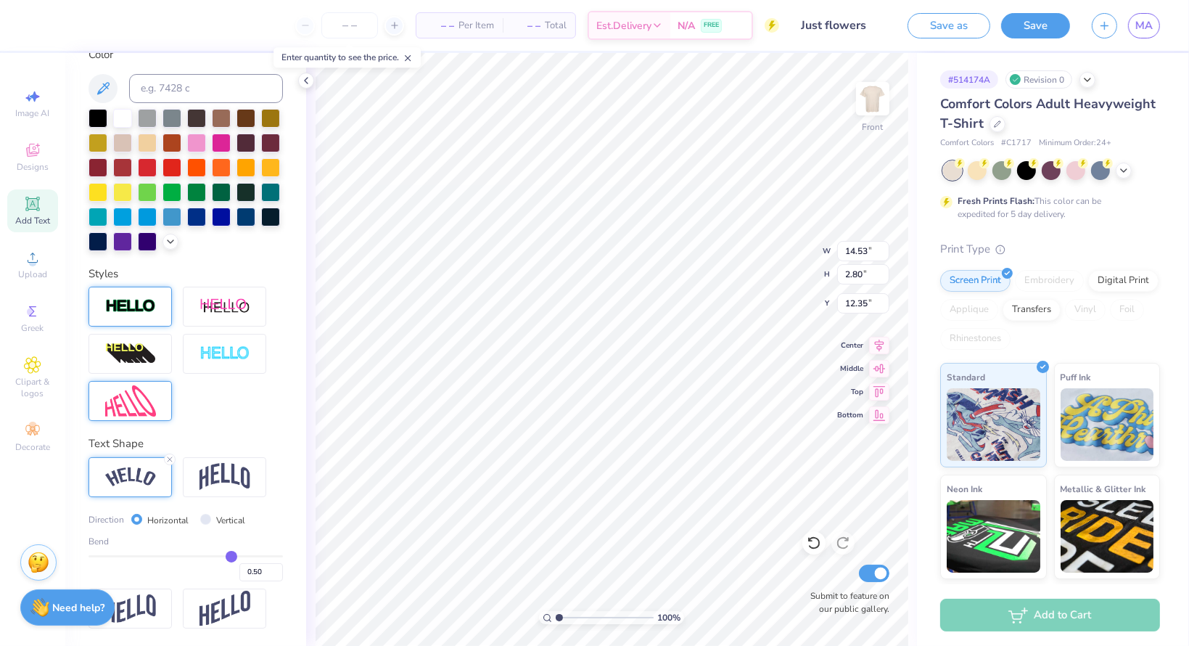
scroll to position [305, 0]
click at [239, 572] on input "0.50" at bounding box center [261, 572] width 44 height 18
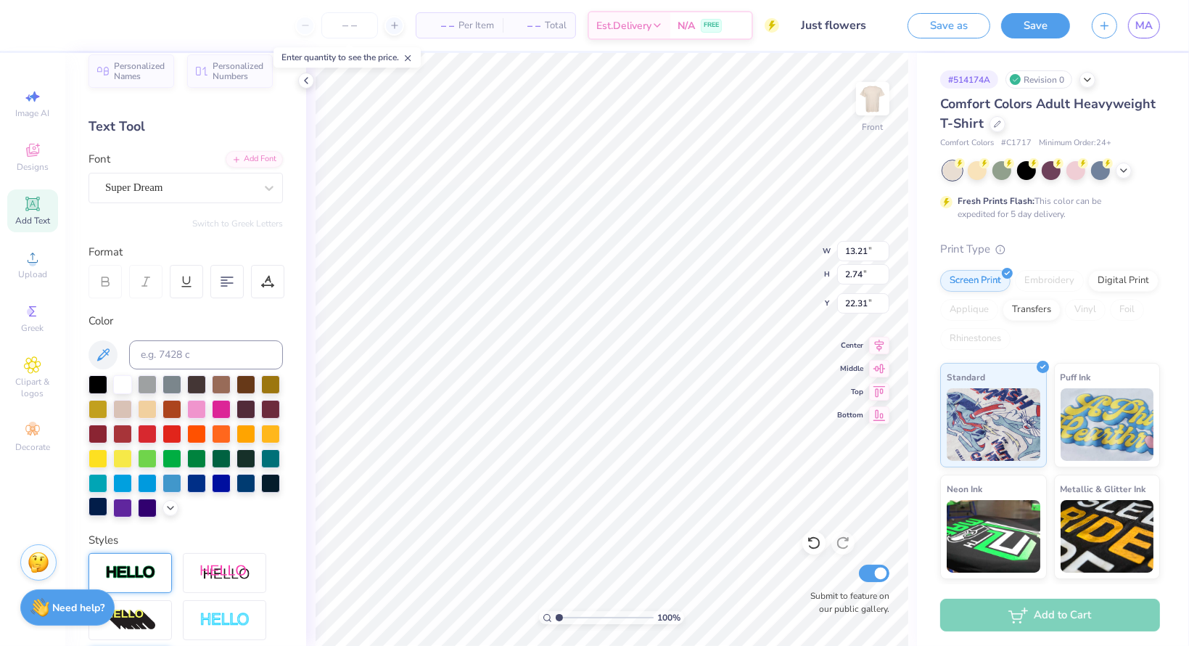
scroll to position [0, 0]
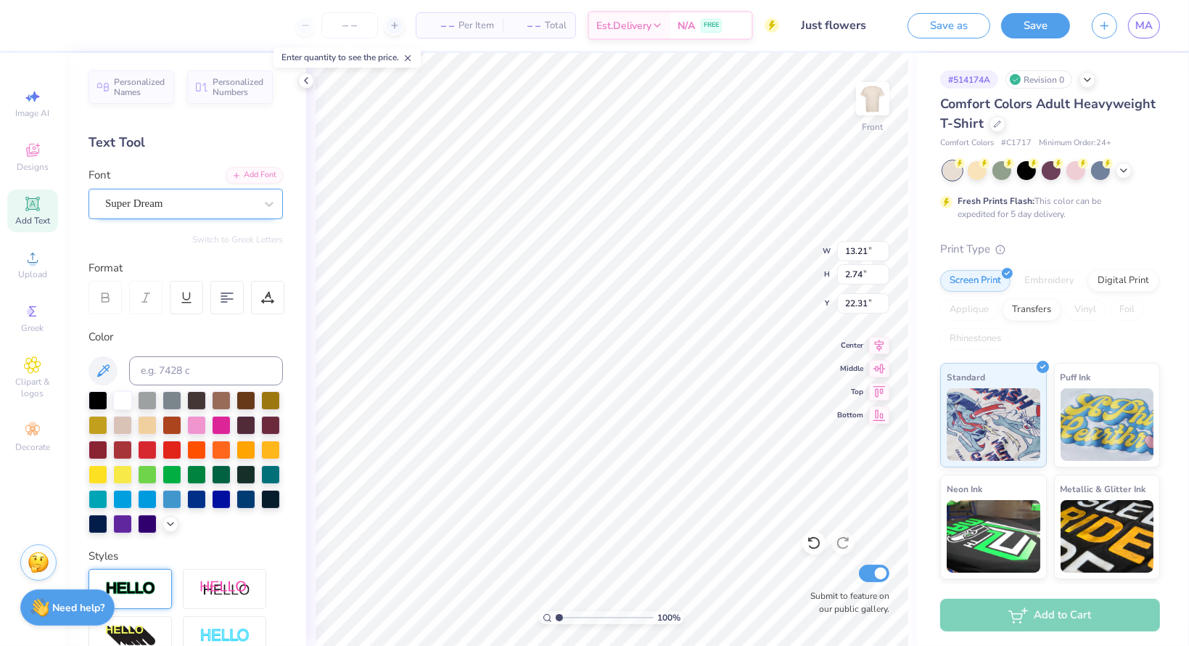
click at [203, 207] on div "Super Dream" at bounding box center [180, 203] width 152 height 22
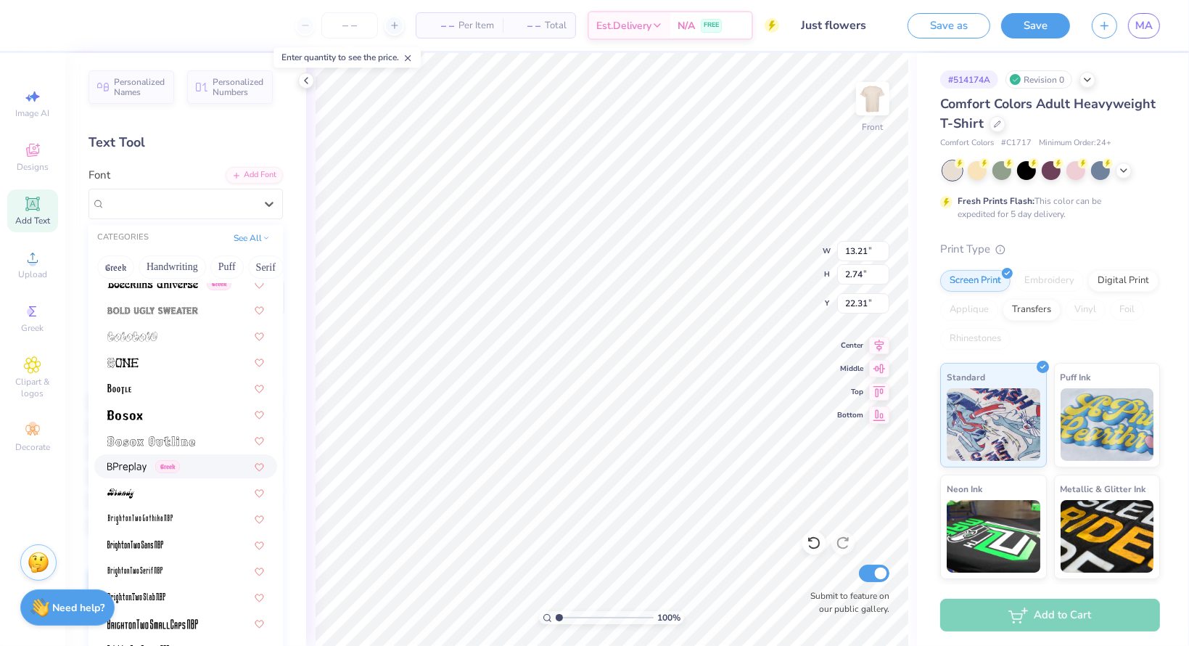
scroll to position [508, 0]
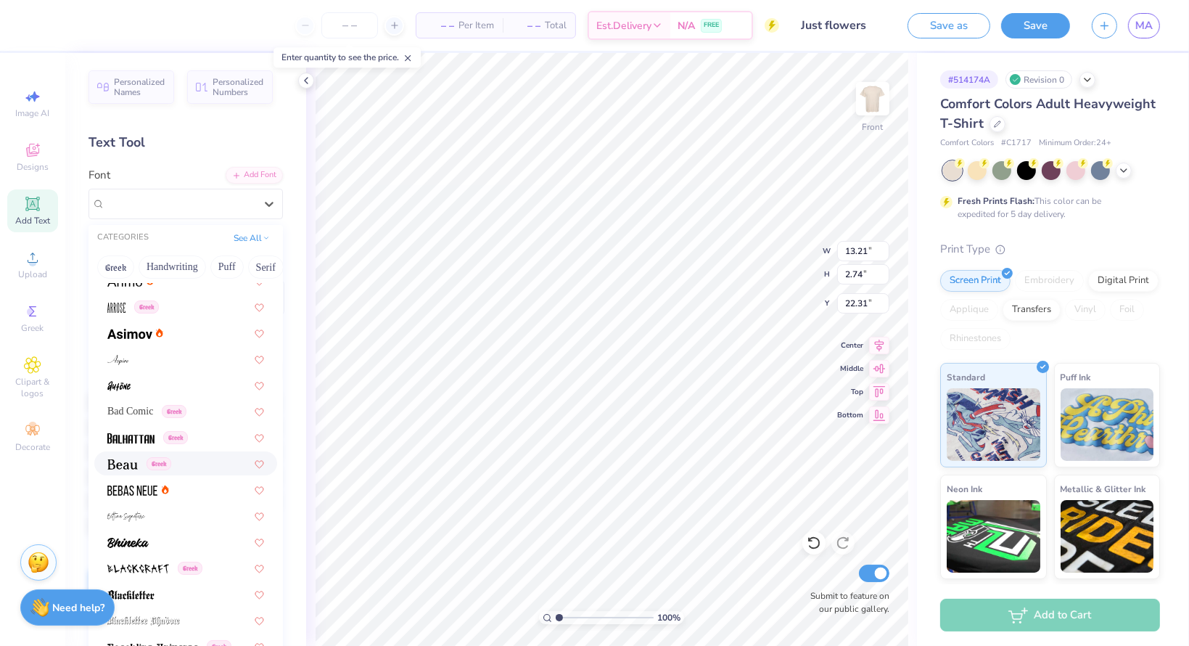
click at [207, 464] on div "Greek" at bounding box center [185, 463] width 157 height 15
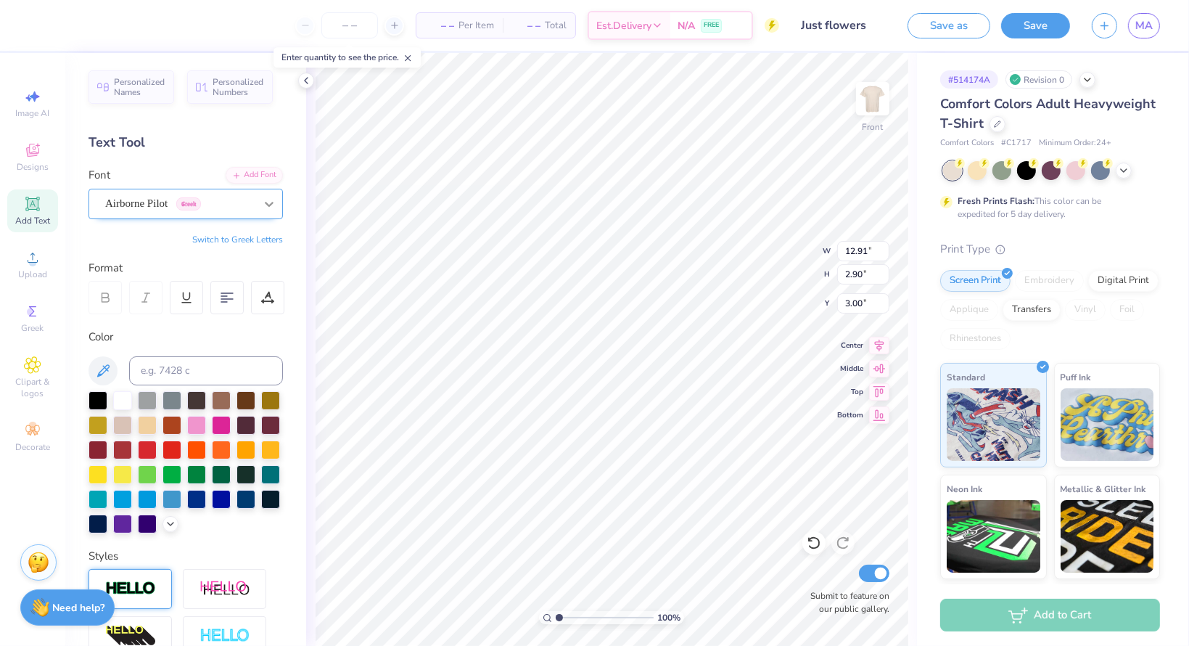
click at [256, 202] on div at bounding box center [269, 204] width 26 height 26
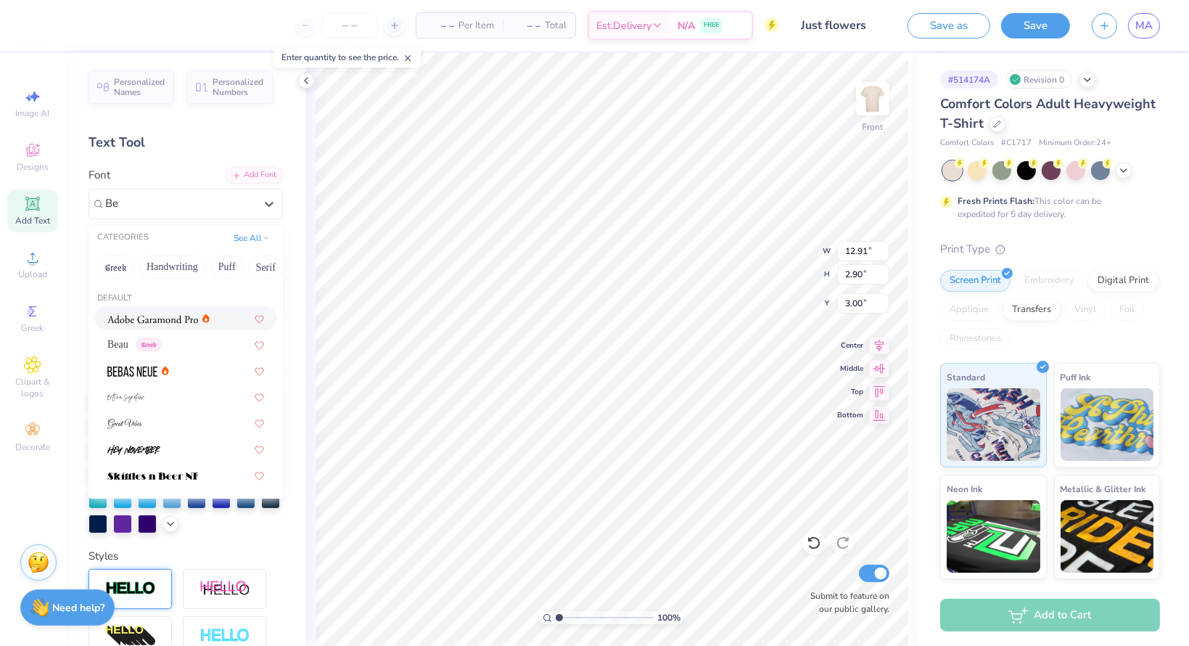
scroll to position [0, 0]
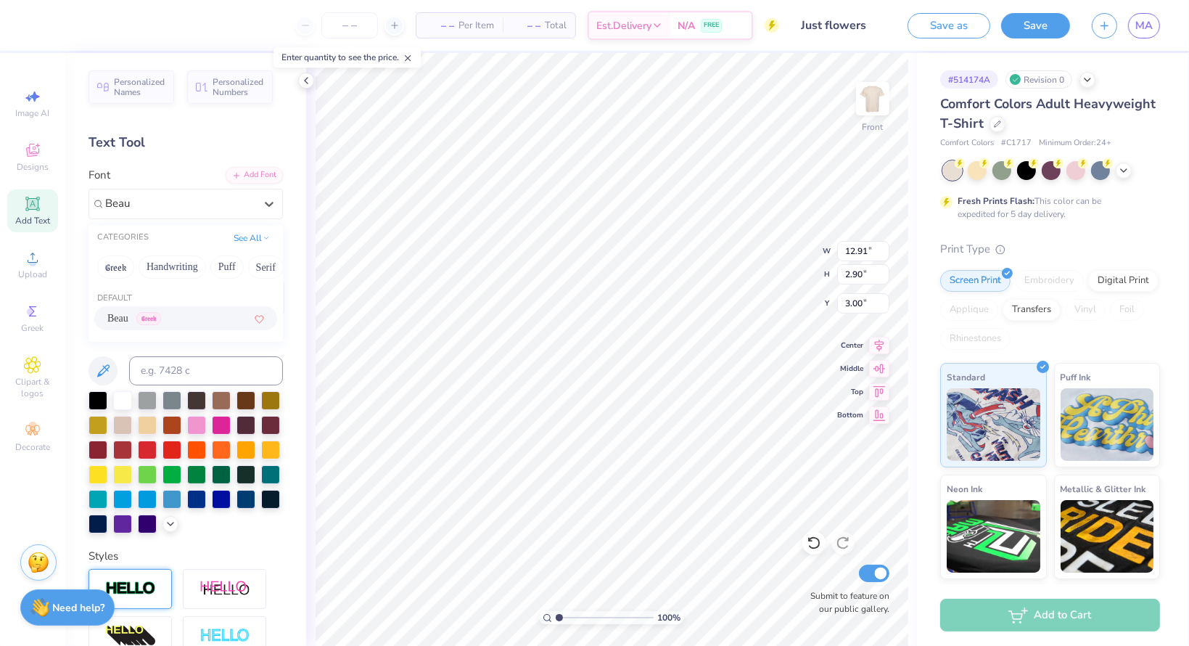
drag, startPoint x: 258, startPoint y: 316, endPoint x: 249, endPoint y: 314, distance: 8.8
click at [255, 316] on div "Beau Greek" at bounding box center [185, 318] width 183 height 24
click at [244, 319] on div "Personalized Names Personalized Numbers Text Tool Add Font Font option Beau foc…" at bounding box center [185, 349] width 241 height 593
click at [249, 314] on div "Personalized Names Personalized Numbers Text Tool Add Font Font Beau Greek Swit…" at bounding box center [185, 349] width 241 height 593
click at [202, 197] on div "Beau Greek" at bounding box center [180, 203] width 152 height 22
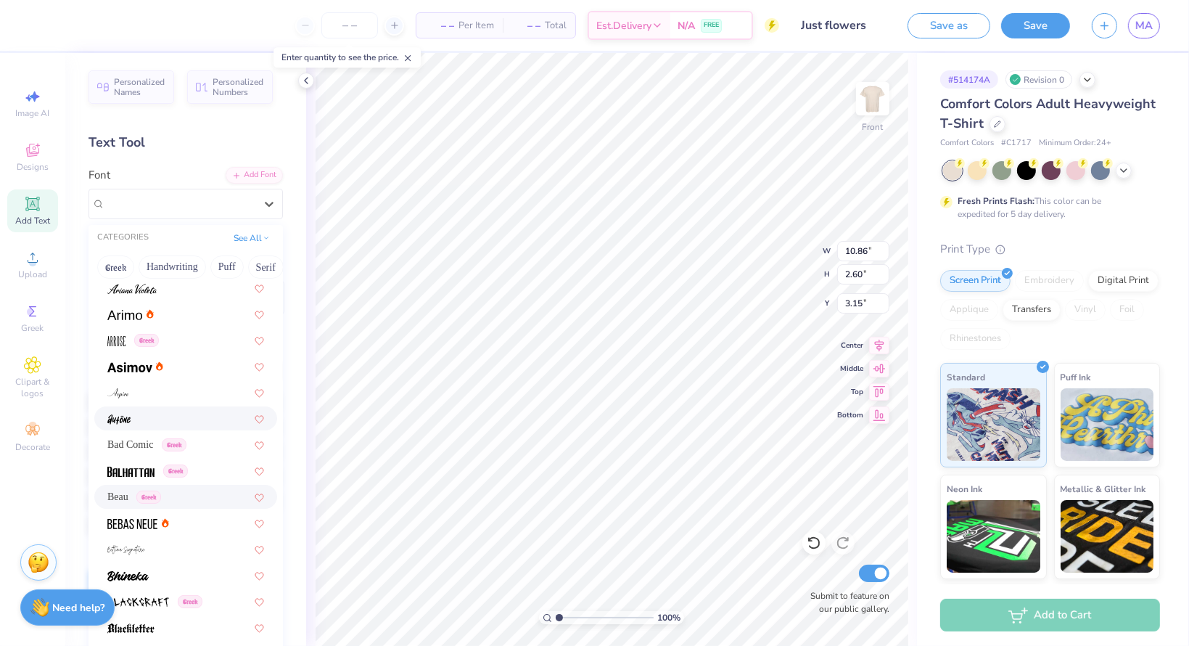
scroll to position [290, 0]
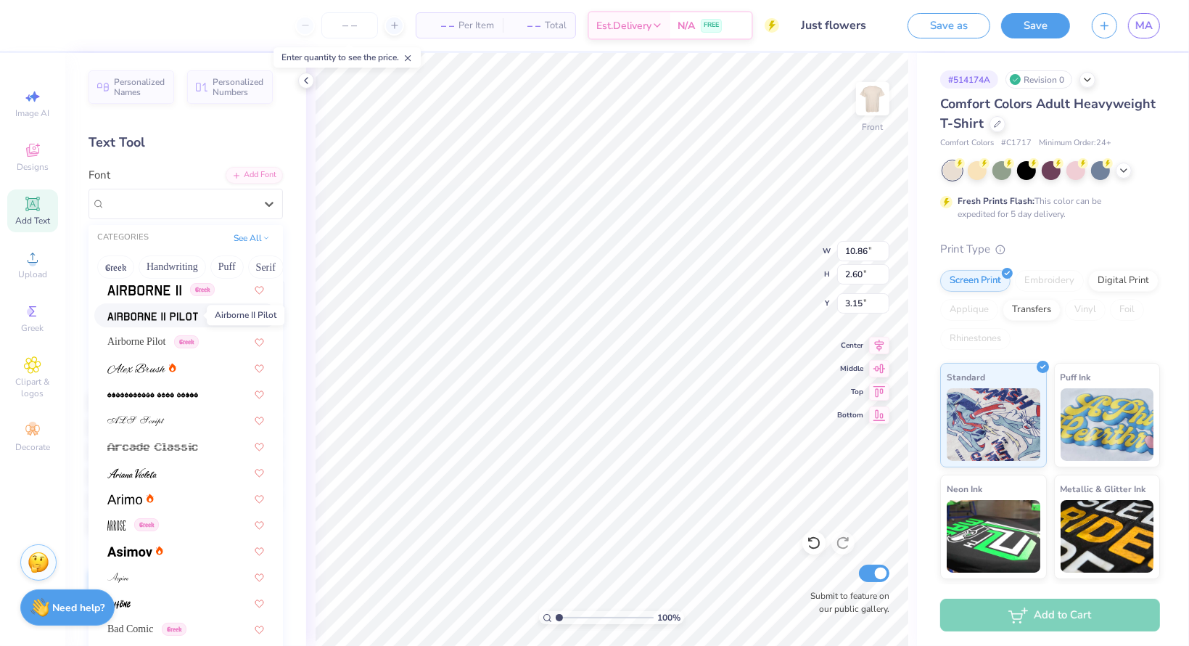
click at [148, 310] on span at bounding box center [152, 315] width 91 height 15
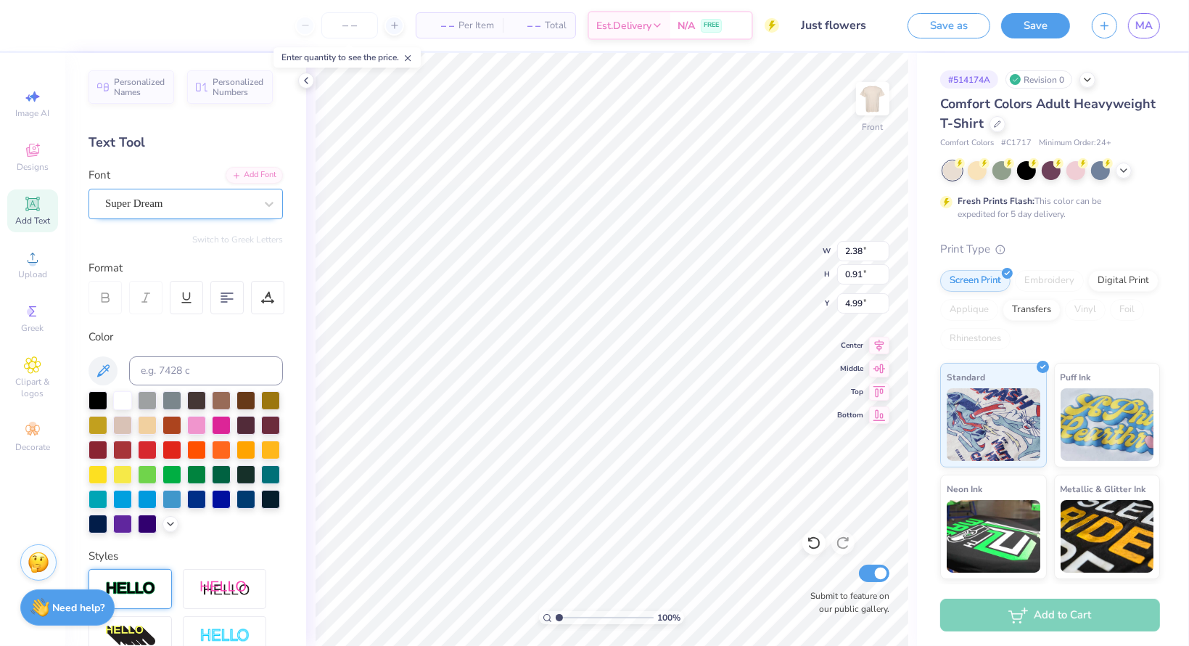
click at [201, 192] on div "Super Dream" at bounding box center [180, 203] width 152 height 22
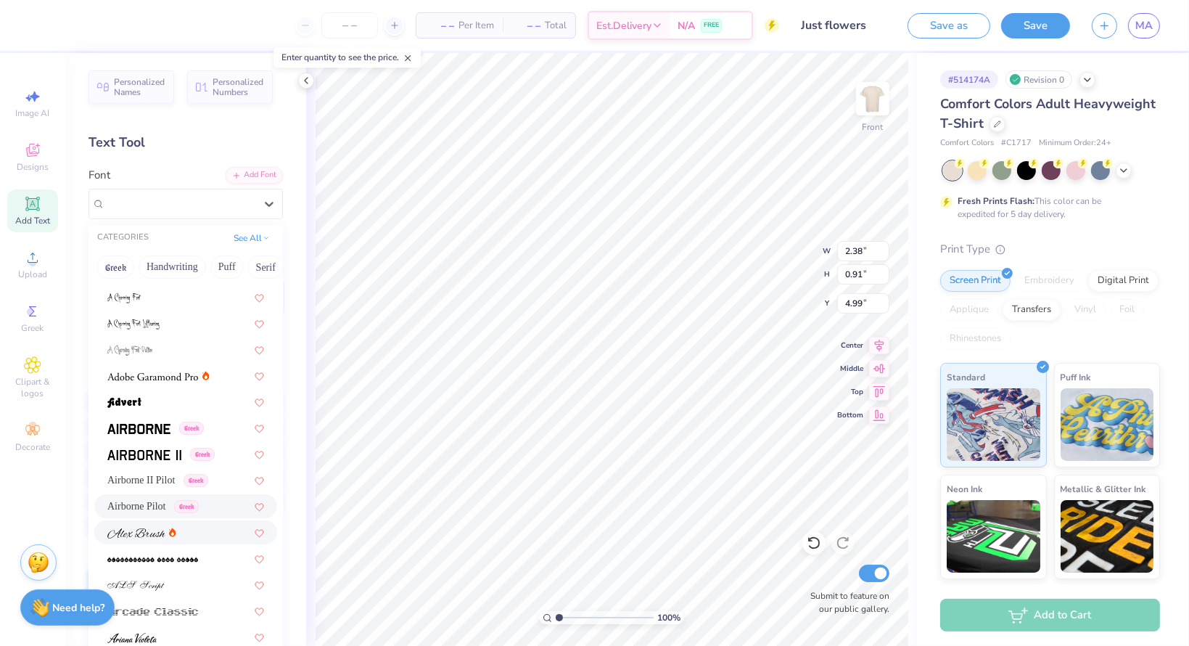
scroll to position [145, 0]
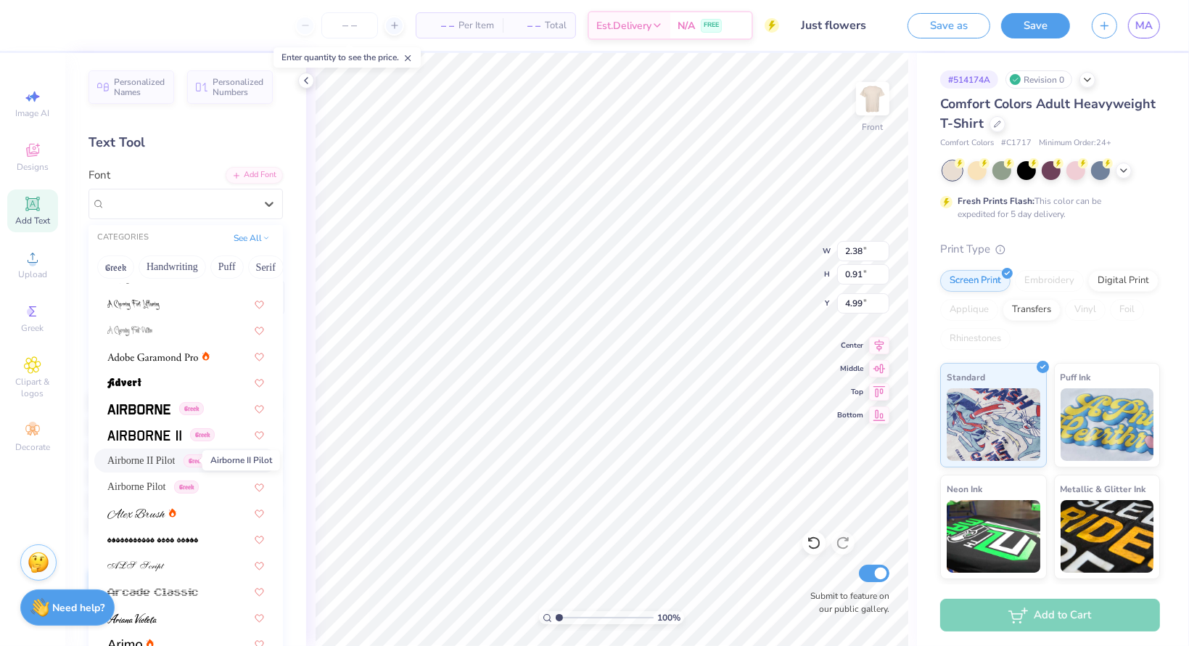
click at [160, 455] on span "Airborne II Pilot" at bounding box center [140, 460] width 67 height 15
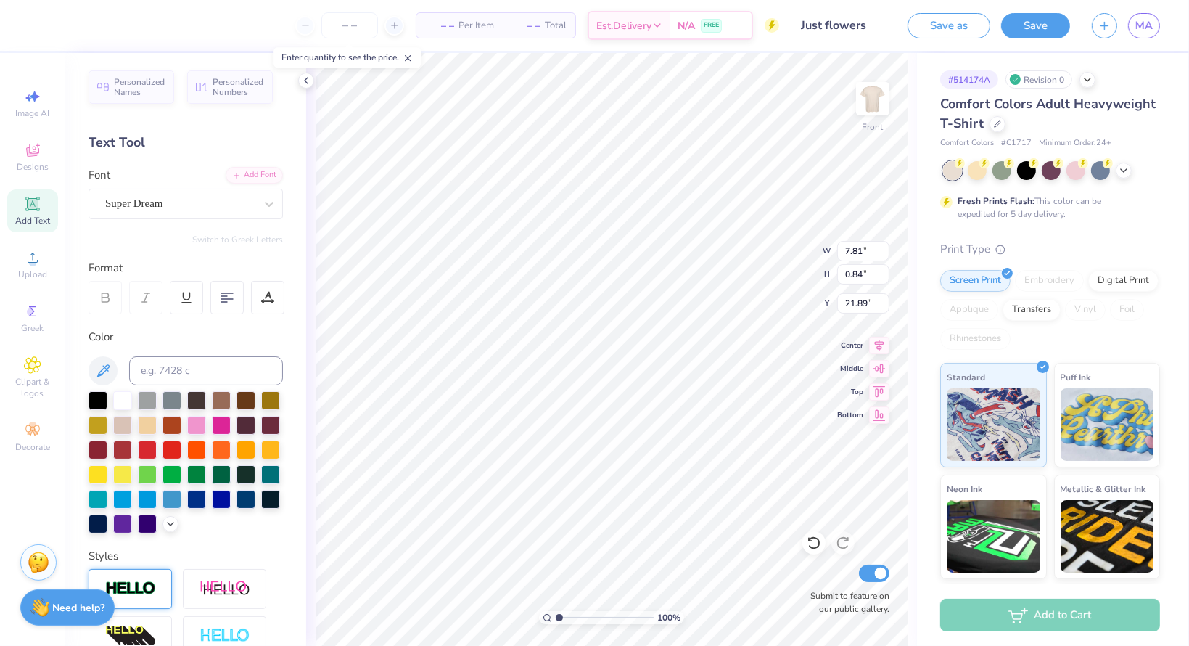
click at [165, 186] on div "Font Super Dream" at bounding box center [186, 193] width 194 height 52
click at [165, 204] on div "Super Dream" at bounding box center [180, 203] width 152 height 22
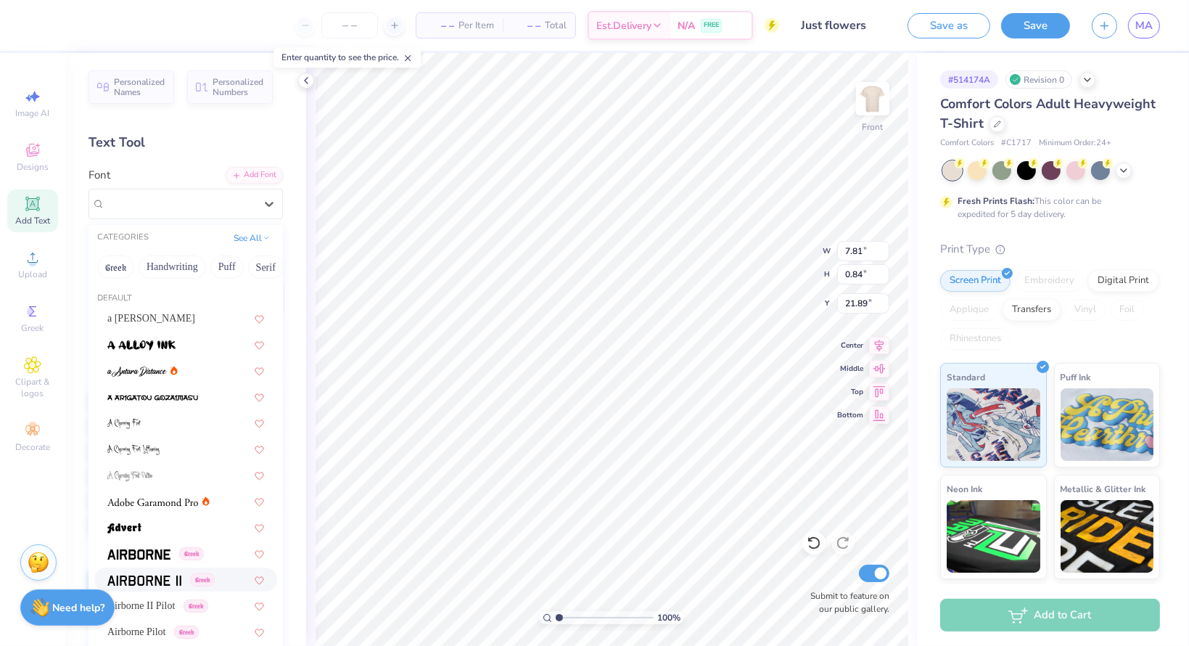
click at [136, 577] on img at bounding box center [144, 580] width 74 height 10
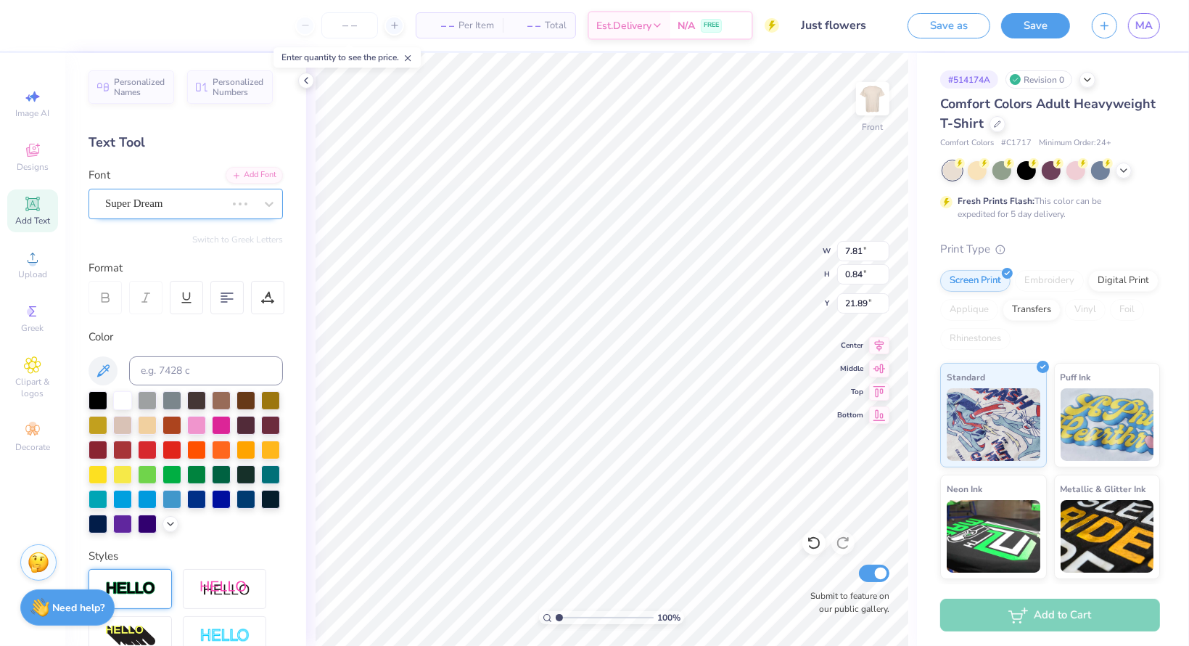
click at [142, 209] on div "Super Dream" at bounding box center [165, 203] width 123 height 22
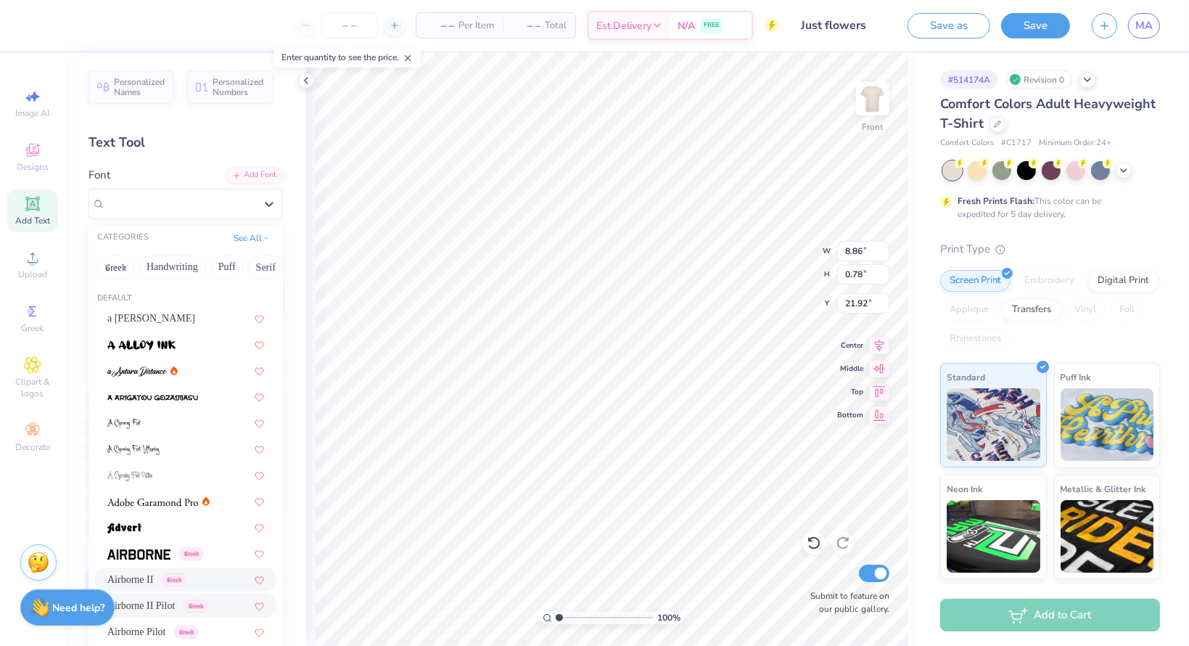
click at [139, 599] on span "Airborne II Pilot" at bounding box center [140, 605] width 67 height 15
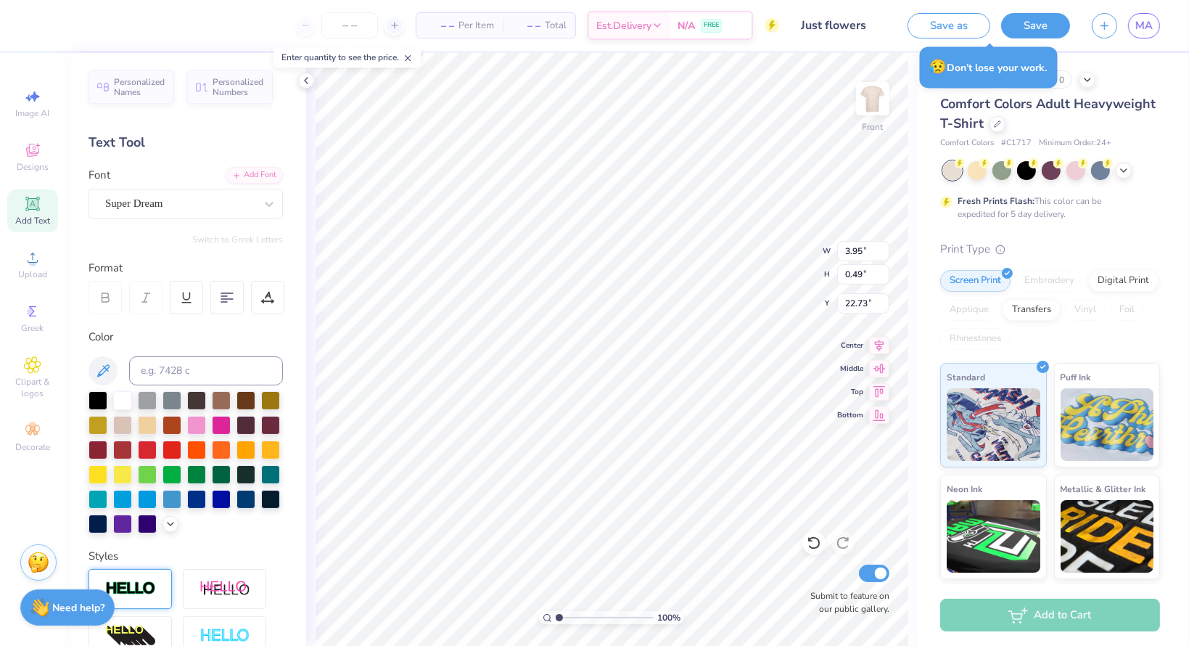
click at [199, 203] on div "Super Dream" at bounding box center [180, 203] width 152 height 22
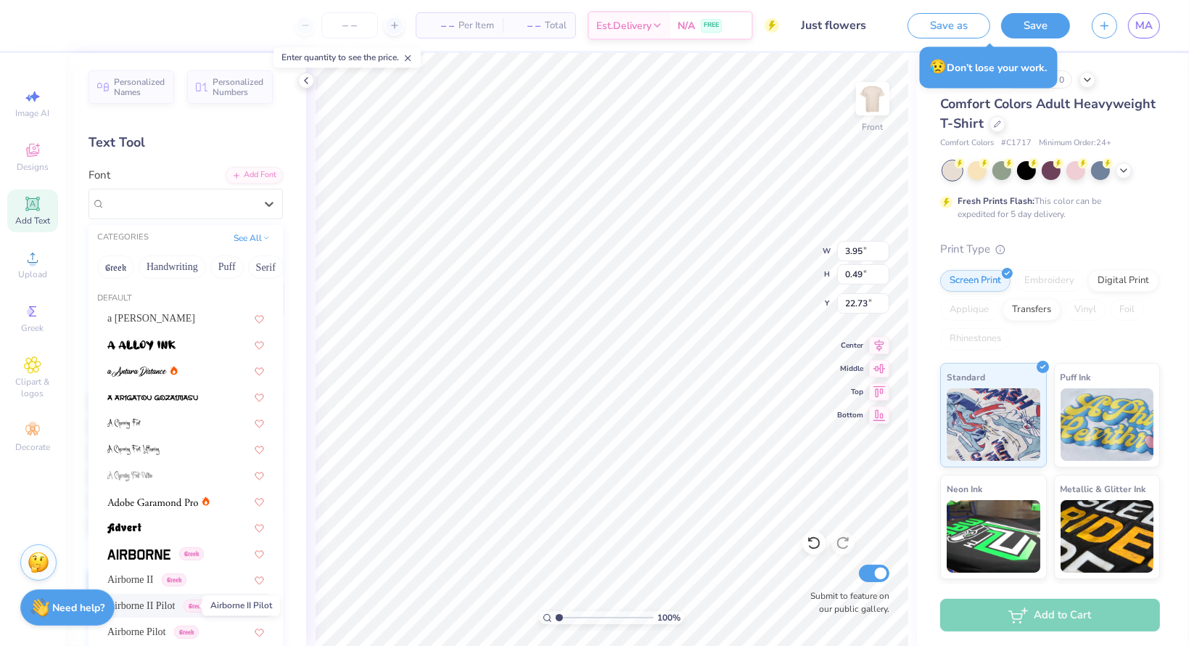
click at [168, 611] on span "Airborne II Pilot" at bounding box center [140, 605] width 67 height 15
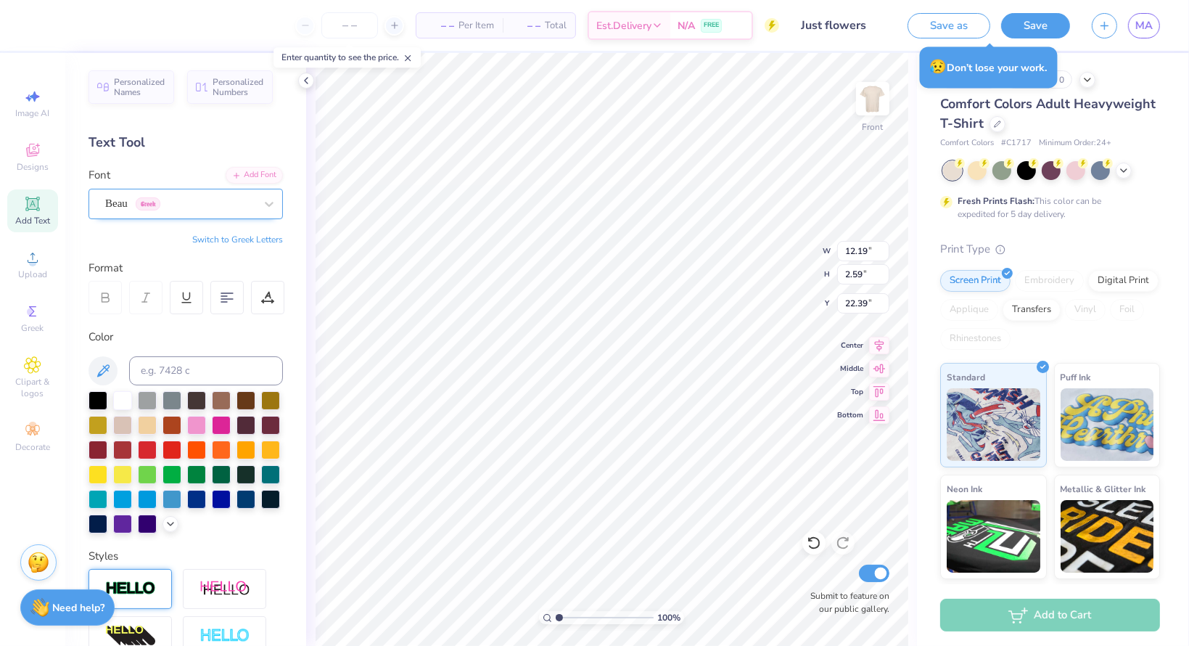
click at [211, 202] on div "Beau Greek" at bounding box center [180, 203] width 152 height 22
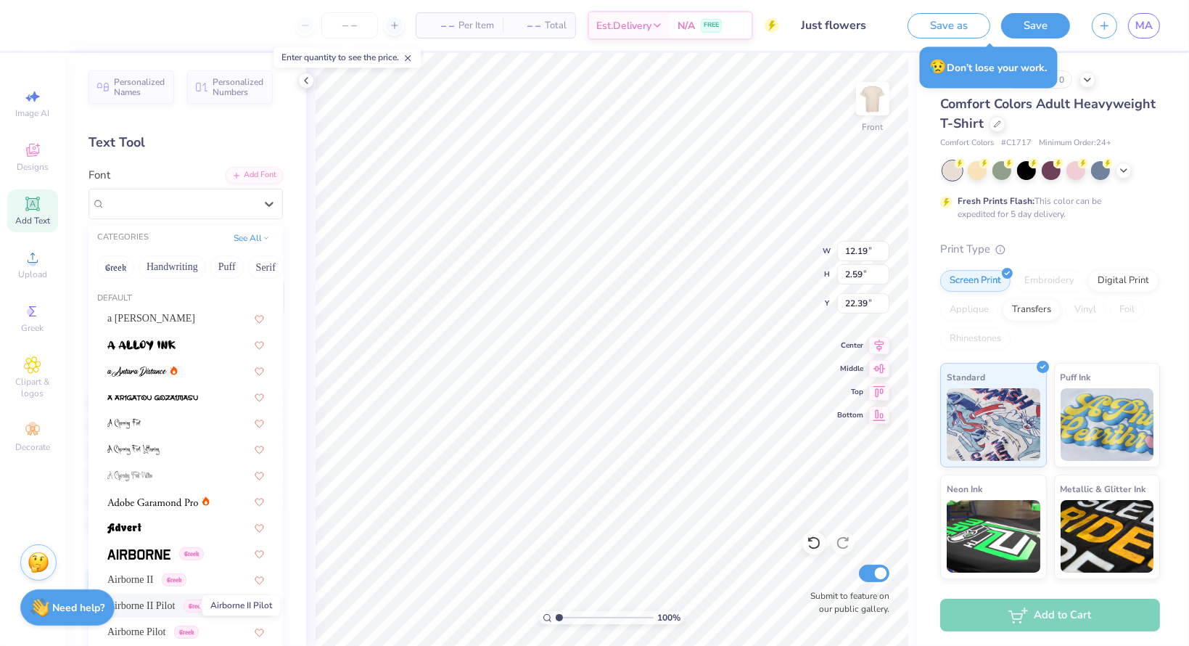
click at [173, 603] on span "Airborne II Pilot" at bounding box center [140, 605] width 67 height 15
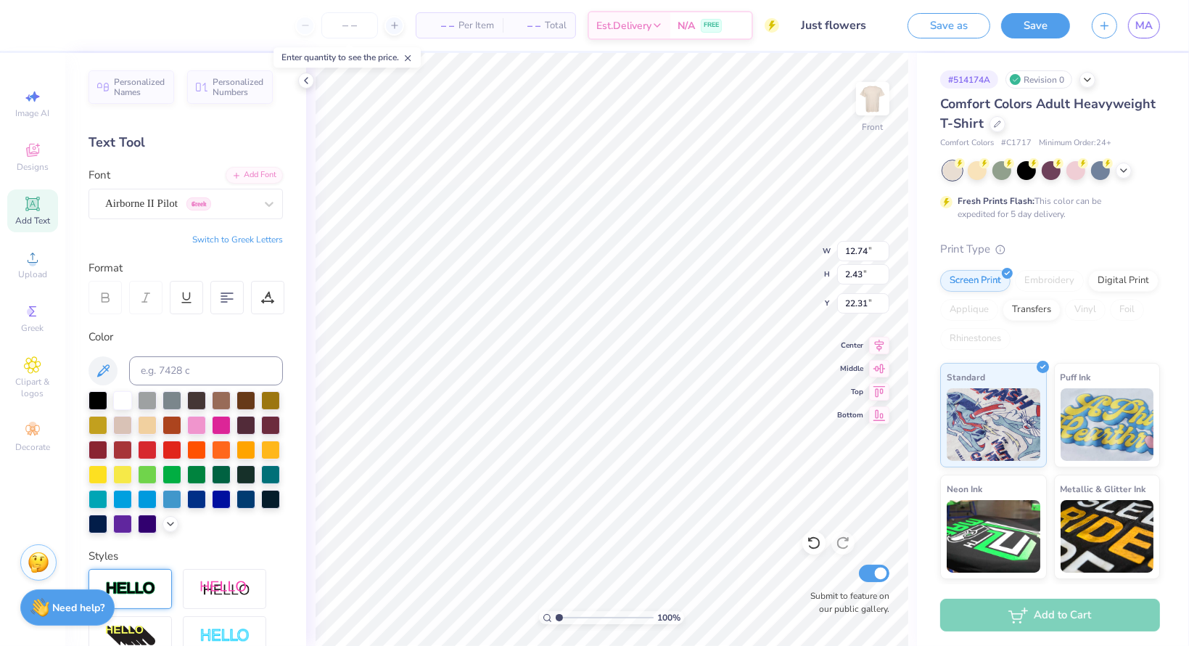
click at [107, 303] on icon at bounding box center [105, 297] width 13 height 13
click at [189, 303] on line at bounding box center [186, 303] width 9 height 0
click at [245, 195] on div "Airborne II Pilot Greek" at bounding box center [180, 203] width 152 height 22
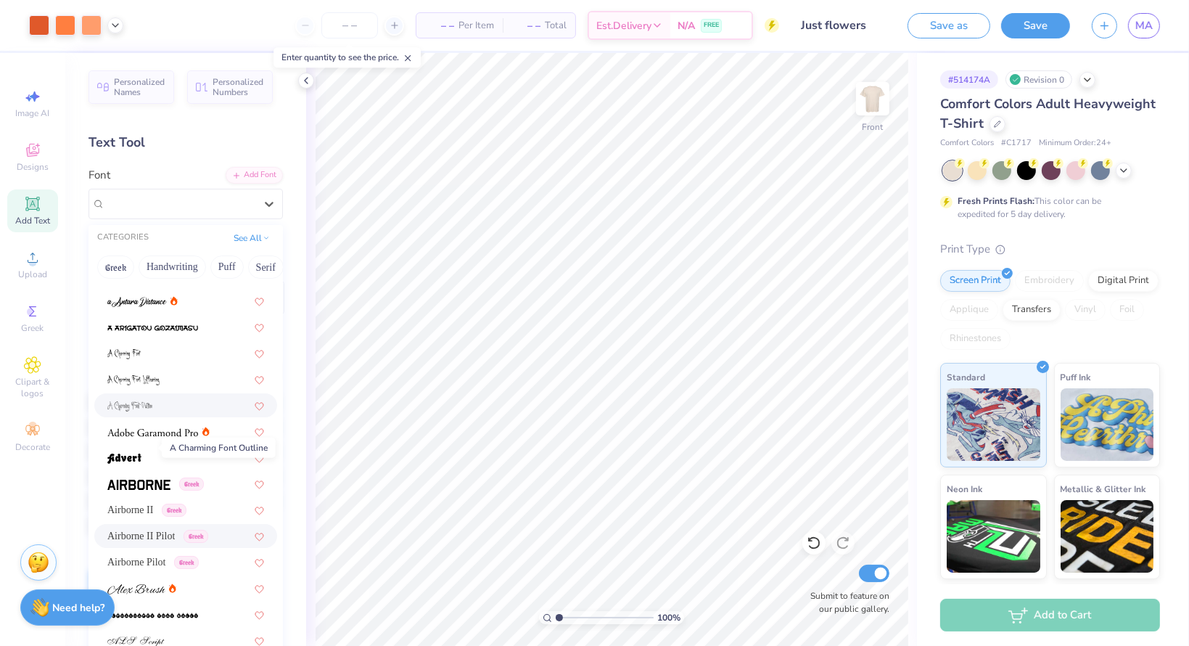
scroll to position [73, 0]
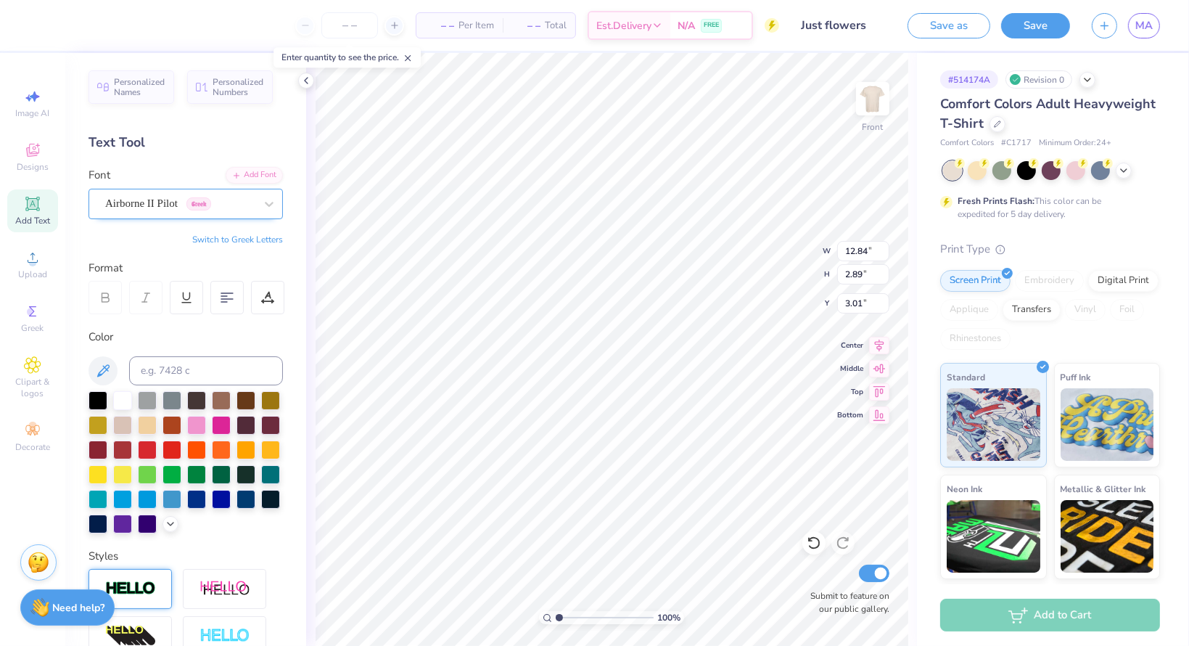
click at [173, 209] on div "Airborne II Pilot Greek" at bounding box center [180, 203] width 152 height 22
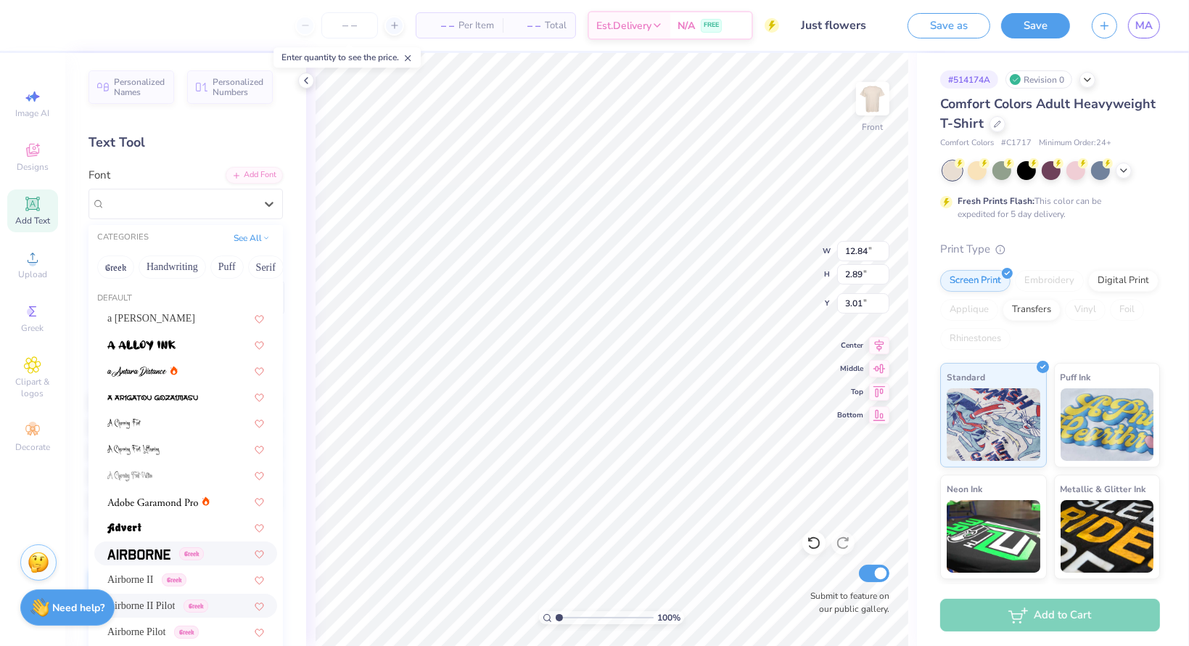
click at [154, 552] on img at bounding box center [138, 554] width 63 height 10
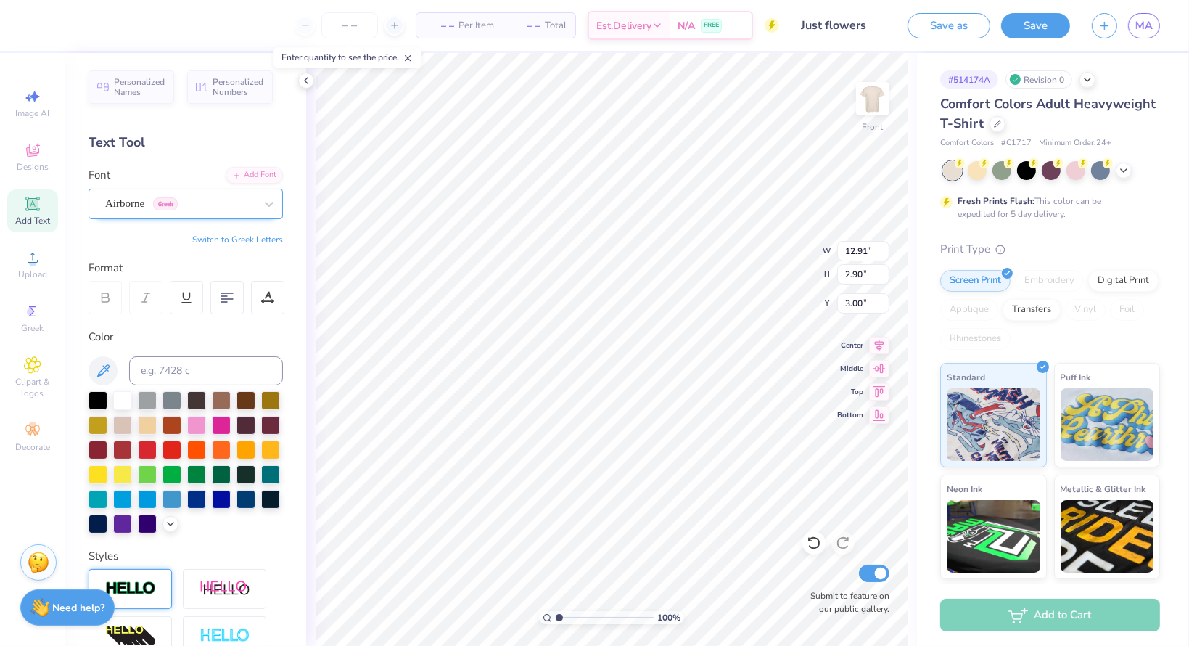
click at [189, 206] on div "Airborne Greek" at bounding box center [180, 203] width 152 height 22
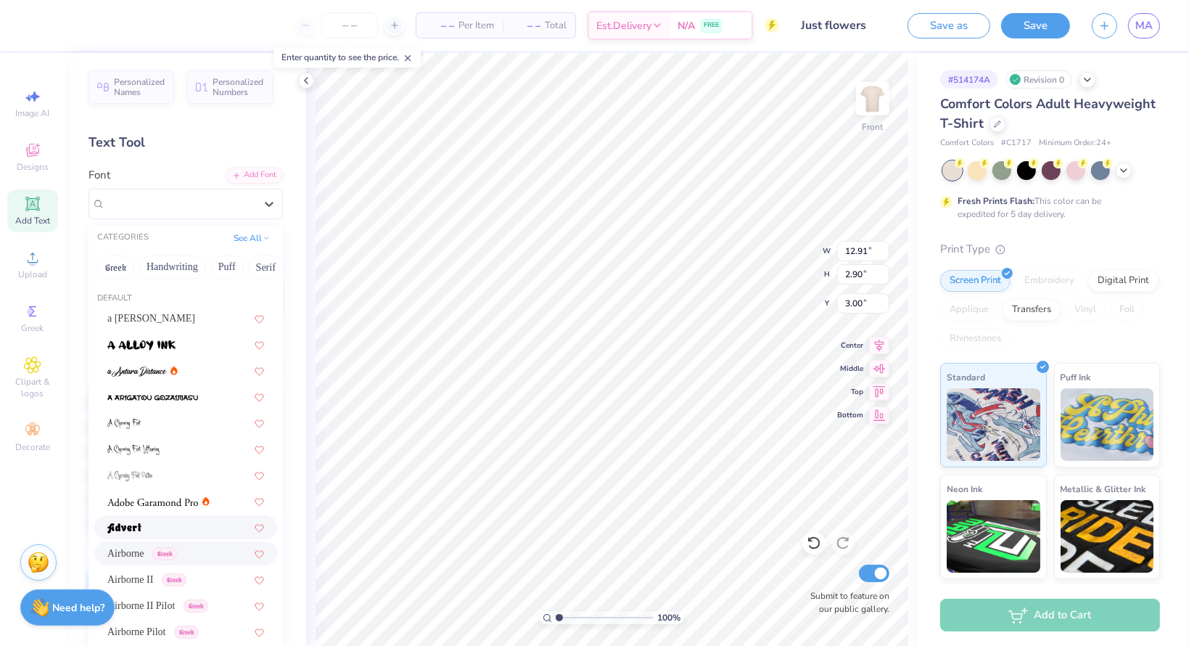
click at [171, 515] on div at bounding box center [185, 527] width 183 height 24
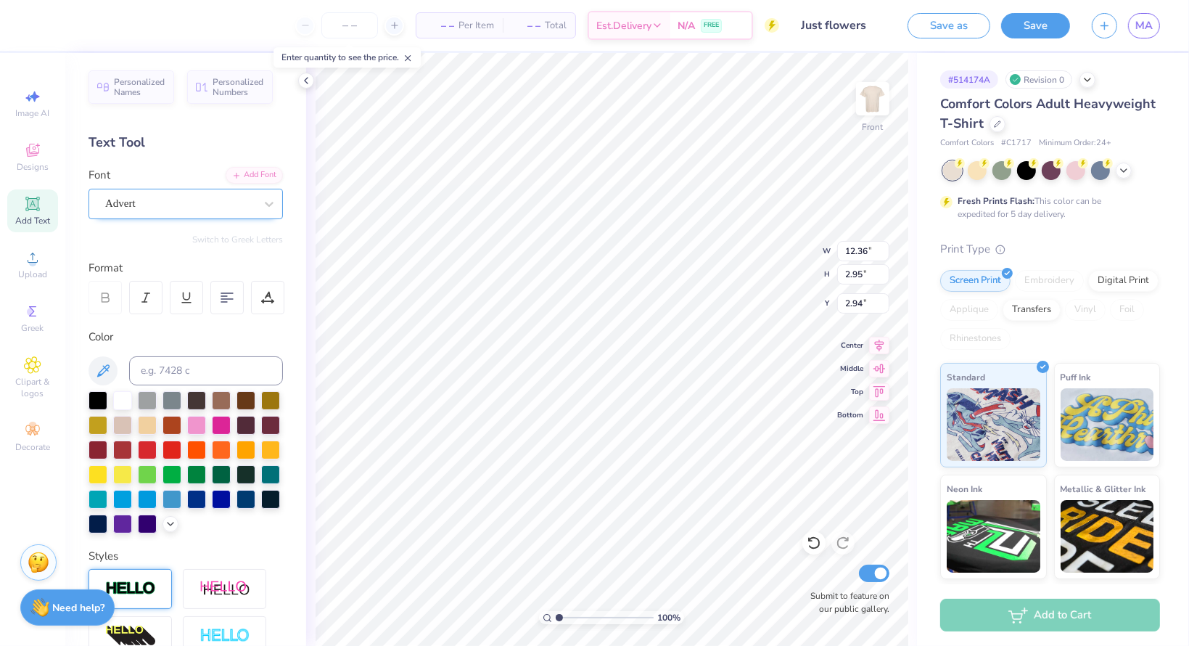
click at [185, 205] on div "Advert" at bounding box center [180, 203] width 152 height 22
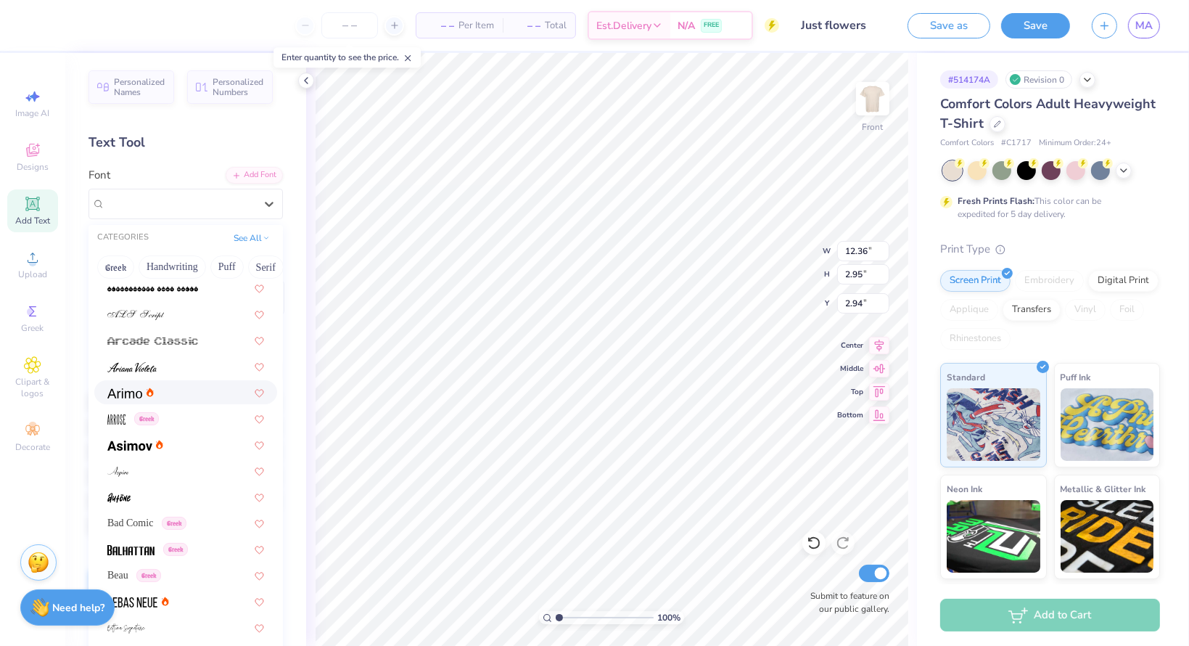
scroll to position [435, 0]
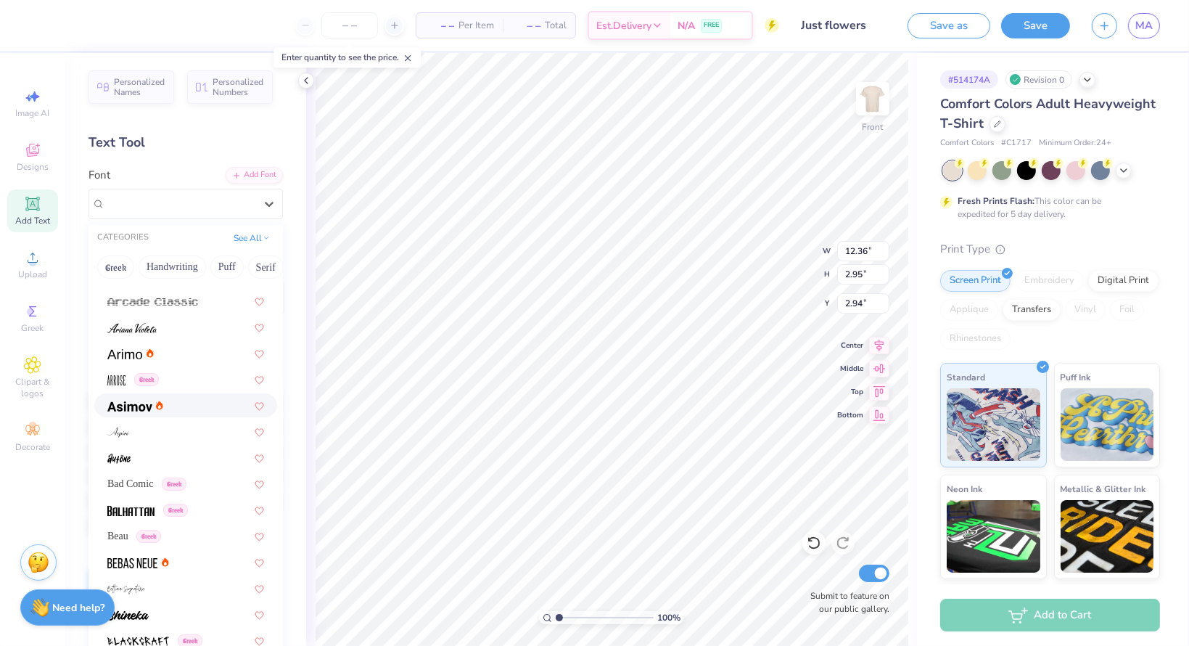
click at [171, 416] on div at bounding box center [185, 405] width 183 height 24
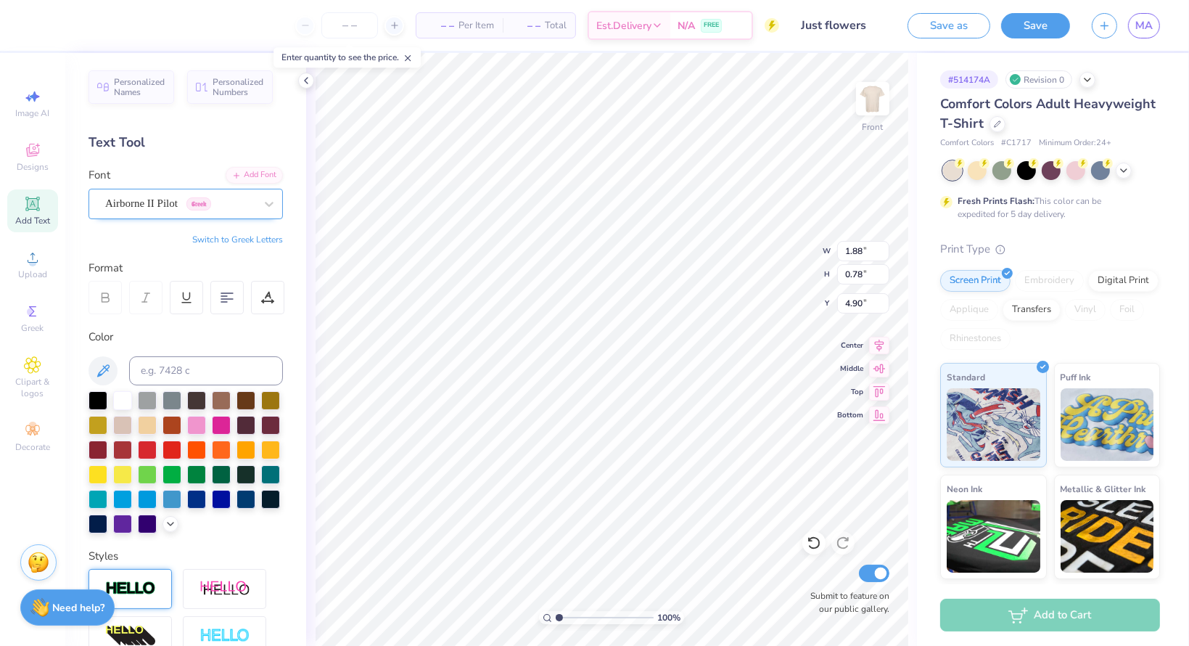
click at [164, 204] on div "Airborne II Pilot Greek" at bounding box center [180, 203] width 152 height 22
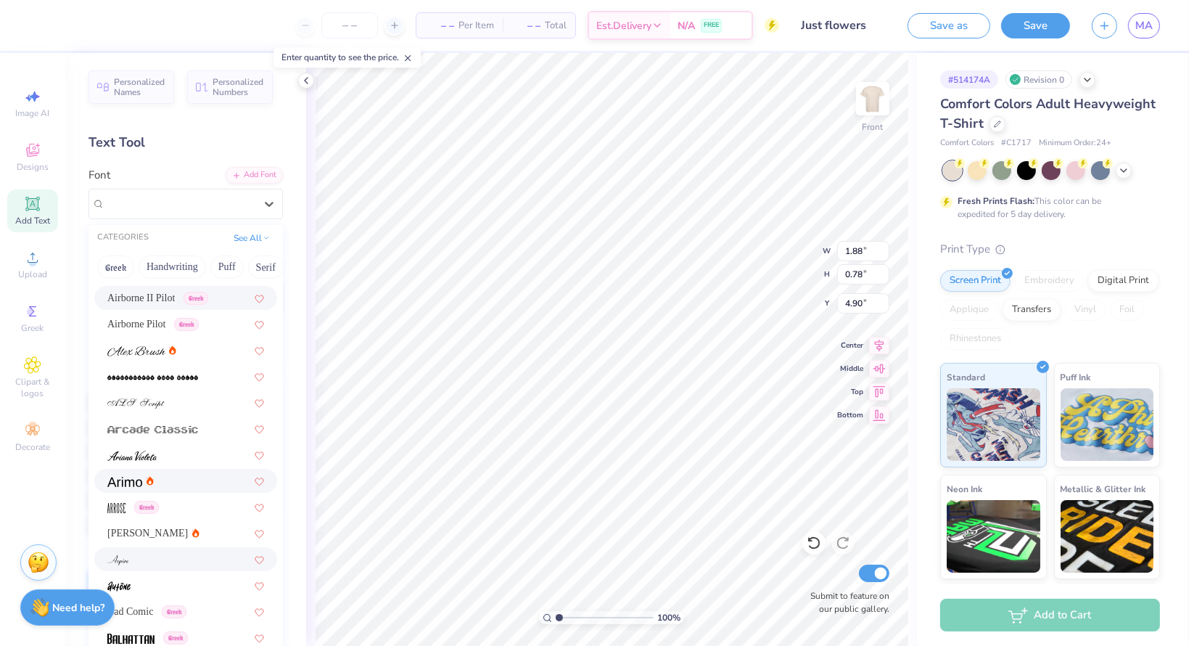
scroll to position [363, 0]
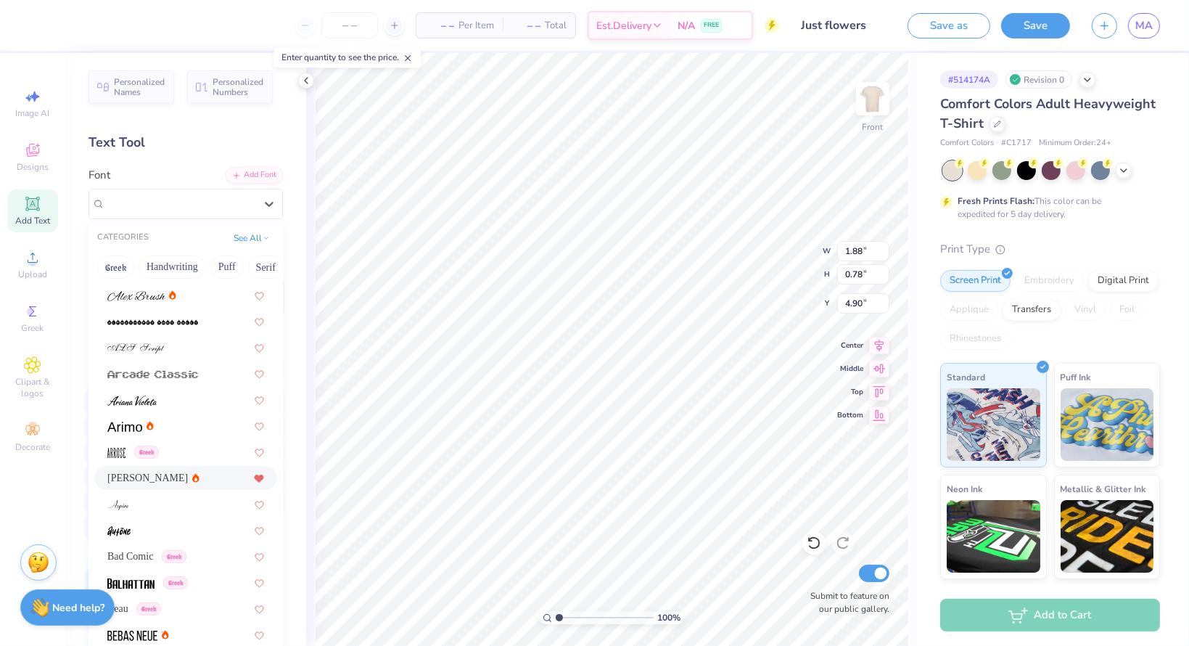
click at [255, 477] on icon at bounding box center [259, 478] width 9 height 7
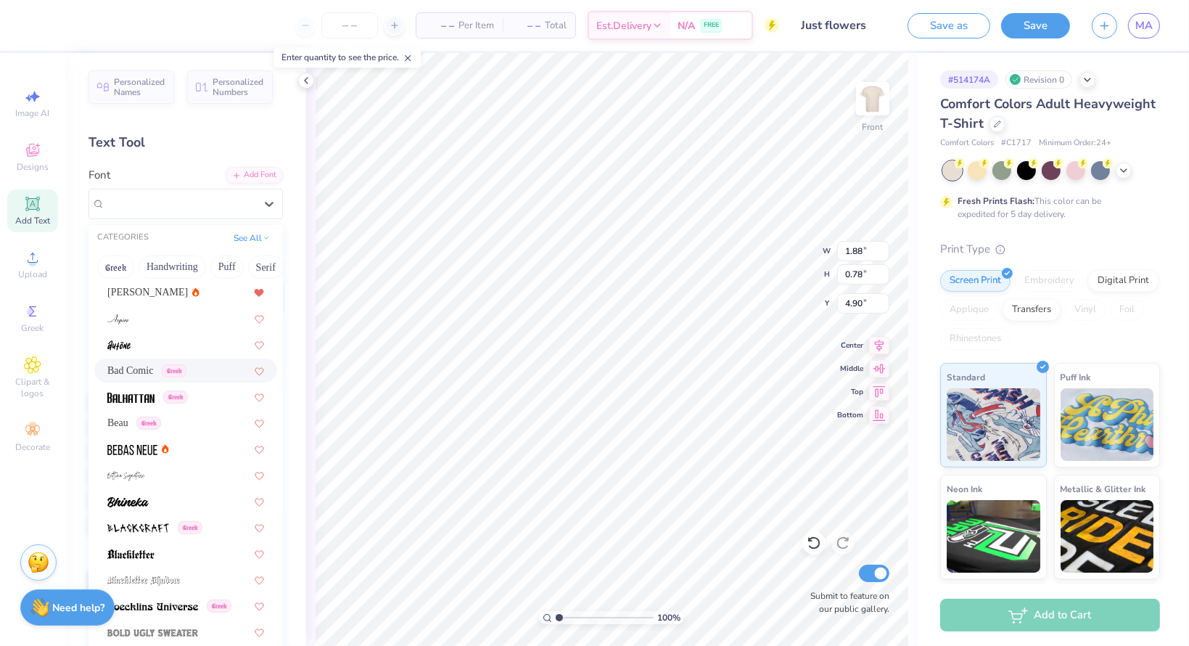
scroll to position [508, 0]
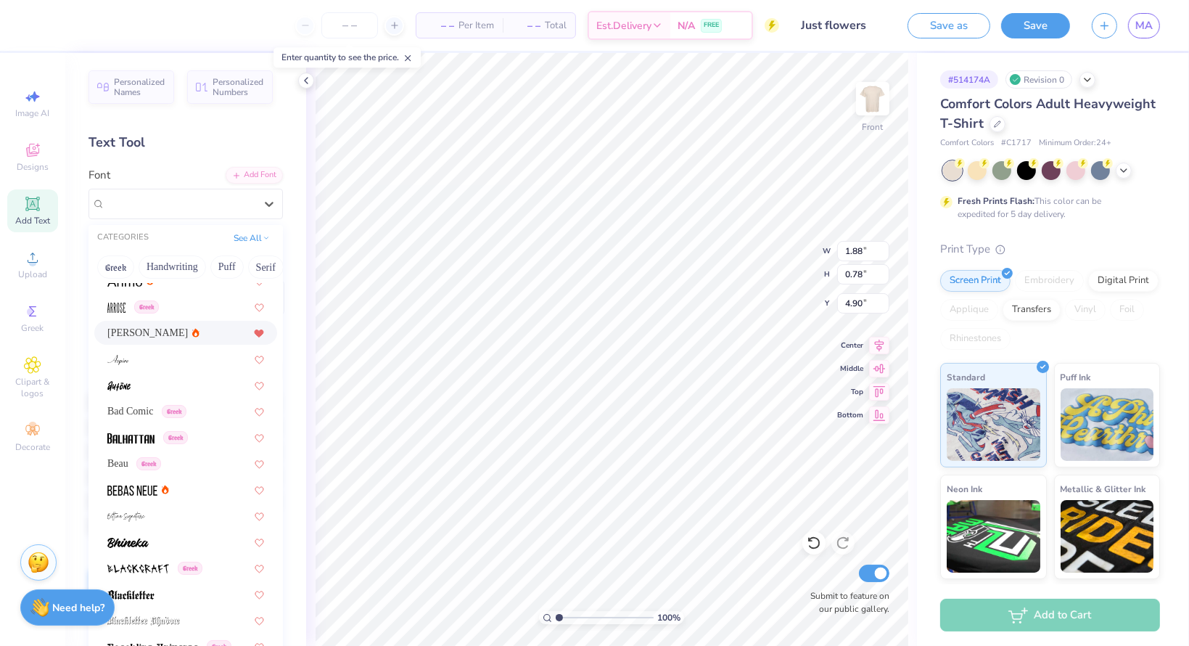
click at [127, 333] on span "Asimov" at bounding box center [147, 332] width 81 height 15
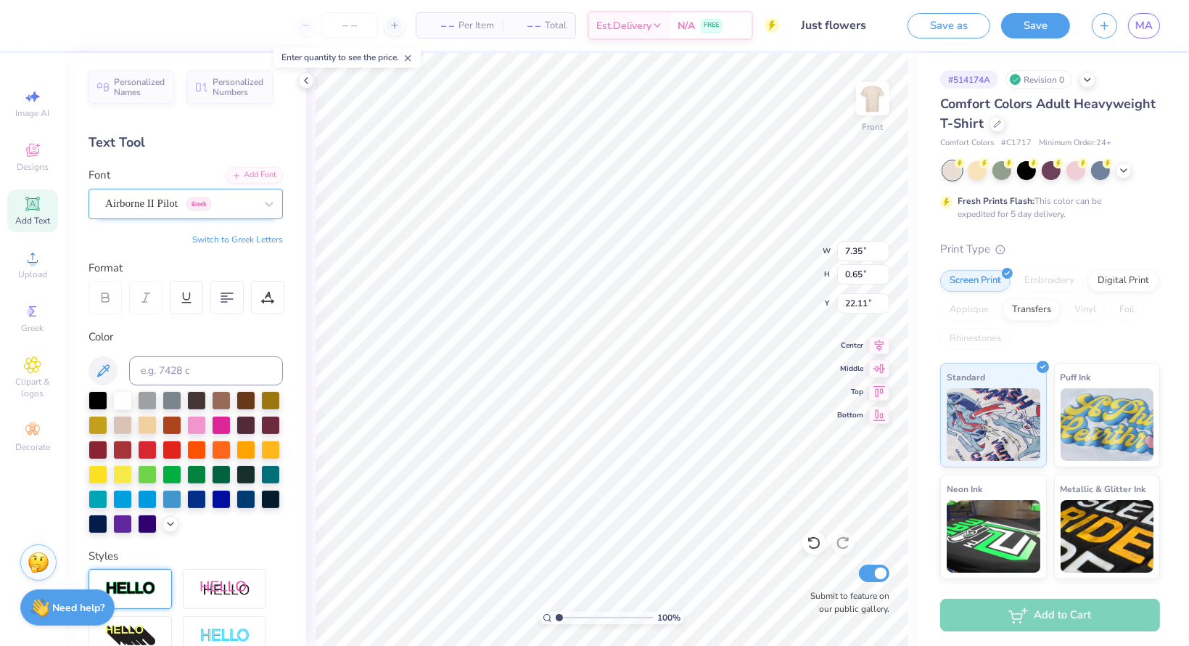
click at [176, 207] on div "Airborne II Pilot Greek" at bounding box center [180, 203] width 152 height 22
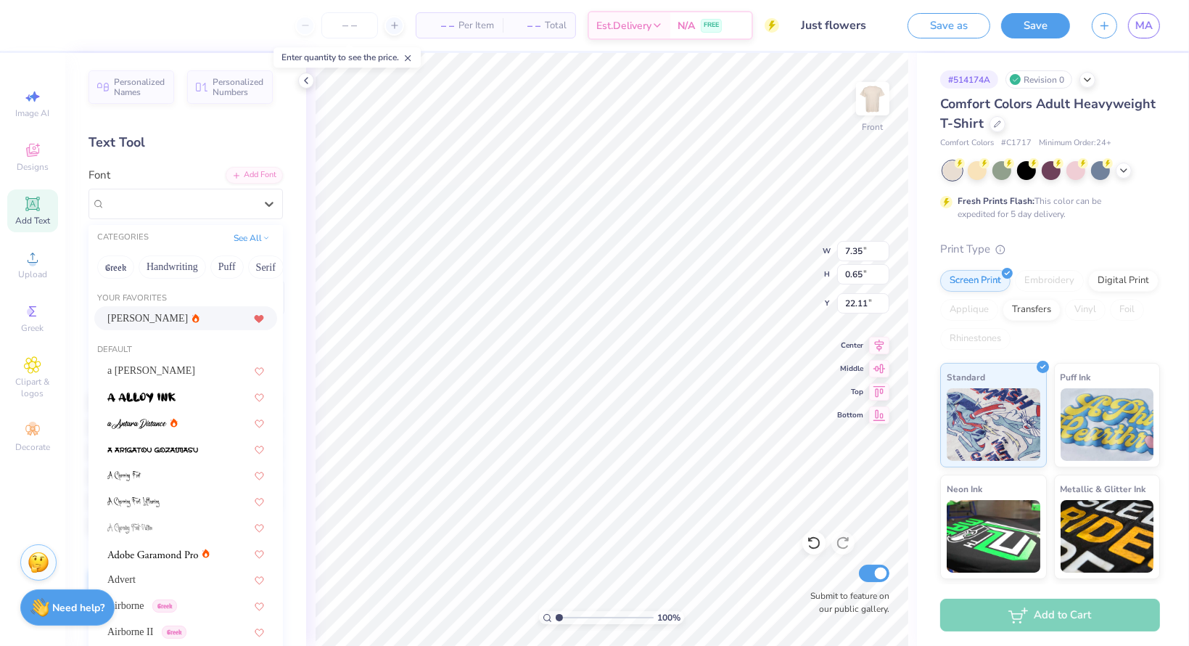
click at [160, 311] on div "Asimov" at bounding box center [185, 318] width 157 height 15
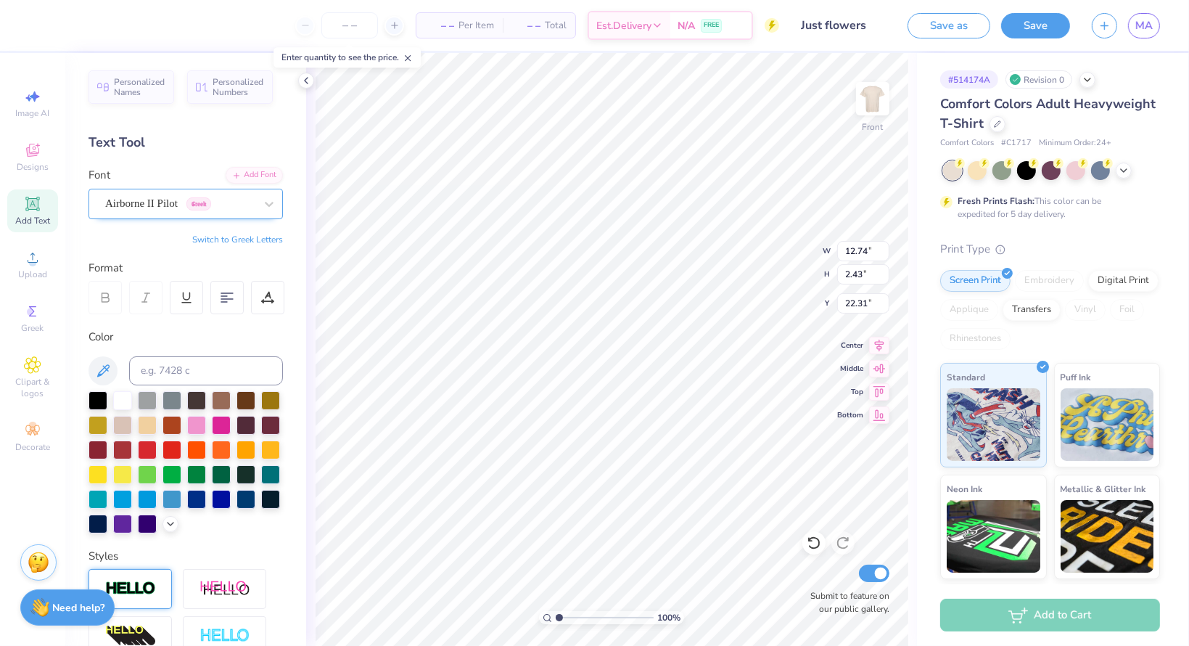
click at [162, 205] on div "Airborne II Pilot Greek" at bounding box center [180, 203] width 152 height 22
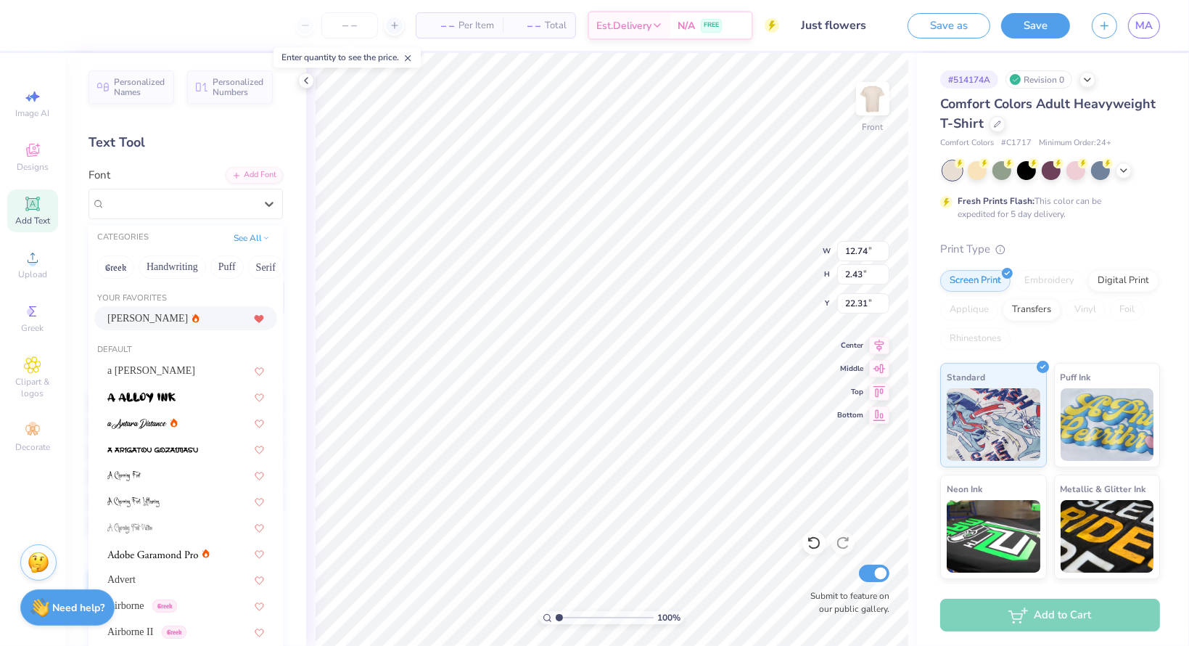
click at [153, 319] on div "Asimov" at bounding box center [185, 318] width 157 height 15
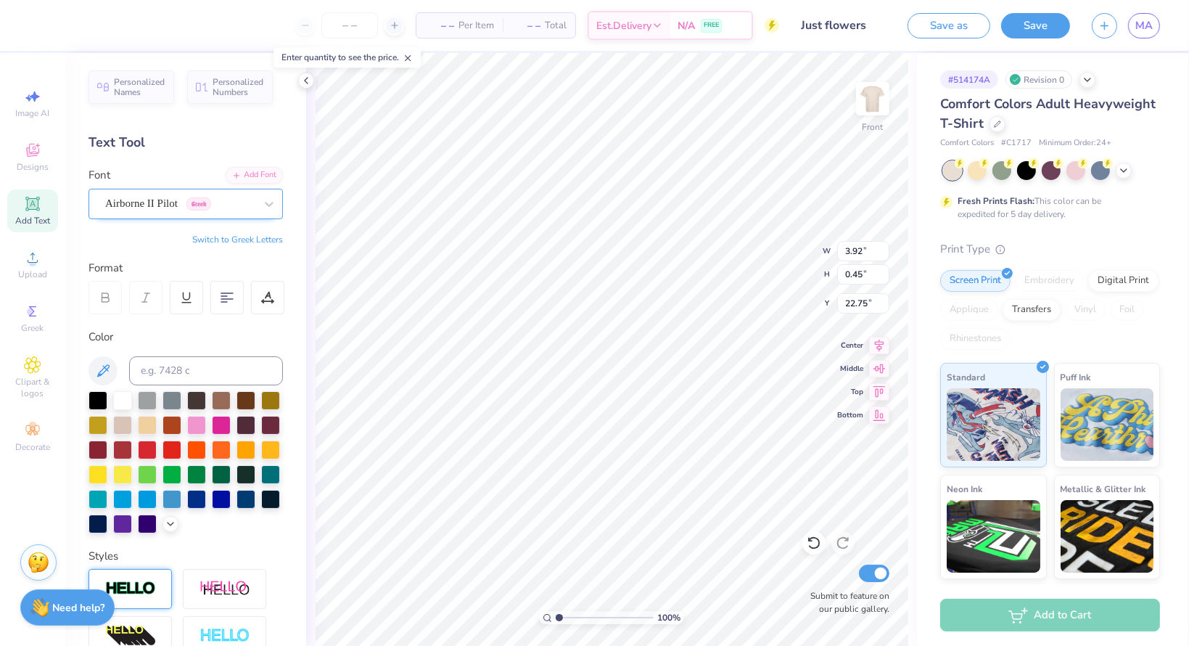
click at [146, 207] on div "Airborne II Pilot Greek" at bounding box center [180, 203] width 152 height 22
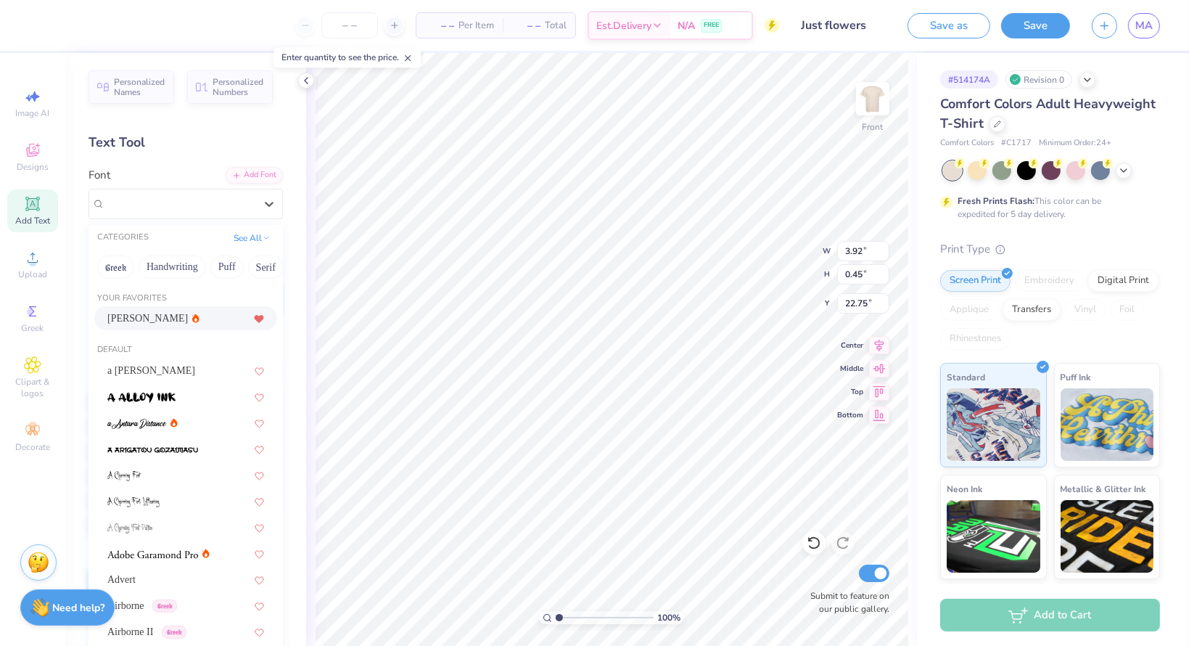
click at [172, 316] on div "Asimov" at bounding box center [185, 318] width 157 height 15
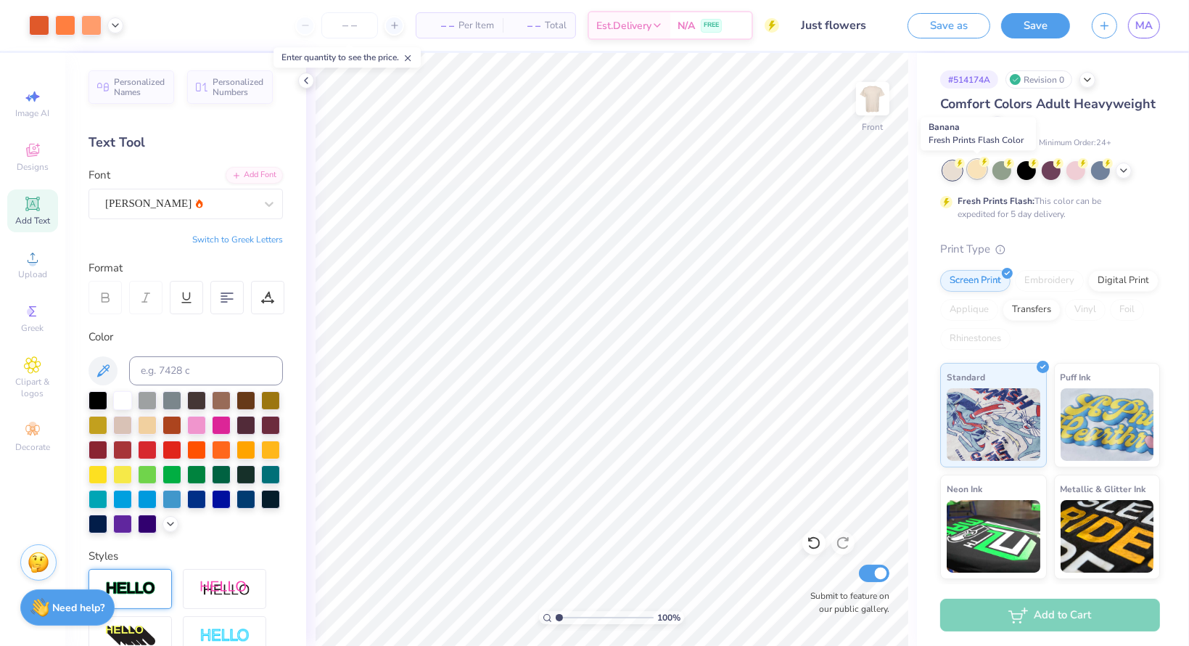
click at [913, 164] on circle at bounding box center [985, 162] width 10 height 10
click at [913, 171] on div at bounding box center [952, 170] width 19 height 19
click at [913, 173] on icon at bounding box center [1124, 169] width 12 height 12
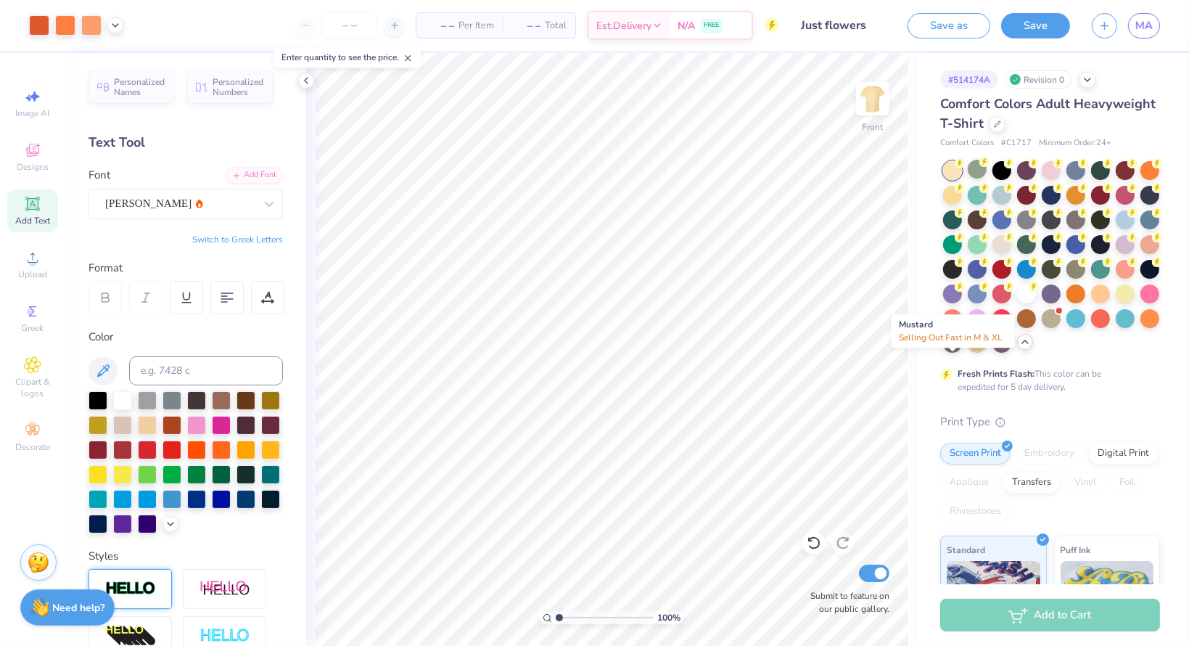
click at [913, 351] on div at bounding box center [977, 341] width 19 height 19
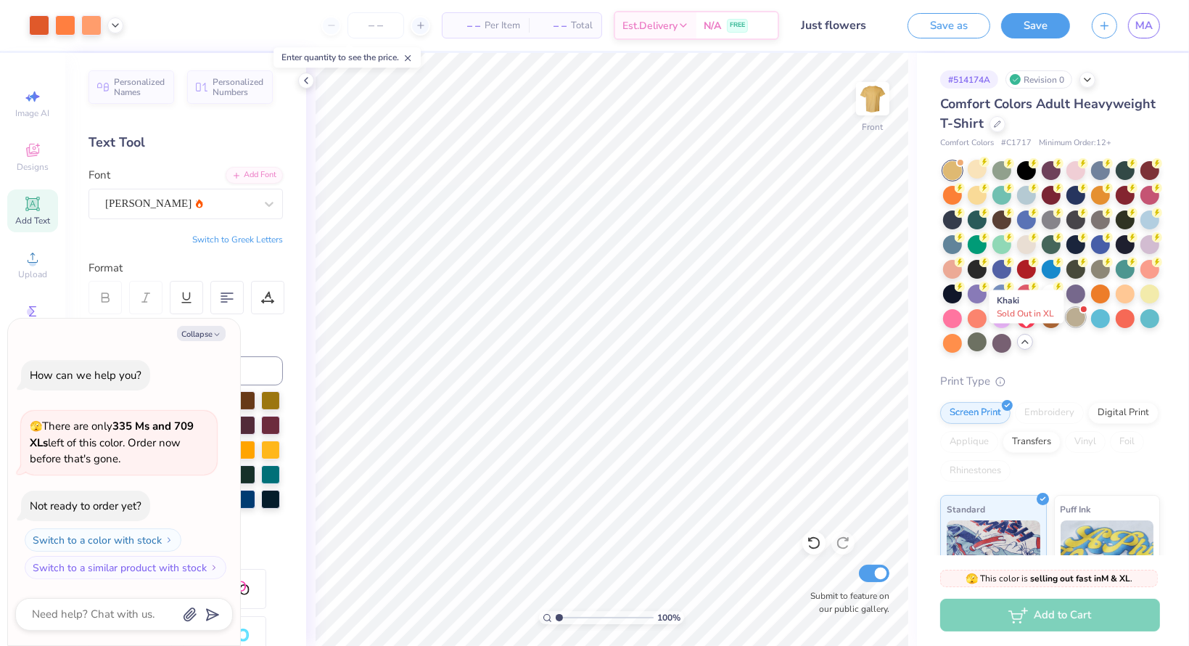
click at [913, 327] on div at bounding box center [1076, 317] width 19 height 19
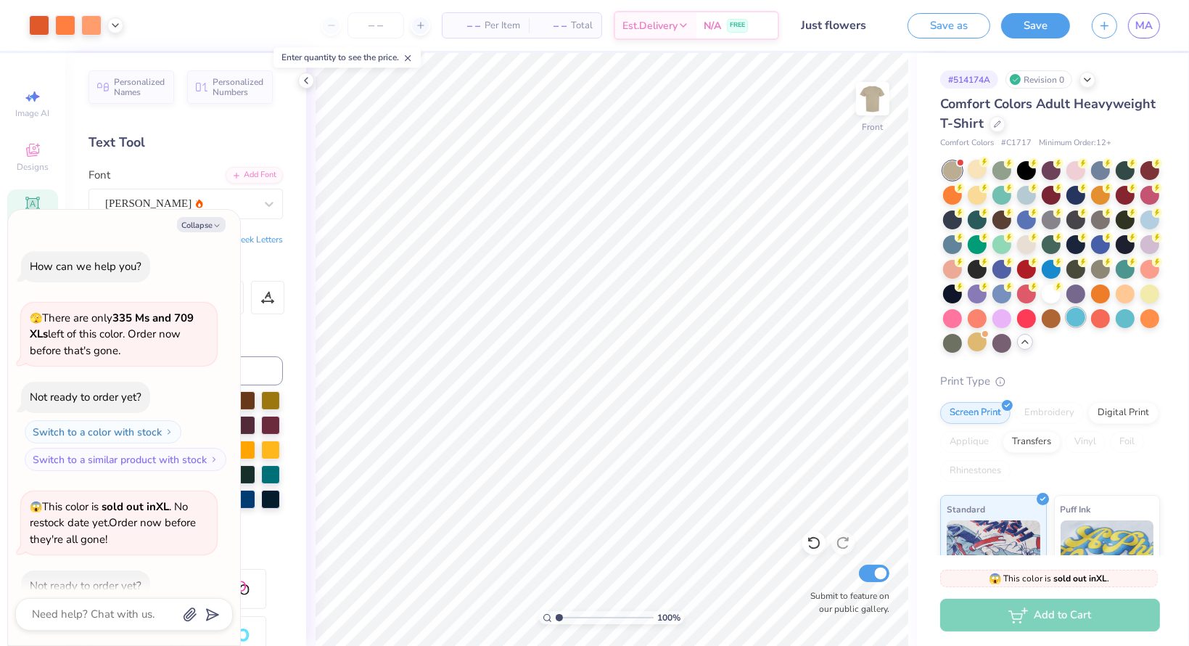
scroll to position [79, 0]
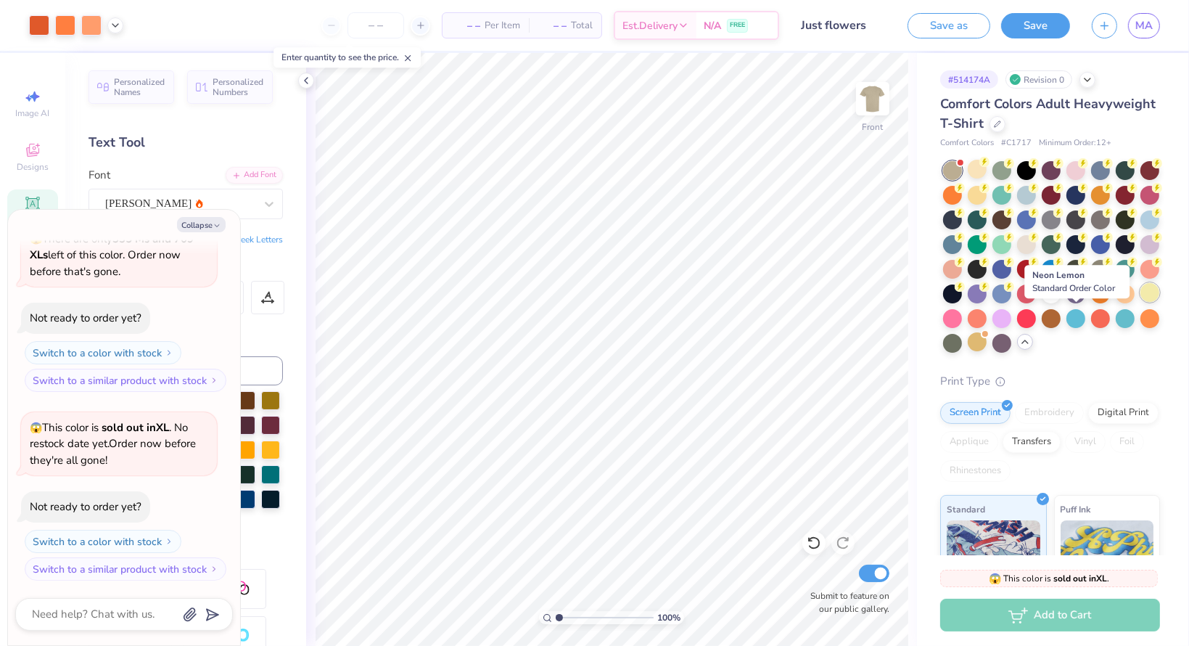
click at [913, 302] on div at bounding box center [1150, 292] width 19 height 19
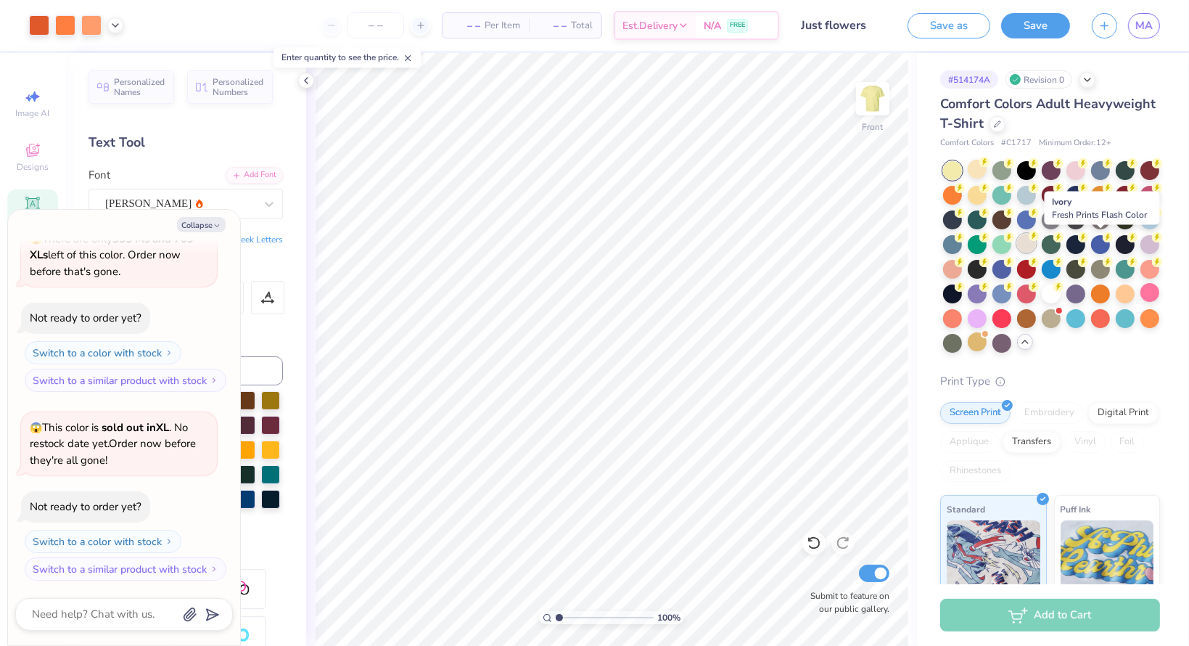
click at [913, 242] on div at bounding box center [1026, 243] width 19 height 19
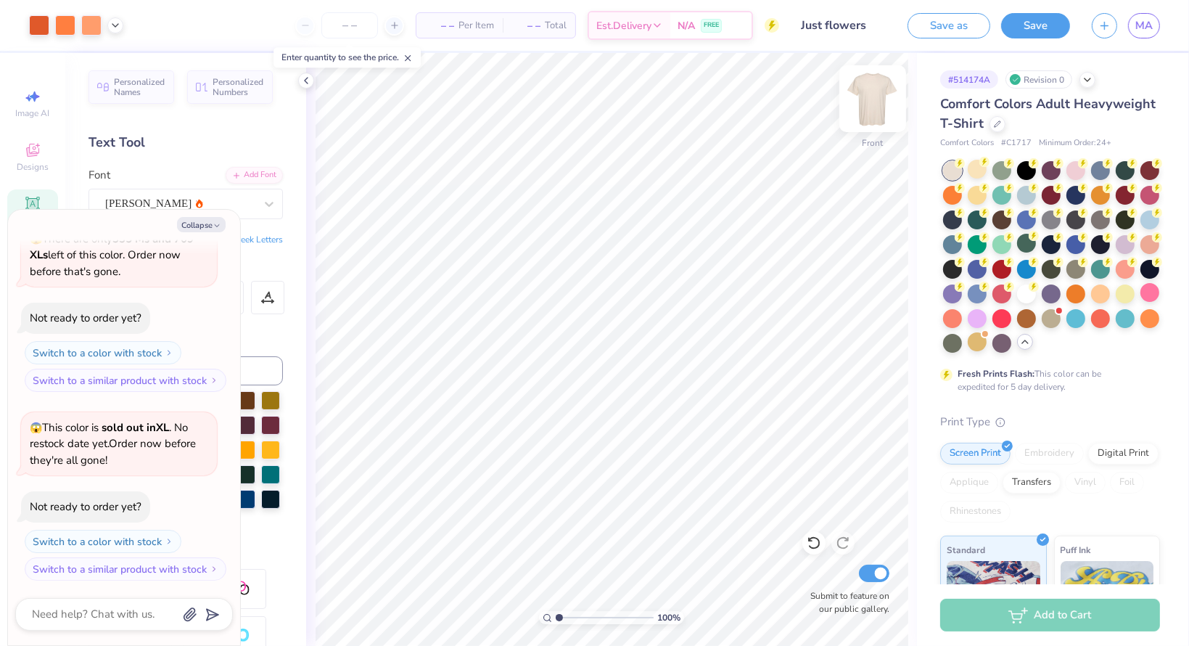
click at [878, 84] on img at bounding box center [873, 99] width 58 height 58
click at [866, 112] on img at bounding box center [873, 99] width 58 height 58
click at [203, 230] on button "Collapse" at bounding box center [201, 224] width 49 height 15
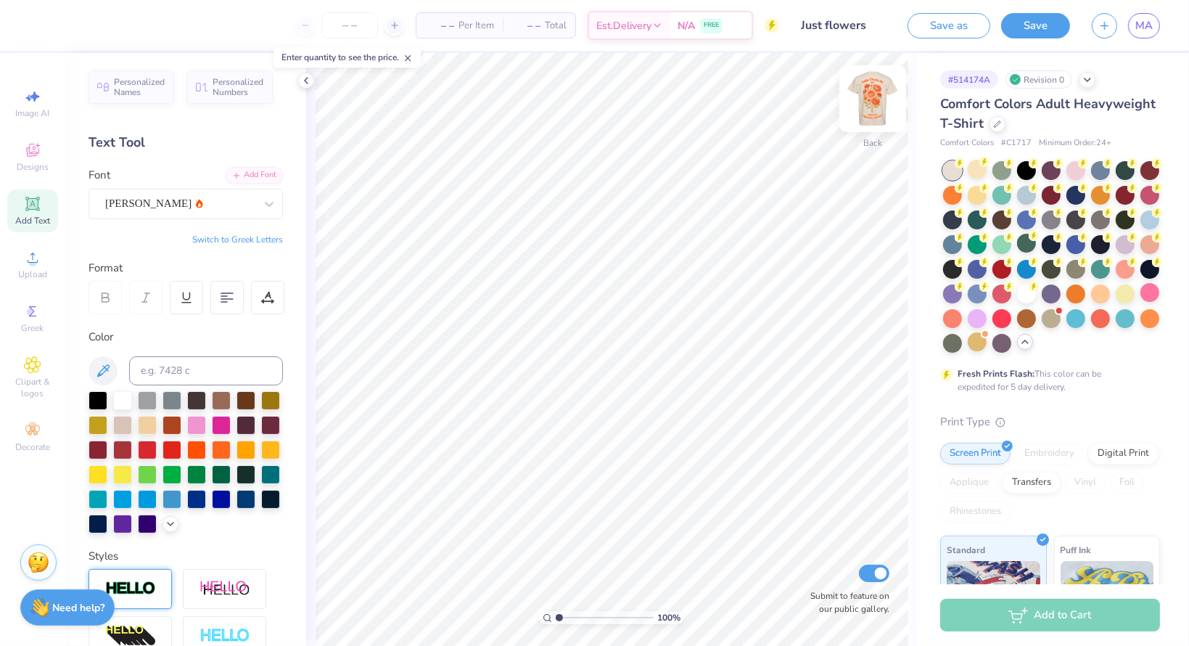
click at [874, 110] on img at bounding box center [873, 99] width 58 height 58
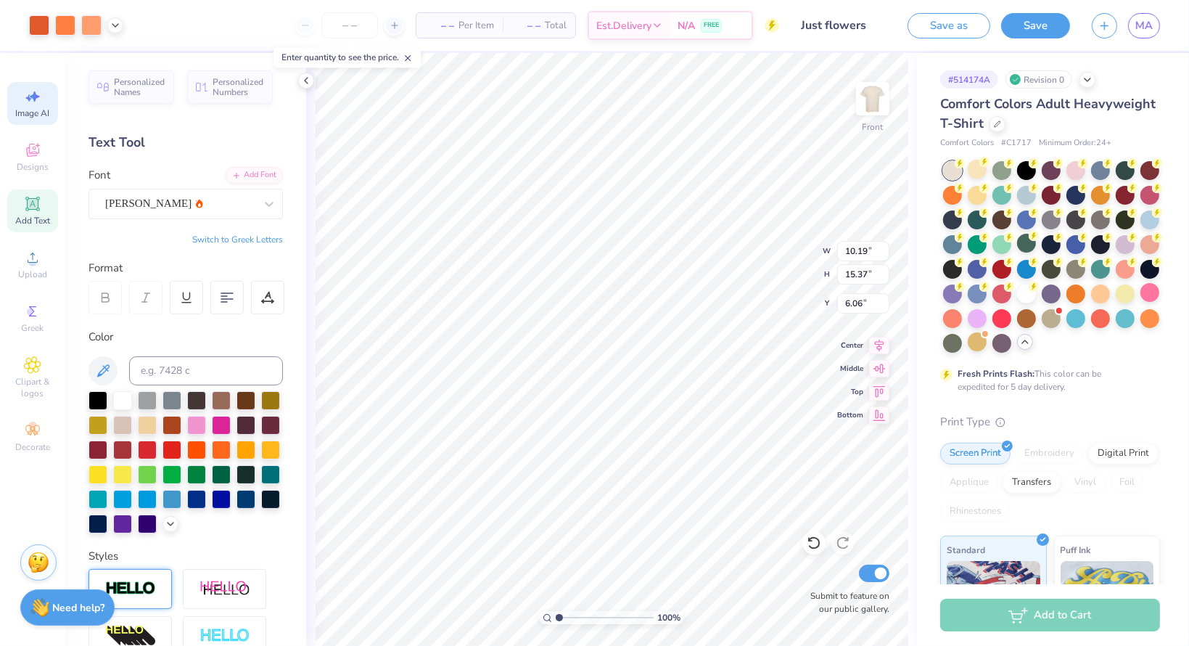
click at [41, 108] on span "Image AI" at bounding box center [33, 113] width 34 height 12
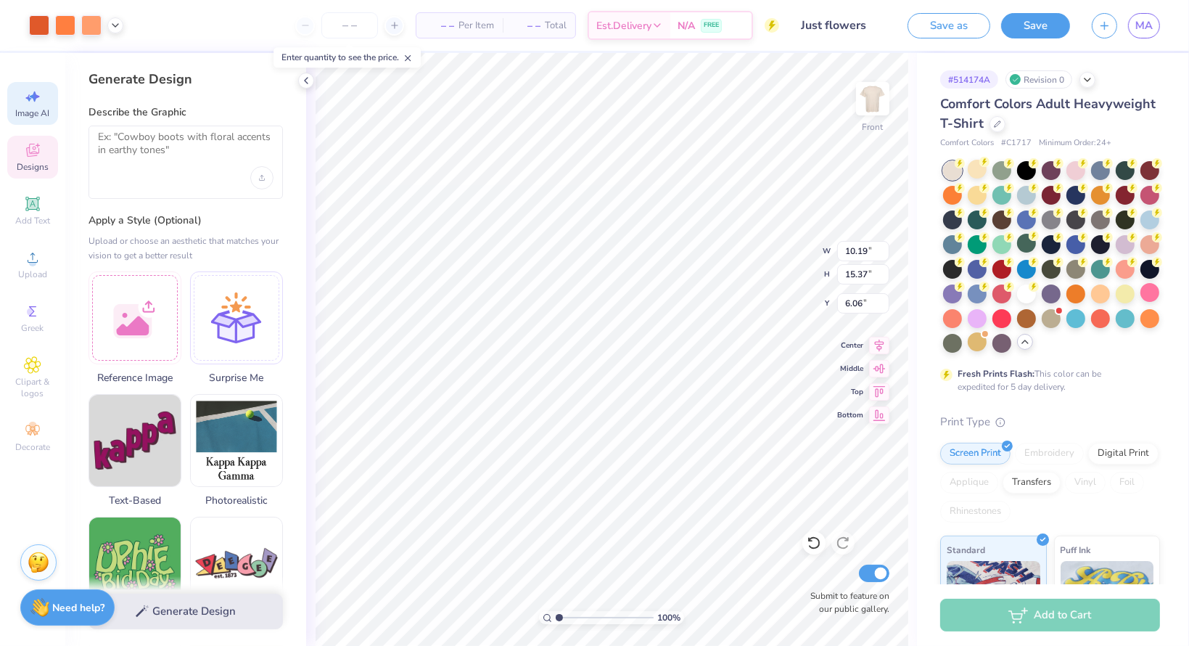
click at [45, 146] on div "Designs" at bounding box center [32, 157] width 51 height 43
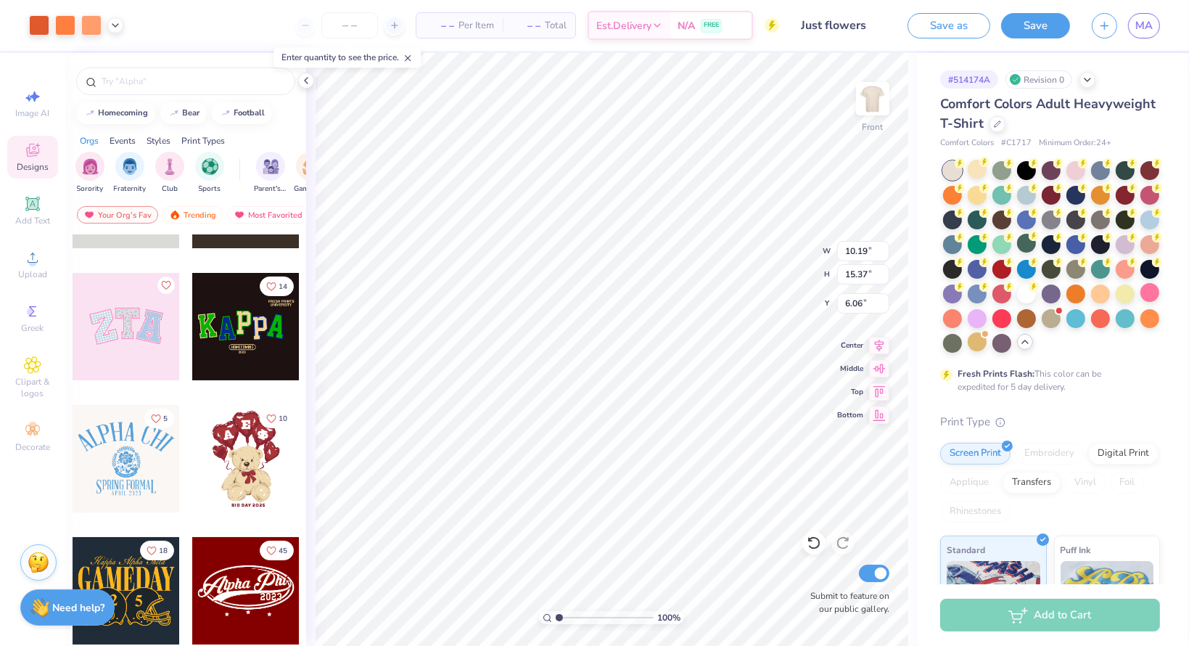
scroll to position [218, 0]
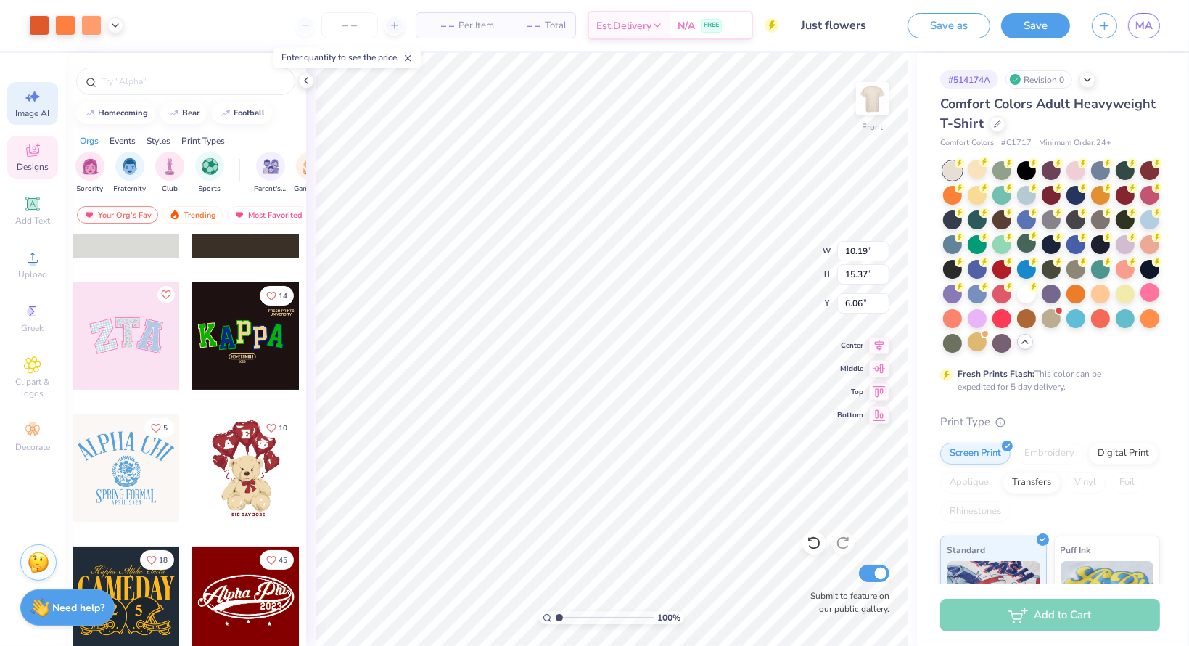
click at [31, 121] on div "Image AI" at bounding box center [32, 103] width 51 height 43
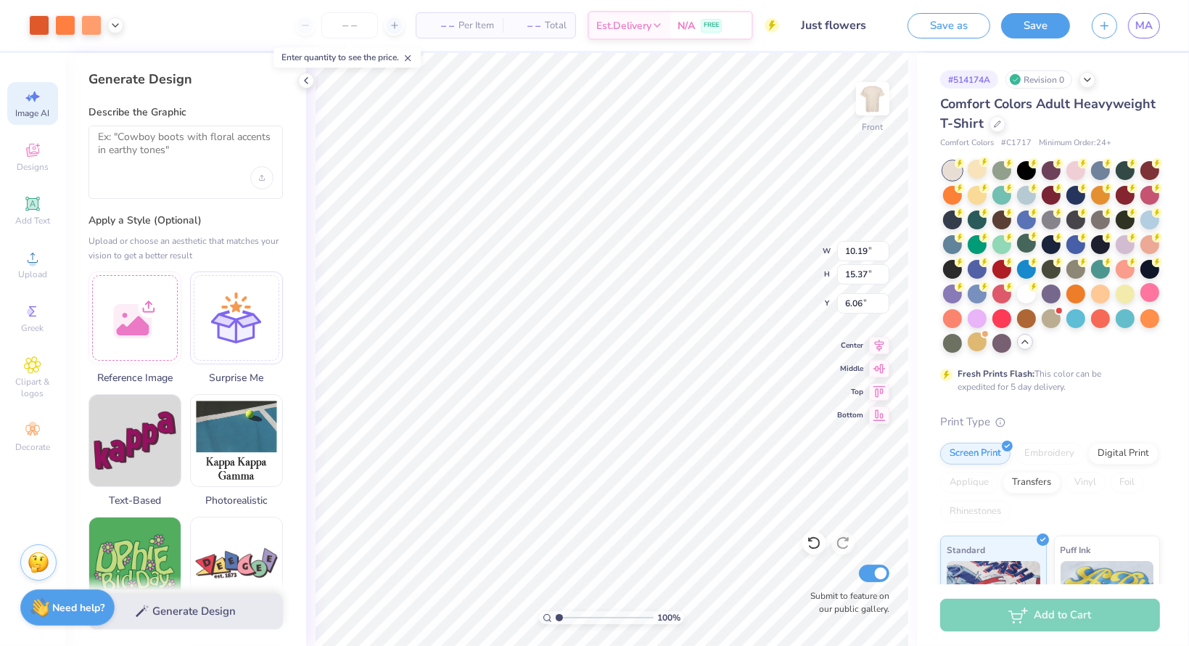
click at [139, 169] on div at bounding box center [186, 162] width 194 height 73
click at [131, 350] on div at bounding box center [135, 315] width 93 height 93
click at [146, 166] on textarea at bounding box center [186, 149] width 176 height 36
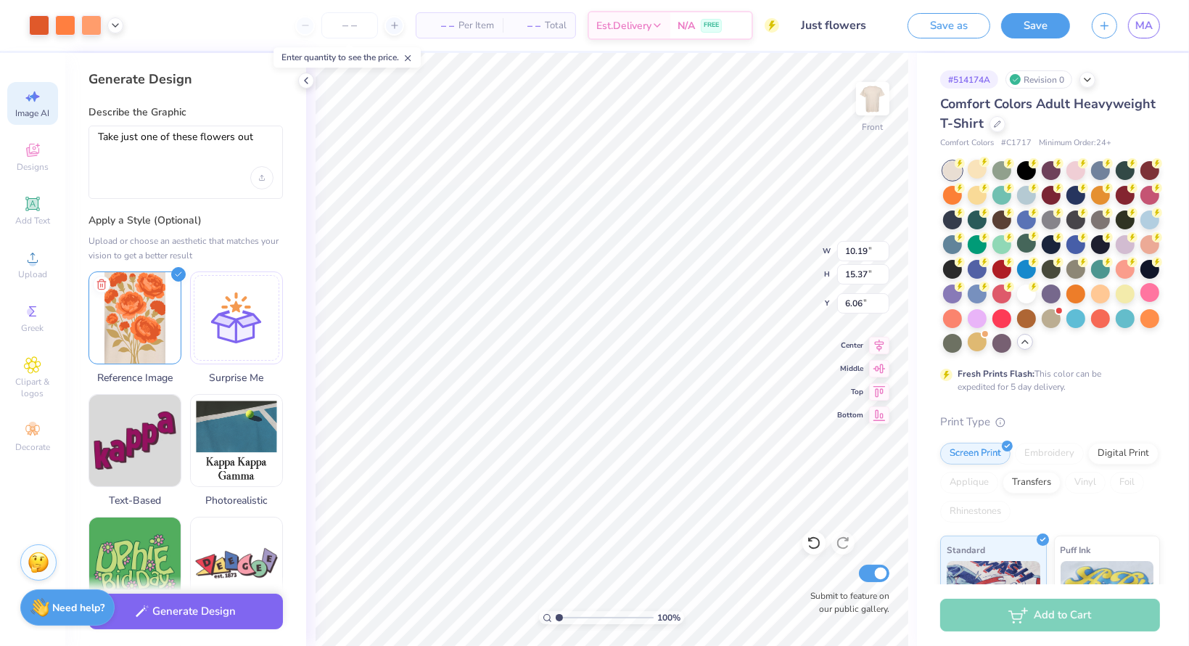
drag, startPoint x: 96, startPoint y: 137, endPoint x: 283, endPoint y: 134, distance: 186.5
click at [283, 134] on div "Generate Design Describe the Graphic Take just one of these flowers out Apply a…" at bounding box center [185, 349] width 241 height 593
click at [194, 157] on textarea "Take just one of these flowers out" at bounding box center [186, 149] width 176 height 36
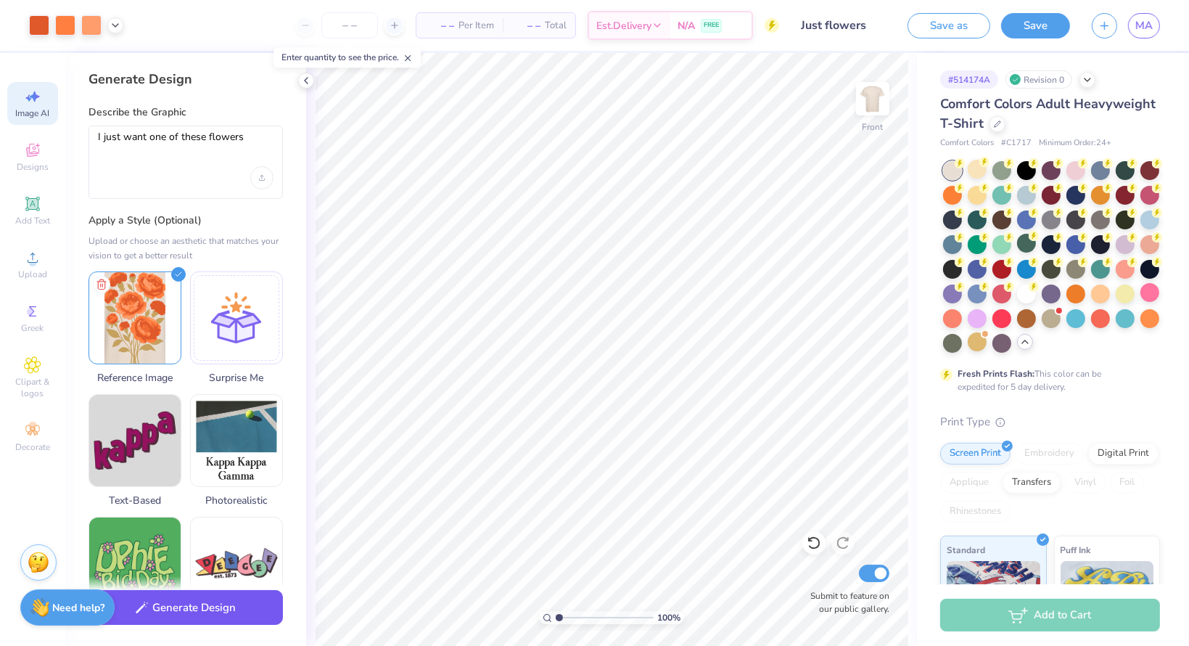
click at [152, 610] on button "Generate Design" at bounding box center [186, 608] width 194 height 36
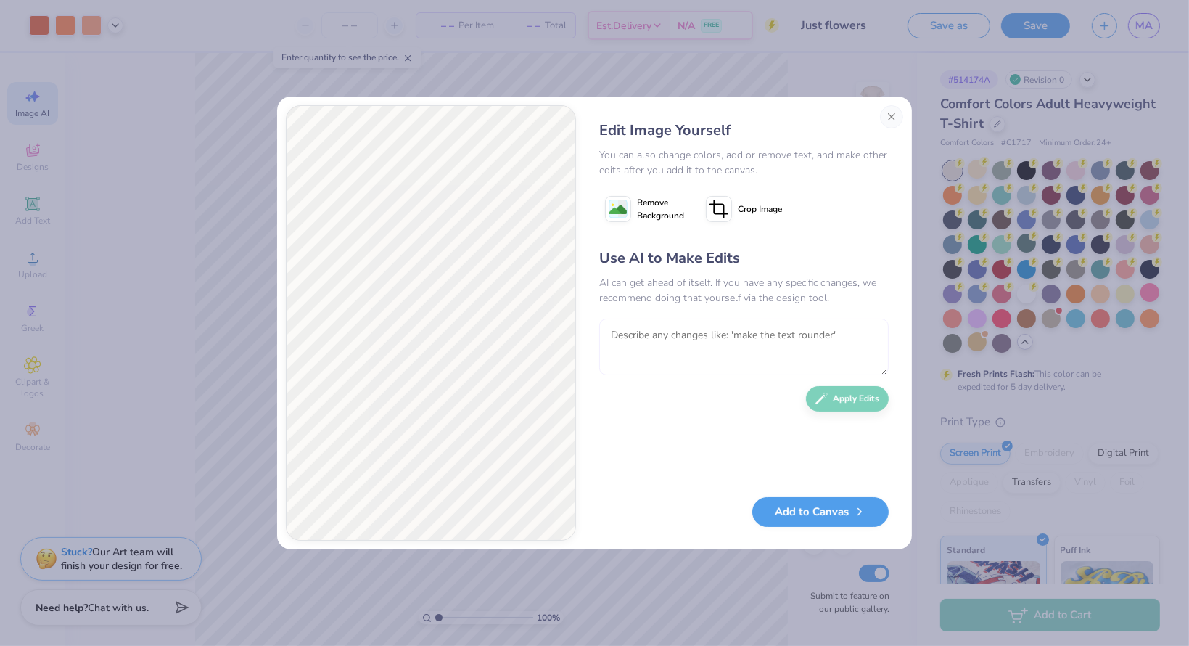
click at [729, 345] on textarea at bounding box center [743, 347] width 289 height 57
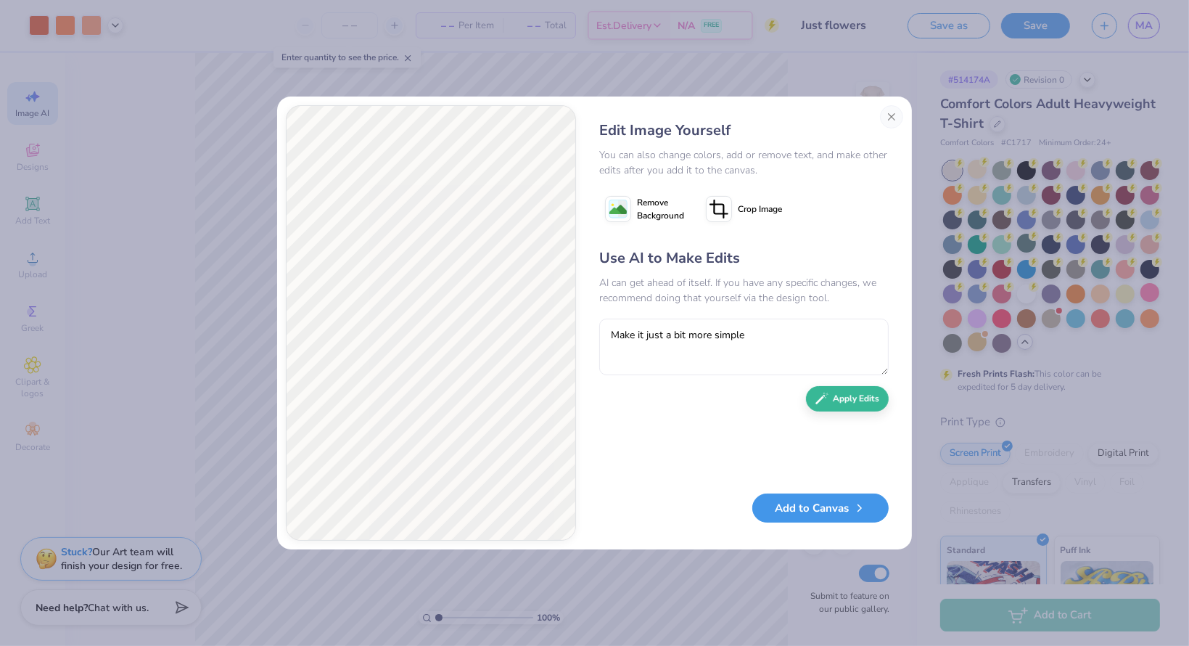
click at [827, 519] on button "Add to Canvas" at bounding box center [820, 508] width 136 height 30
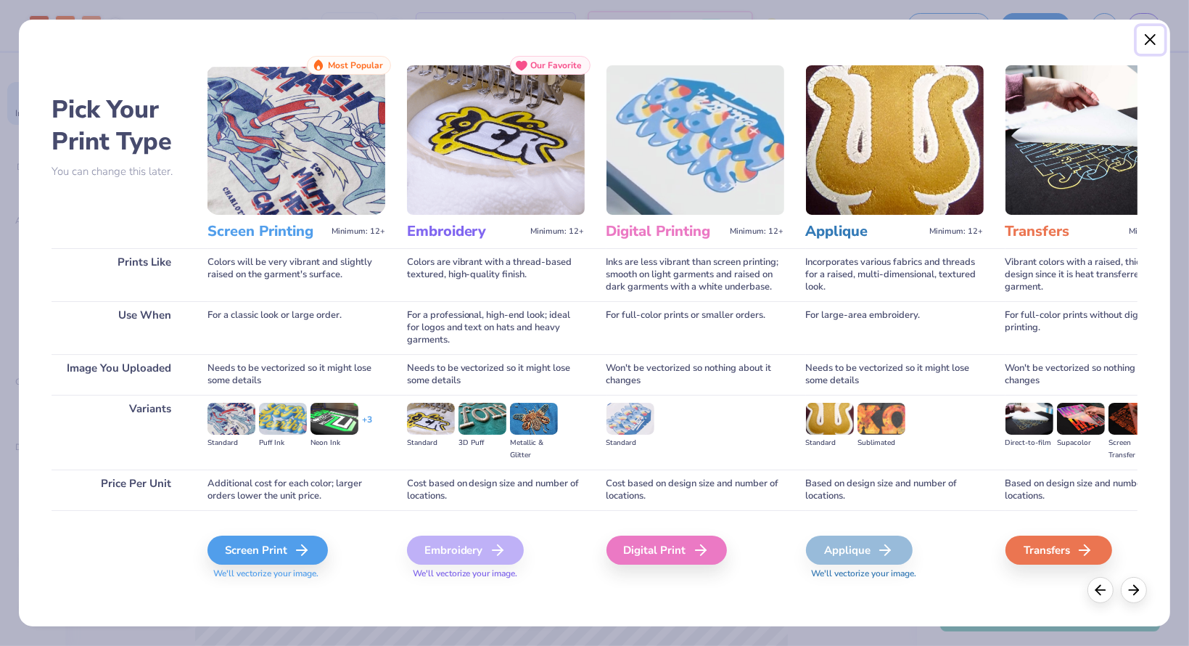
click at [913, 41] on button "Close" at bounding box center [1151, 40] width 28 height 28
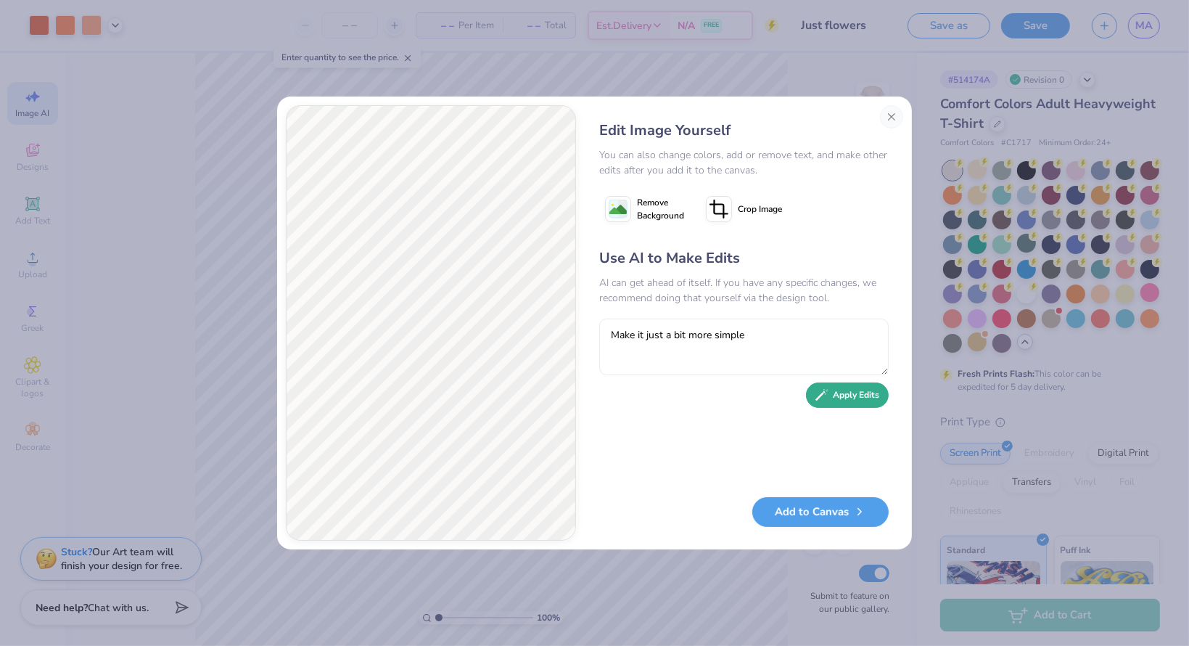
click at [837, 393] on button "Apply Edits" at bounding box center [847, 394] width 83 height 25
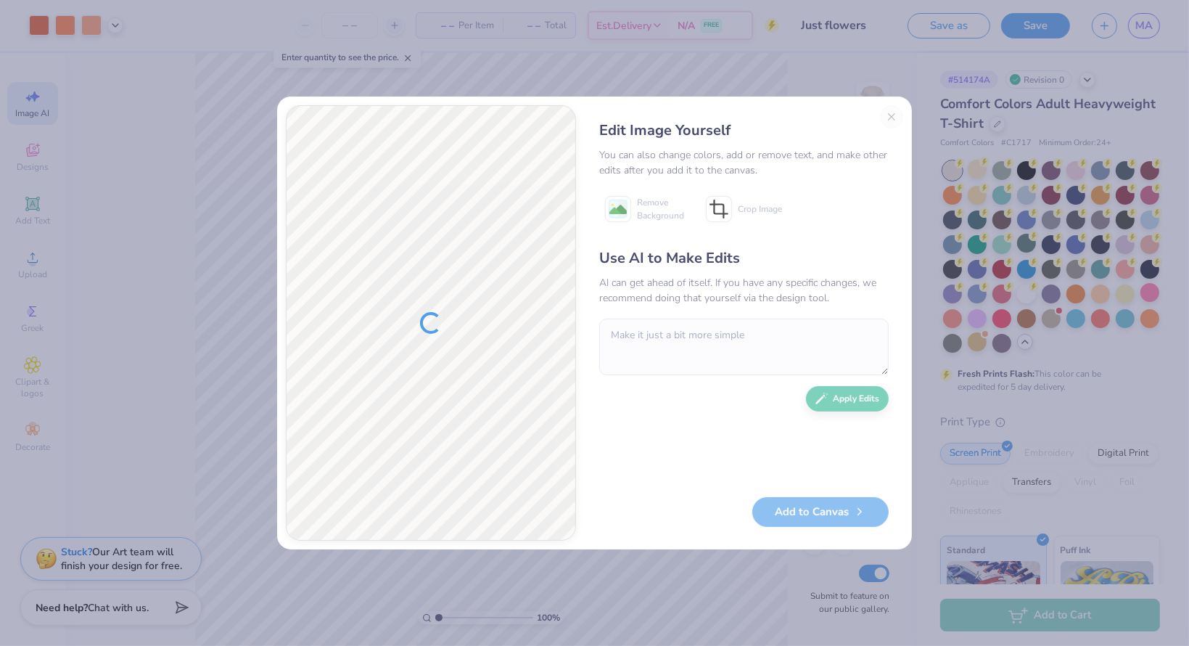
click at [893, 120] on div "Edit Image Yourself You can also change colors, add or remove text, and make ot…" at bounding box center [744, 322] width 319 height 435
click at [895, 118] on div "Edit Image Yourself You can also change colors, add or remove text, and make ot…" at bounding box center [744, 322] width 319 height 435
click at [888, 117] on div "Edit Image Yourself You can also change colors, add or remove text, and make ot…" at bounding box center [744, 322] width 319 height 435
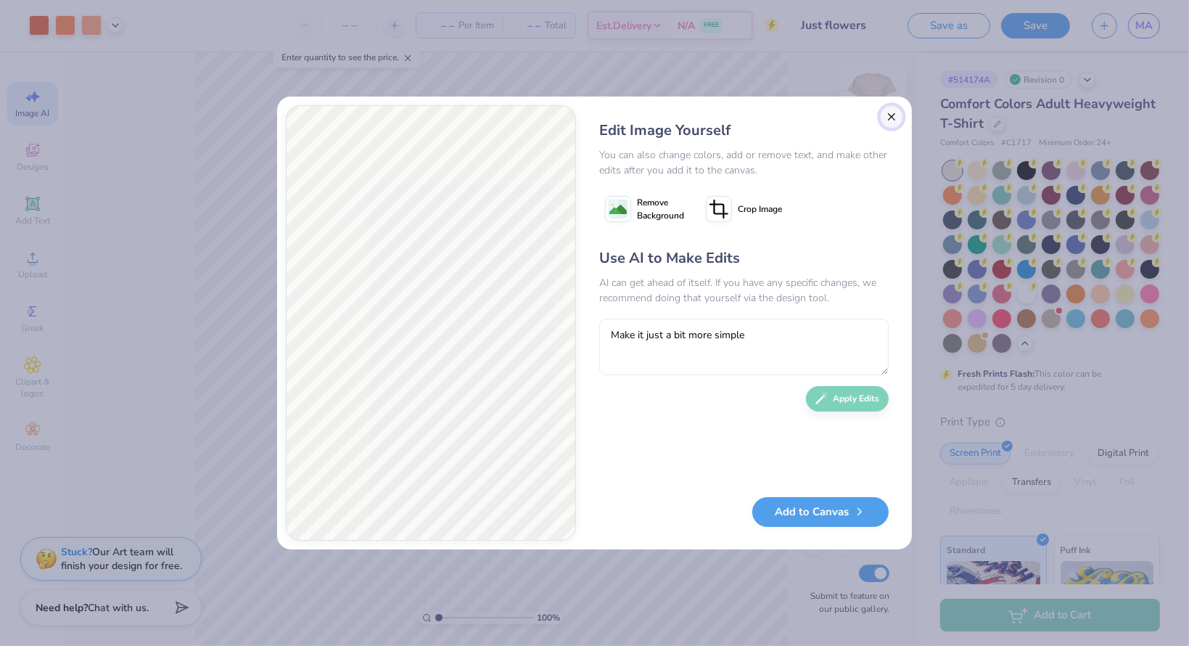
click at [888, 115] on button "Close" at bounding box center [891, 116] width 23 height 23
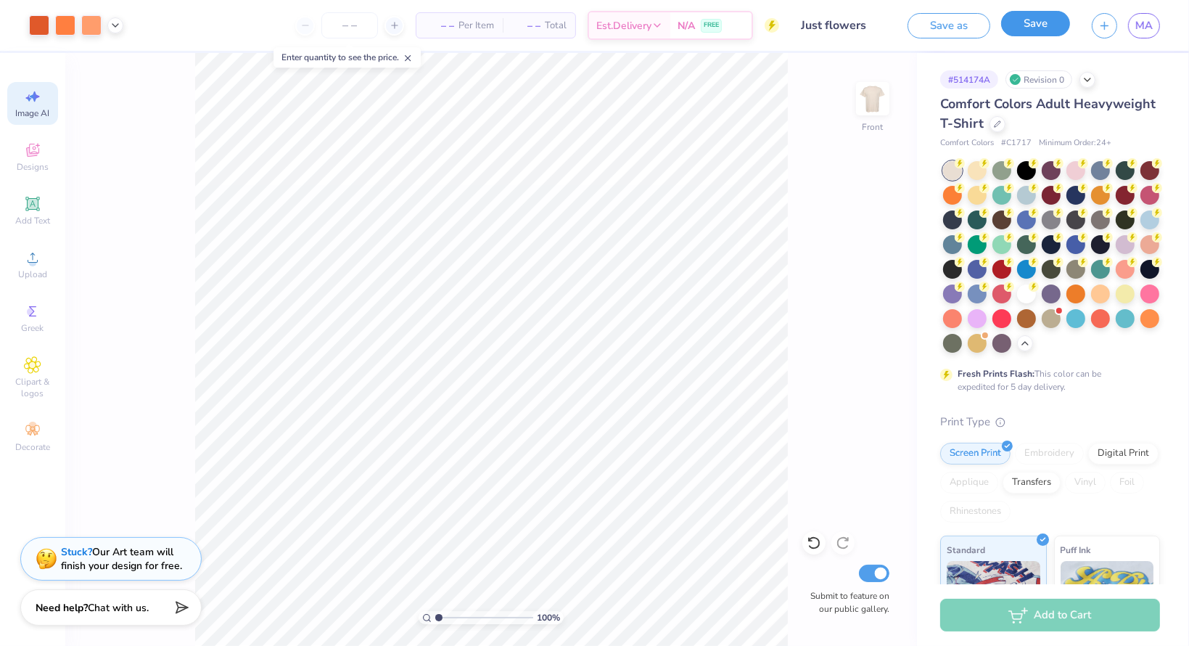
click at [1047, 18] on button "Save" at bounding box center [1035, 23] width 69 height 25
click at [36, 104] on icon at bounding box center [32, 96] width 17 height 17
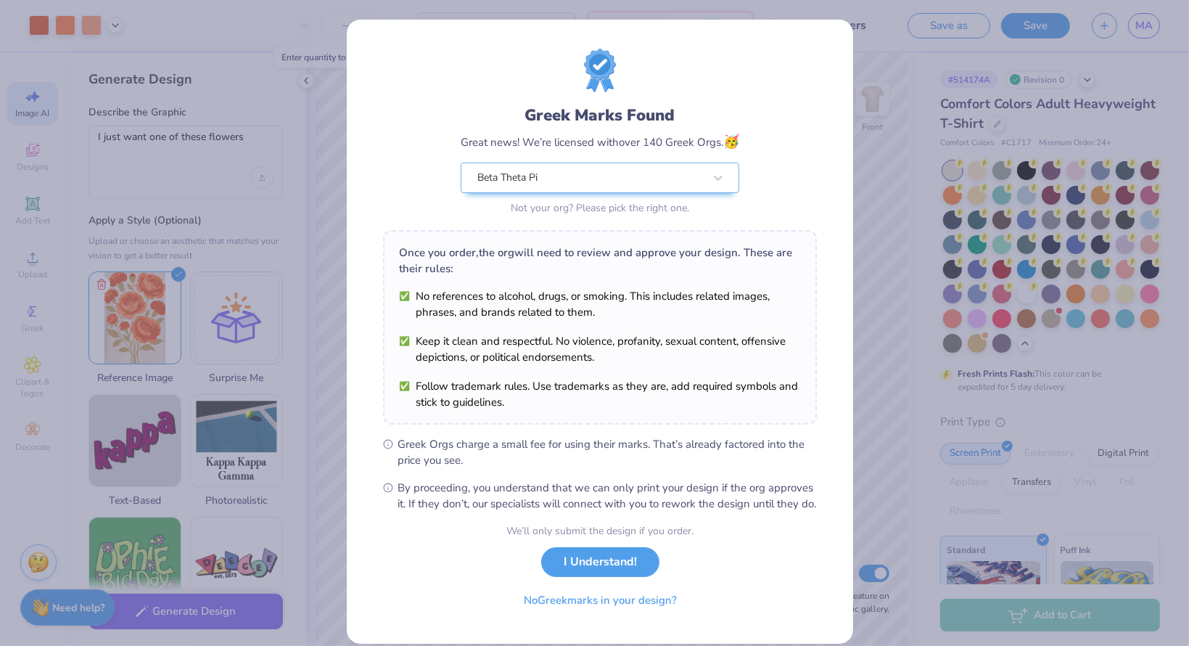
scroll to position [32, 0]
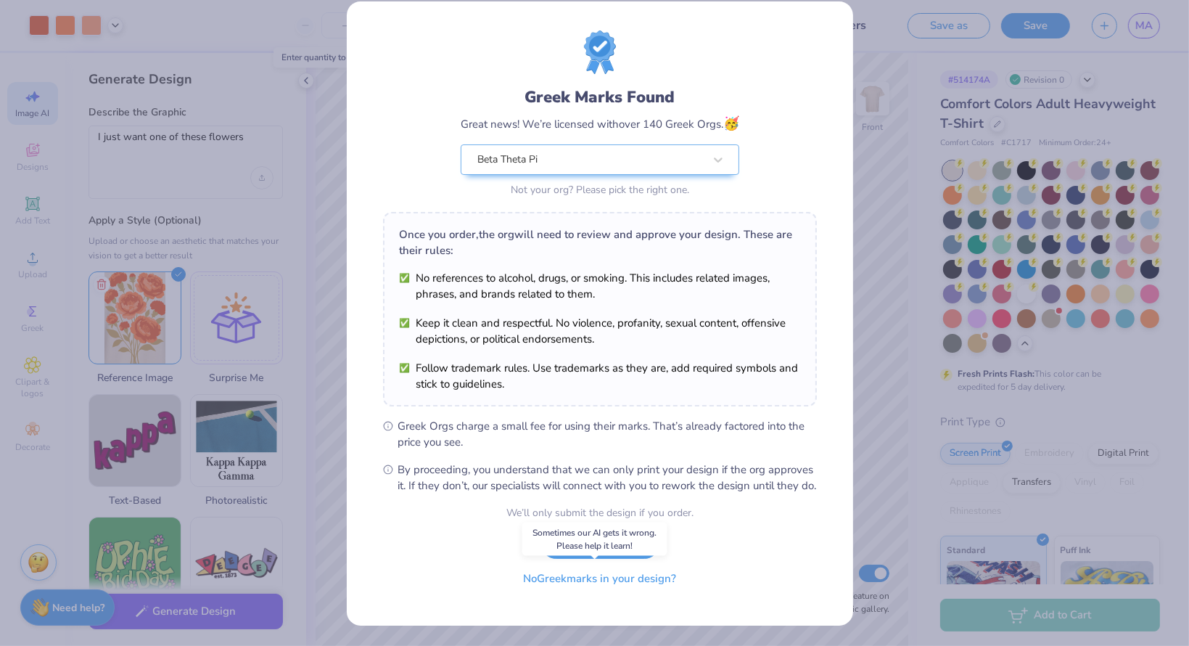
click at [589, 578] on button "No Greek marks in your design?" at bounding box center [601, 579] width 178 height 30
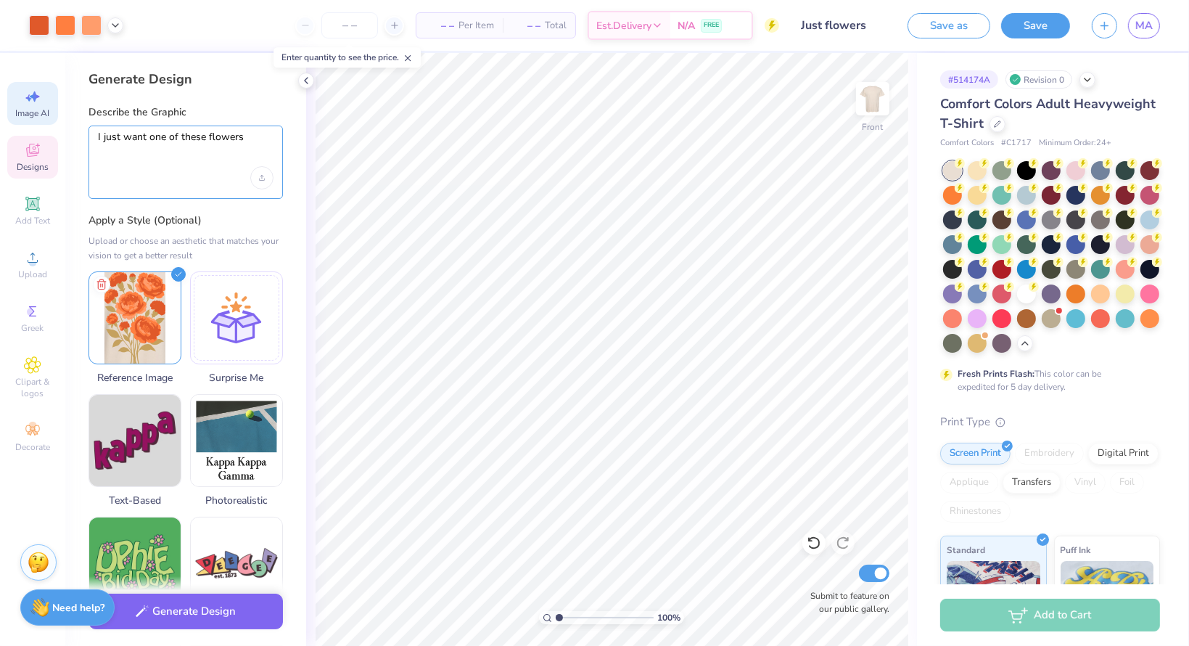
drag, startPoint x: 248, startPoint y: 138, endPoint x: 34, endPoint y: 162, distance: 215.4
click at [34, 162] on div "Art colors – – Per Item – – Total Est. Delivery N/A FREE Design Title Just flow…" at bounding box center [594, 323] width 1189 height 646
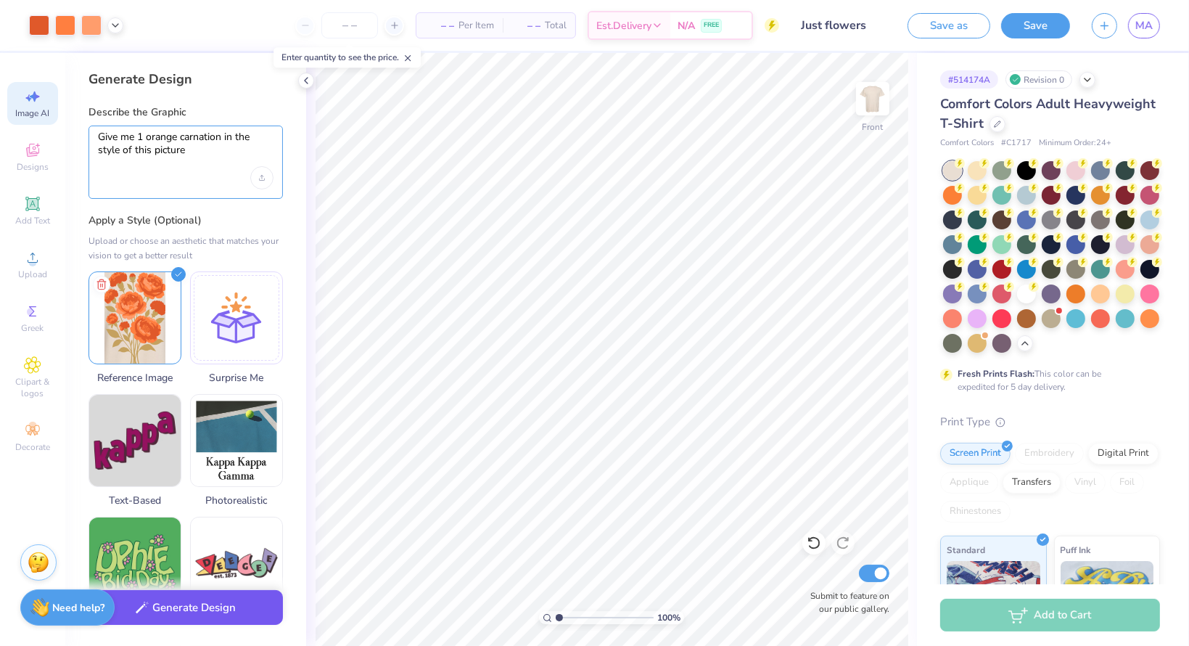
type textarea "Give me 1 orange carnation in the style of this picture"
click at [223, 600] on button "Generate Design" at bounding box center [186, 608] width 194 height 36
